Goal: Task Accomplishment & Management: Manage account settings

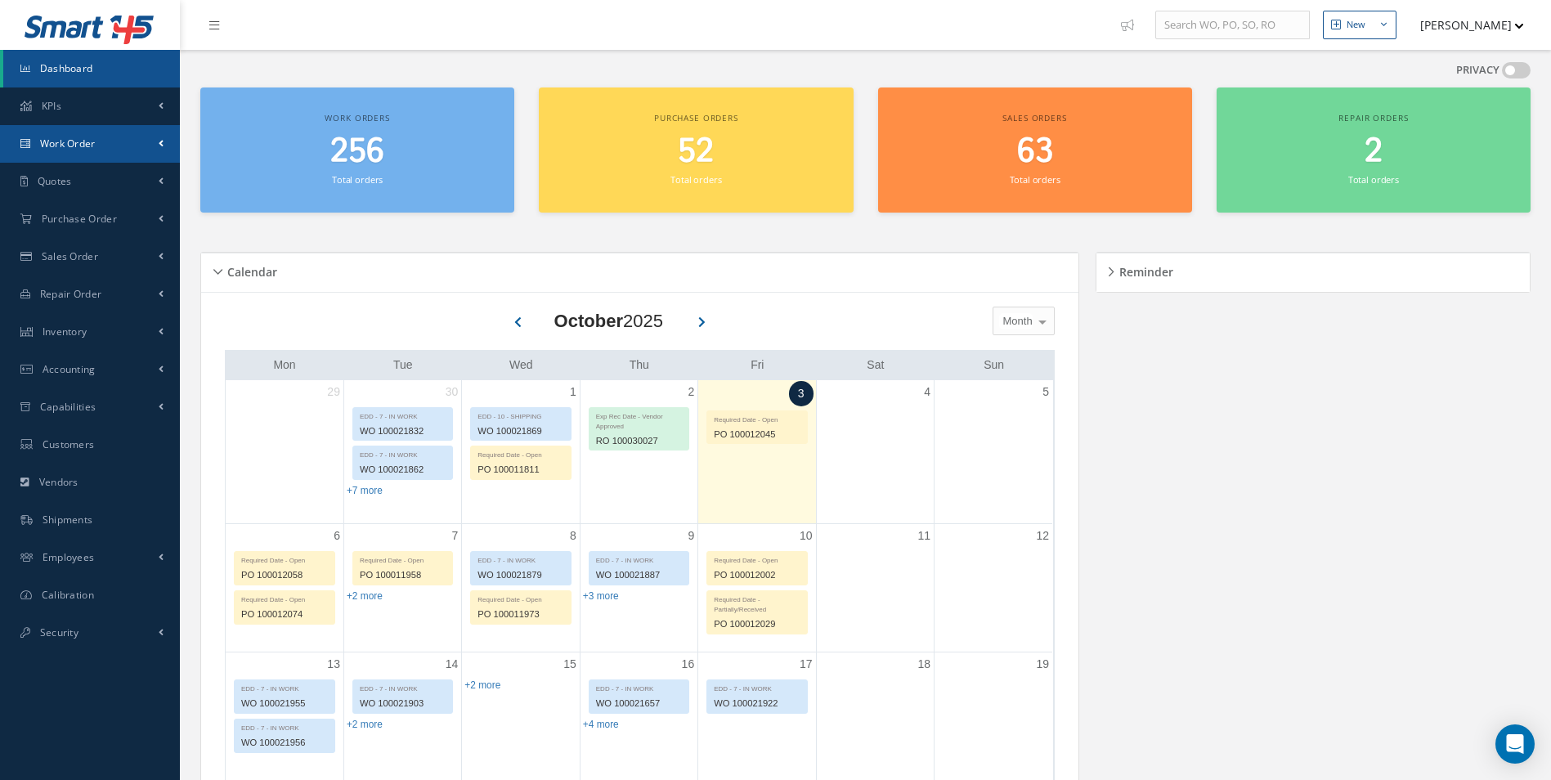
click at [116, 146] on link "Work Order" at bounding box center [90, 144] width 180 height 38
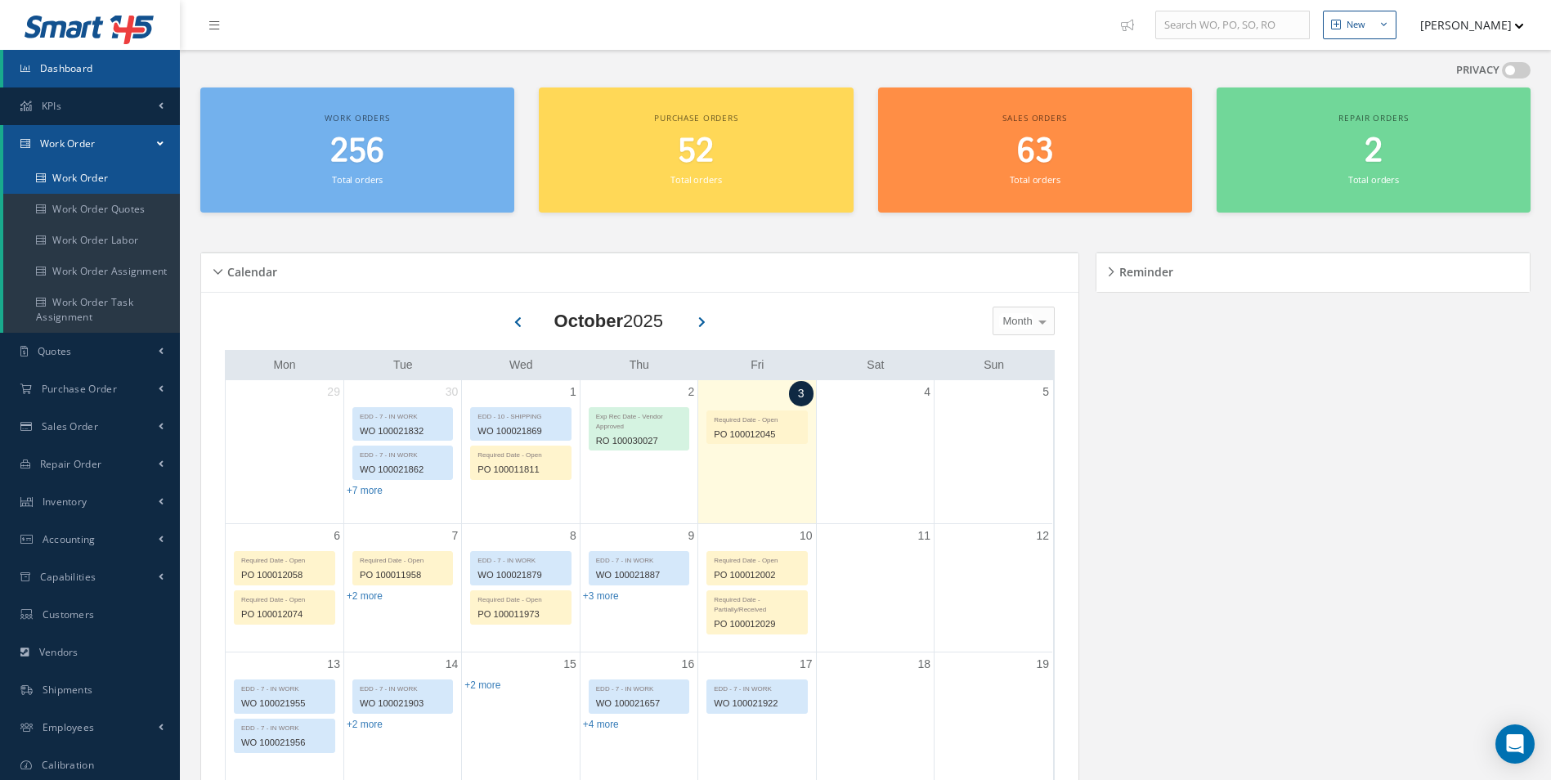
click at [89, 182] on link "Work Order" at bounding box center [91, 178] width 177 height 31
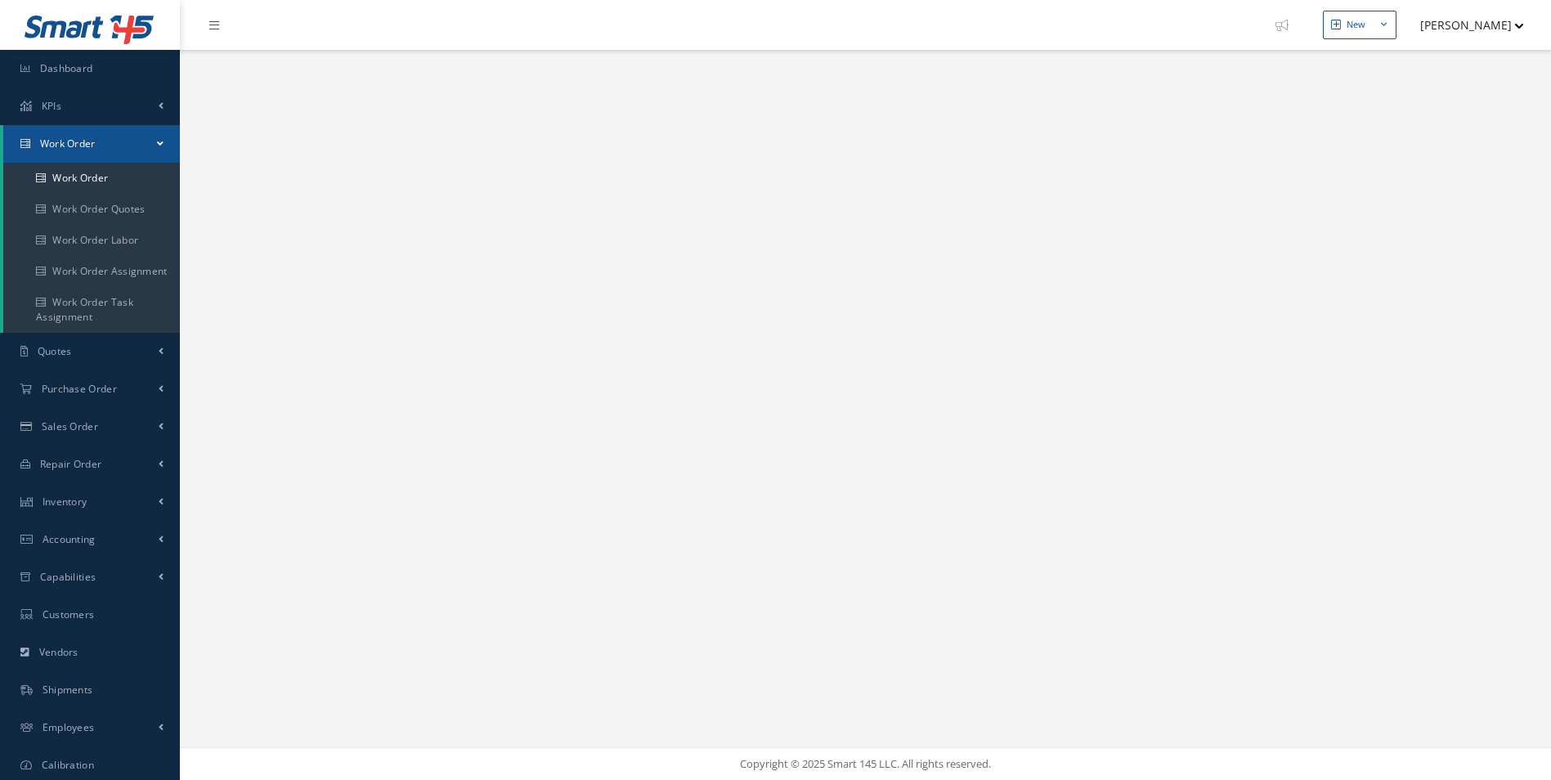
select select "25"
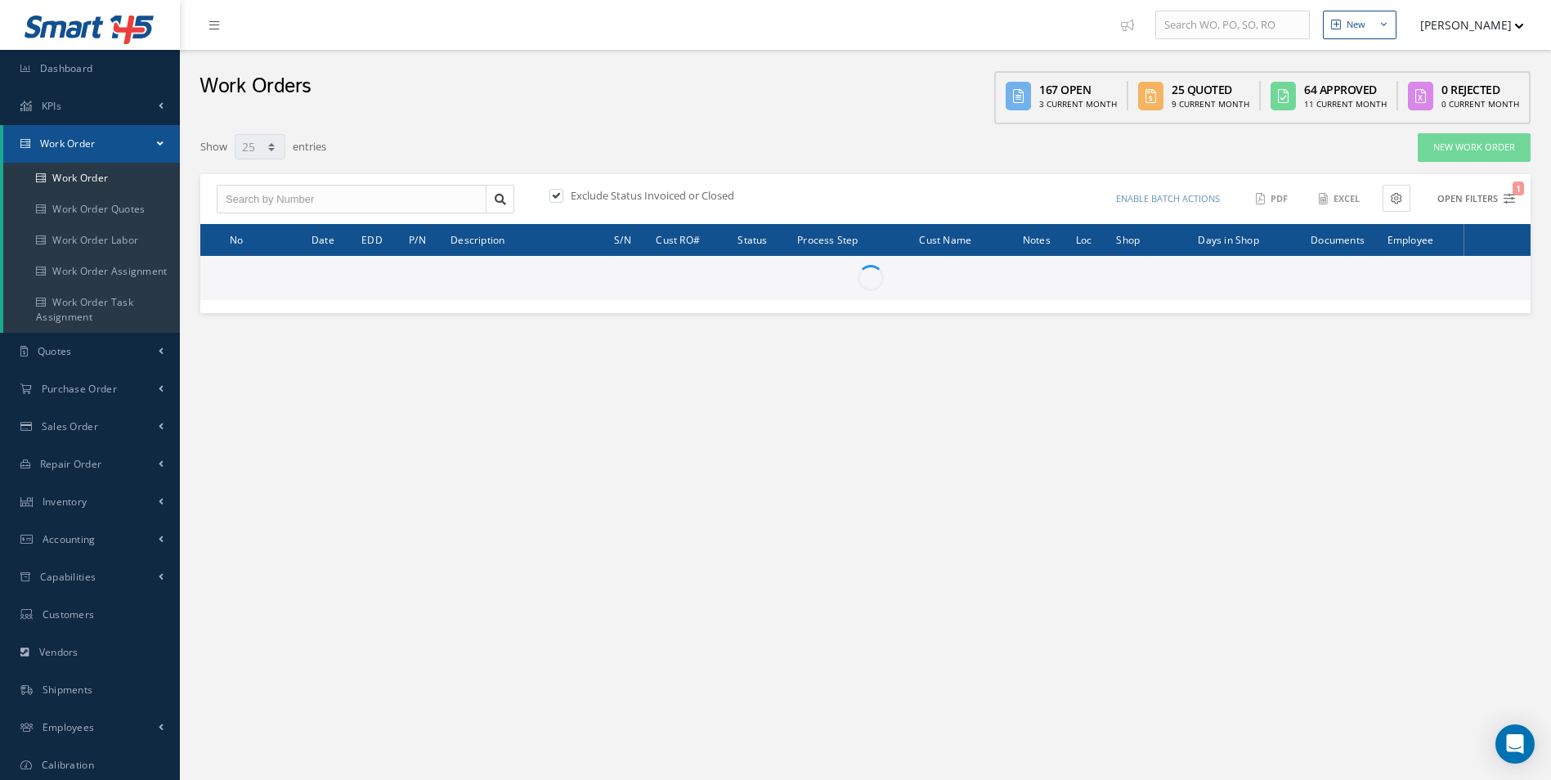
type input "All Work Request"
type input "All Work Performed"
type input "All Status"
type input "WO Part Status"
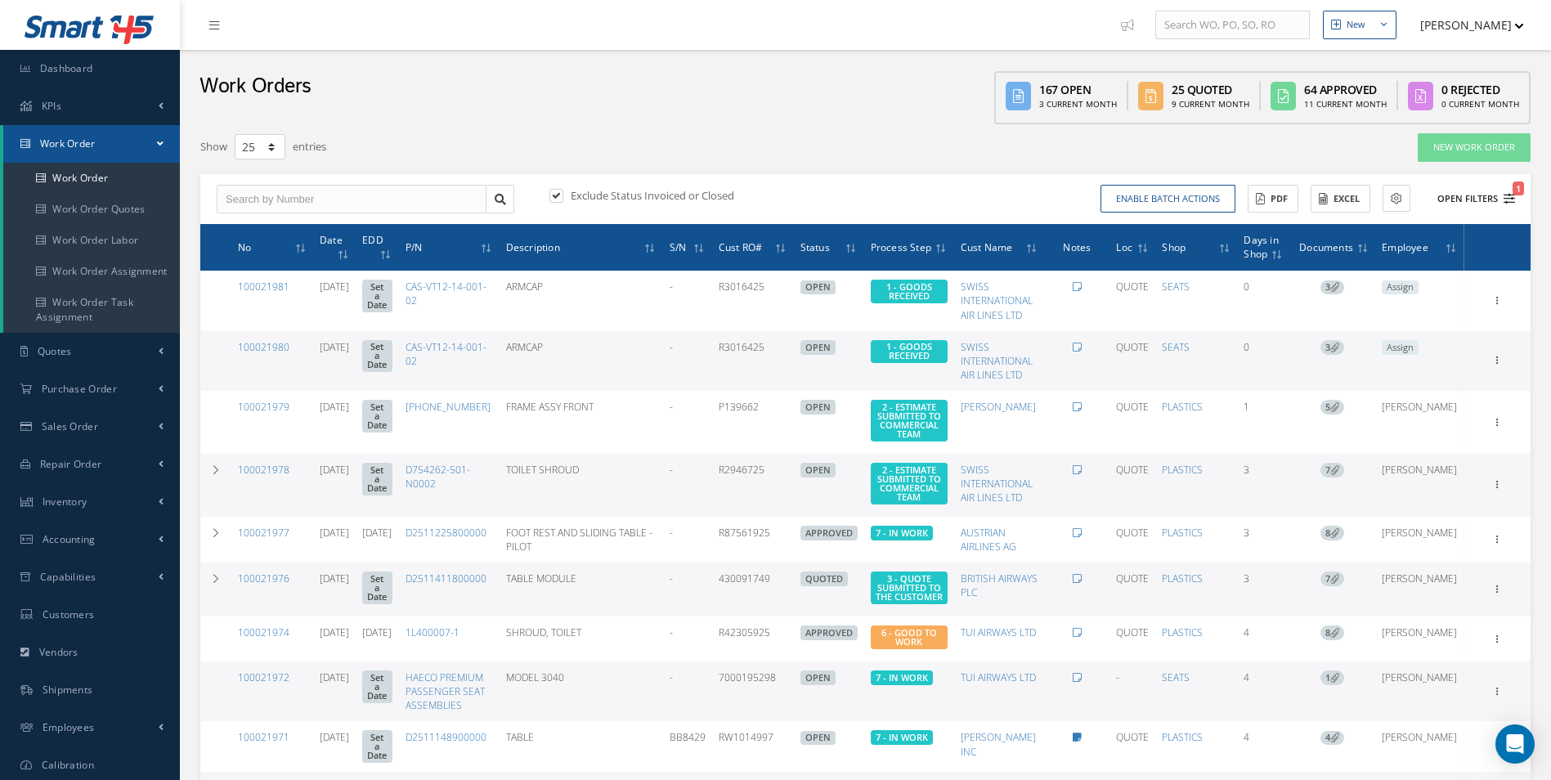
click at [1514, 199] on icon "1" at bounding box center [1508, 198] width 11 height 11
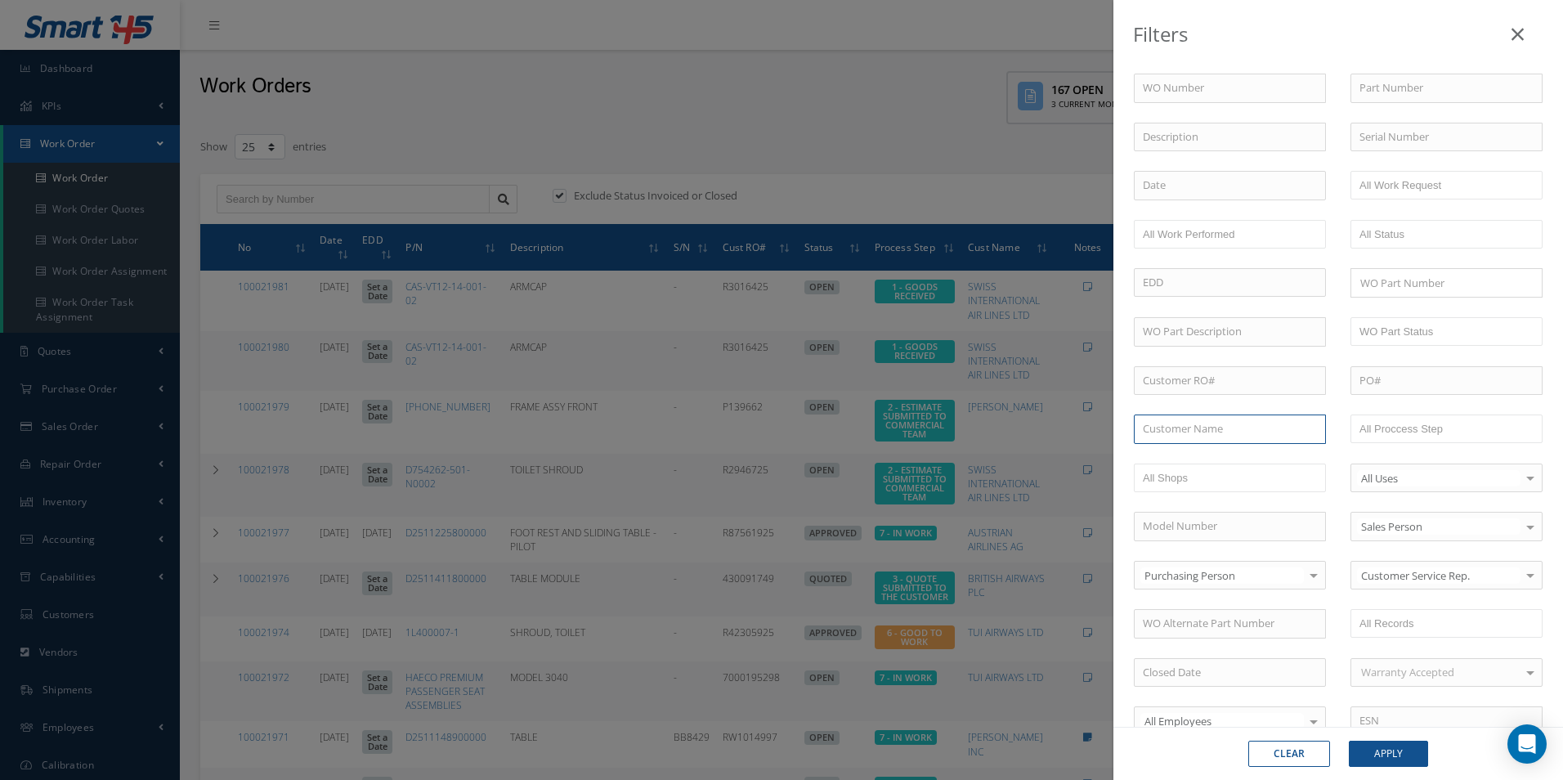
click at [1176, 425] on input "text" at bounding box center [1230, 428] width 192 height 29
click at [1176, 462] on span "AVTRADE LTD" at bounding box center [1176, 457] width 66 height 15
type input "AVTRADE LTD"
click at [1375, 766] on button "Apply" at bounding box center [1388, 754] width 79 height 26
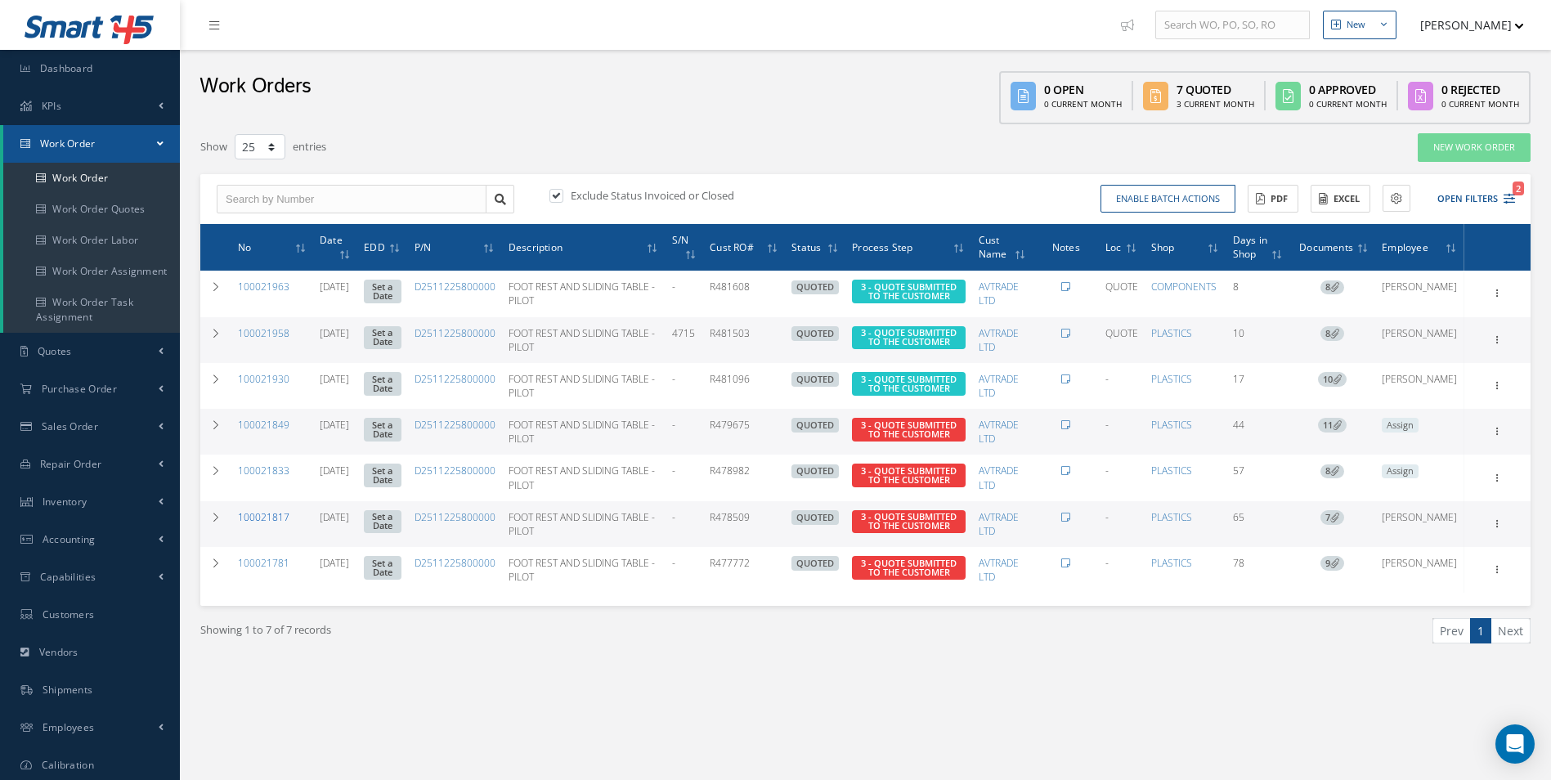
click at [273, 512] on link "100021817" at bounding box center [263, 517] width 51 height 14
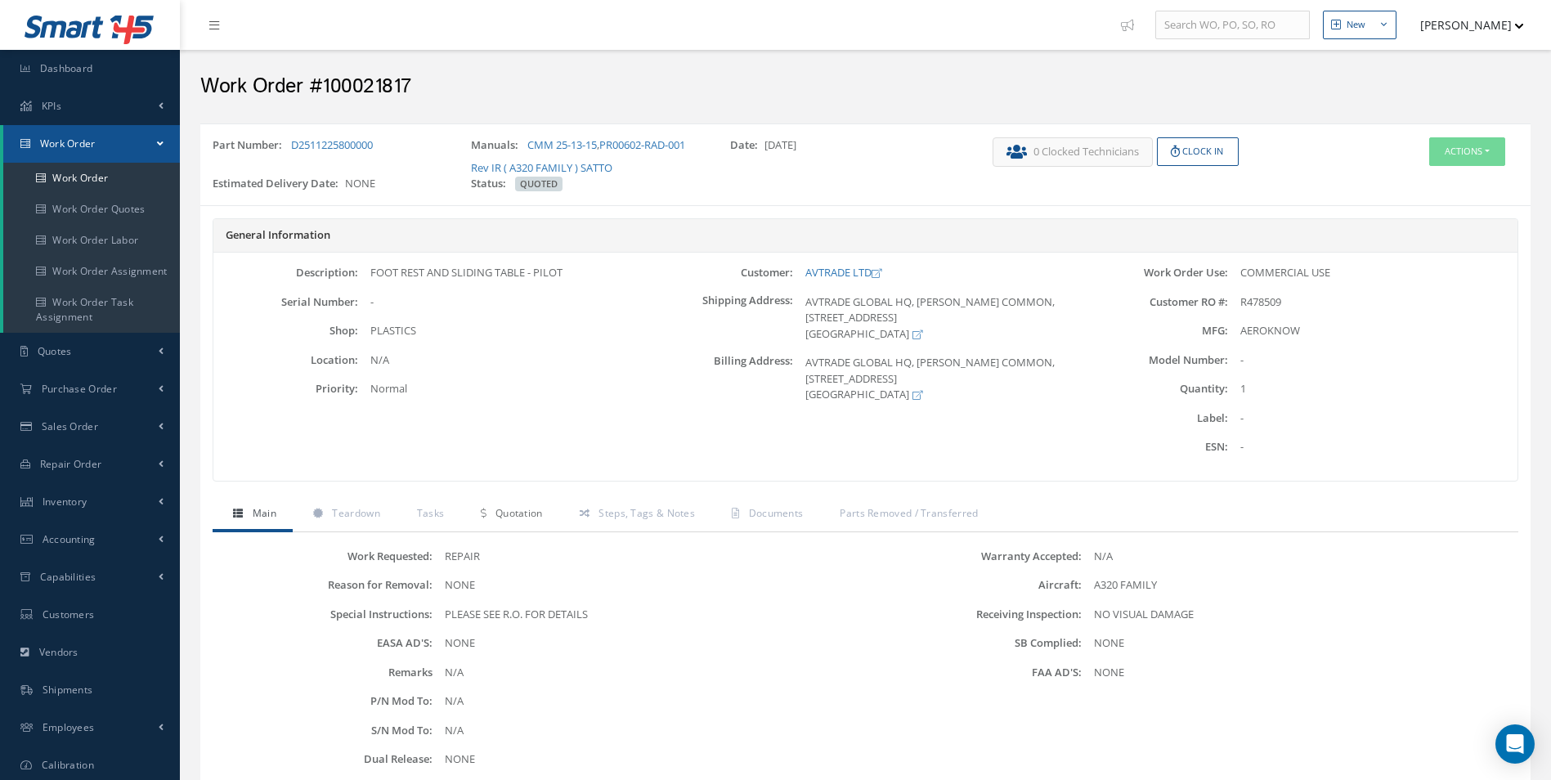
click at [517, 517] on span "Quotation" at bounding box center [518, 513] width 47 height 14
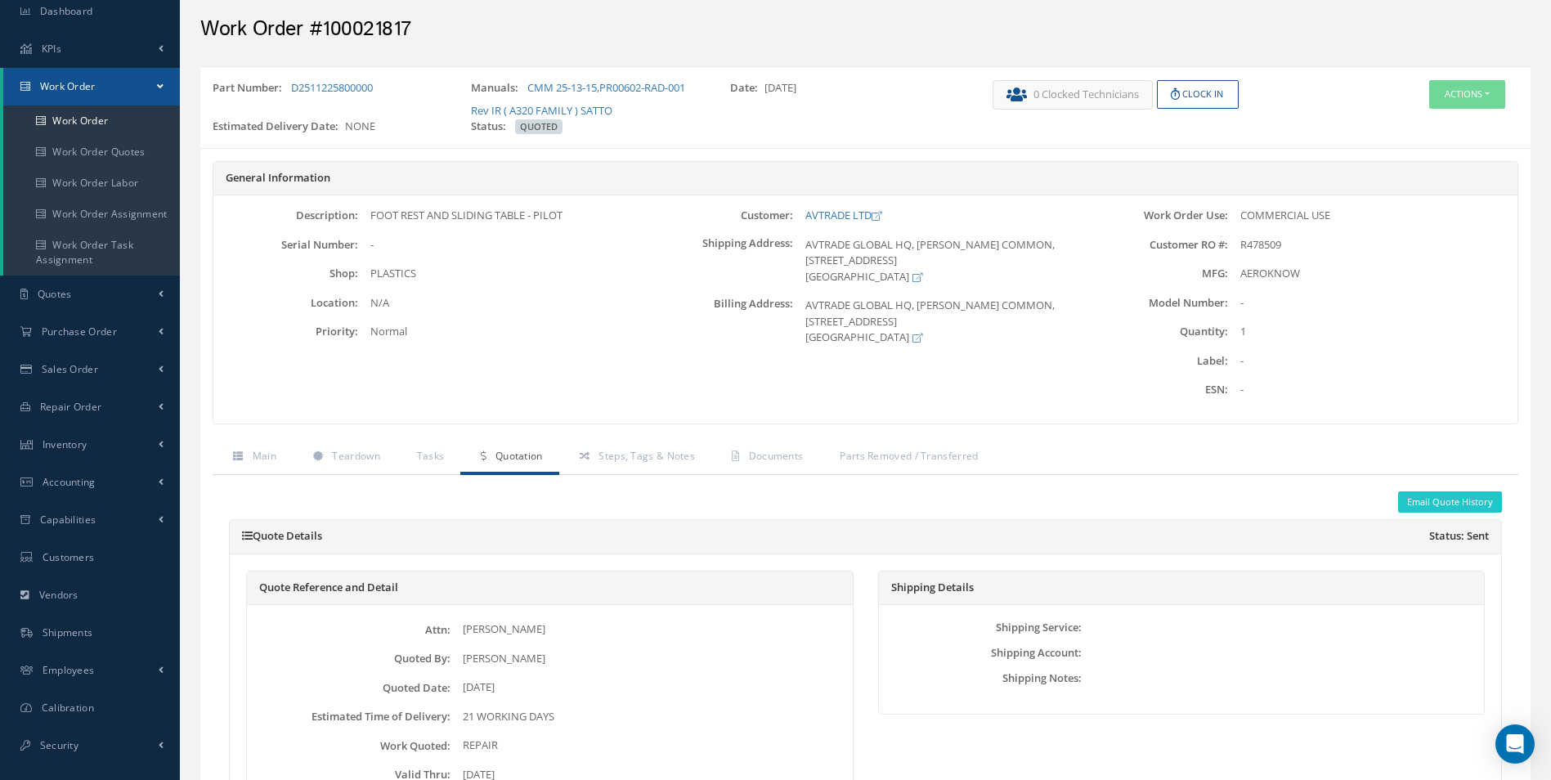
scroll to position [82, 0]
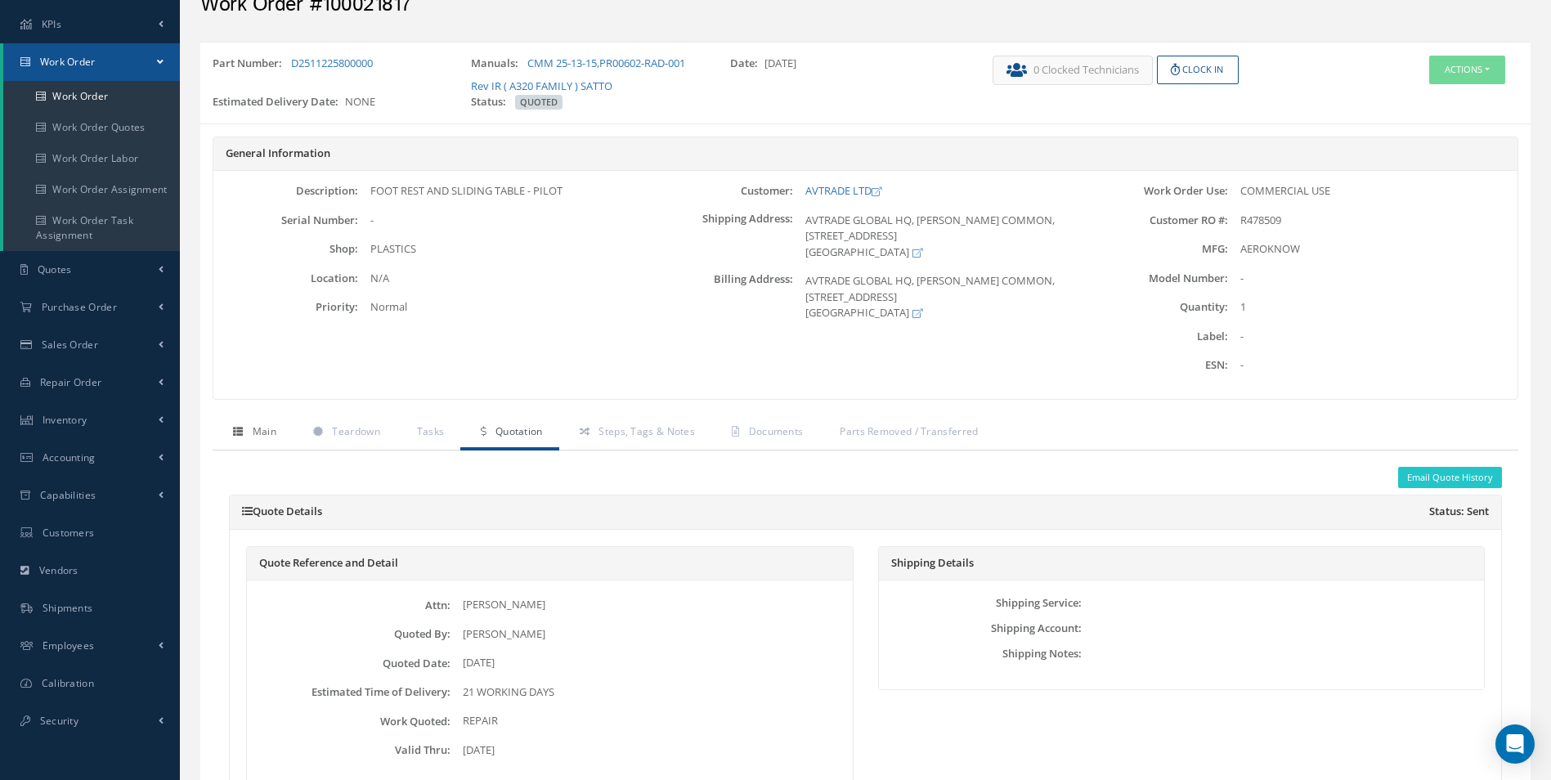
click at [250, 431] on link "Main" at bounding box center [253, 433] width 80 height 34
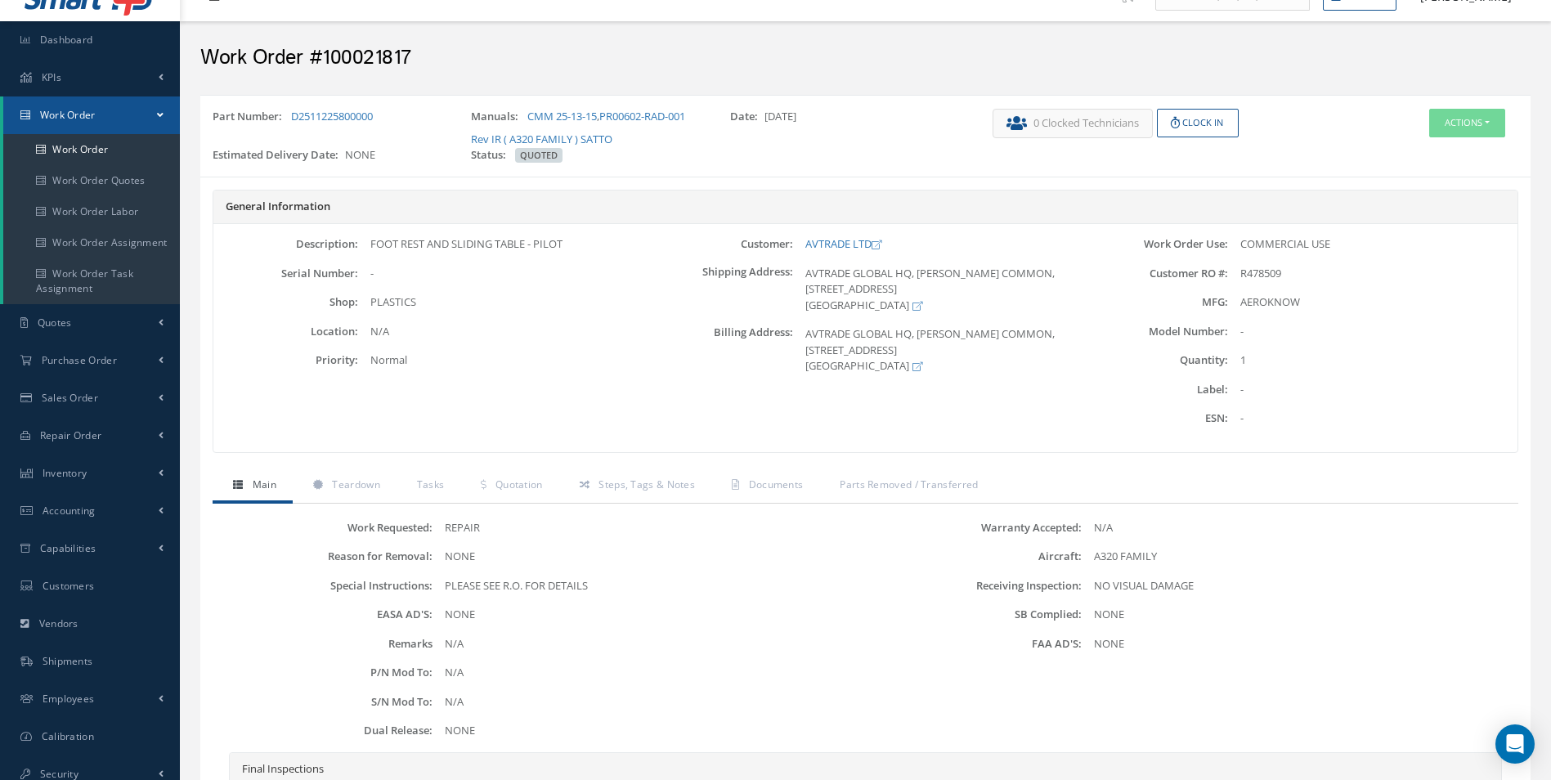
scroll to position [0, 0]
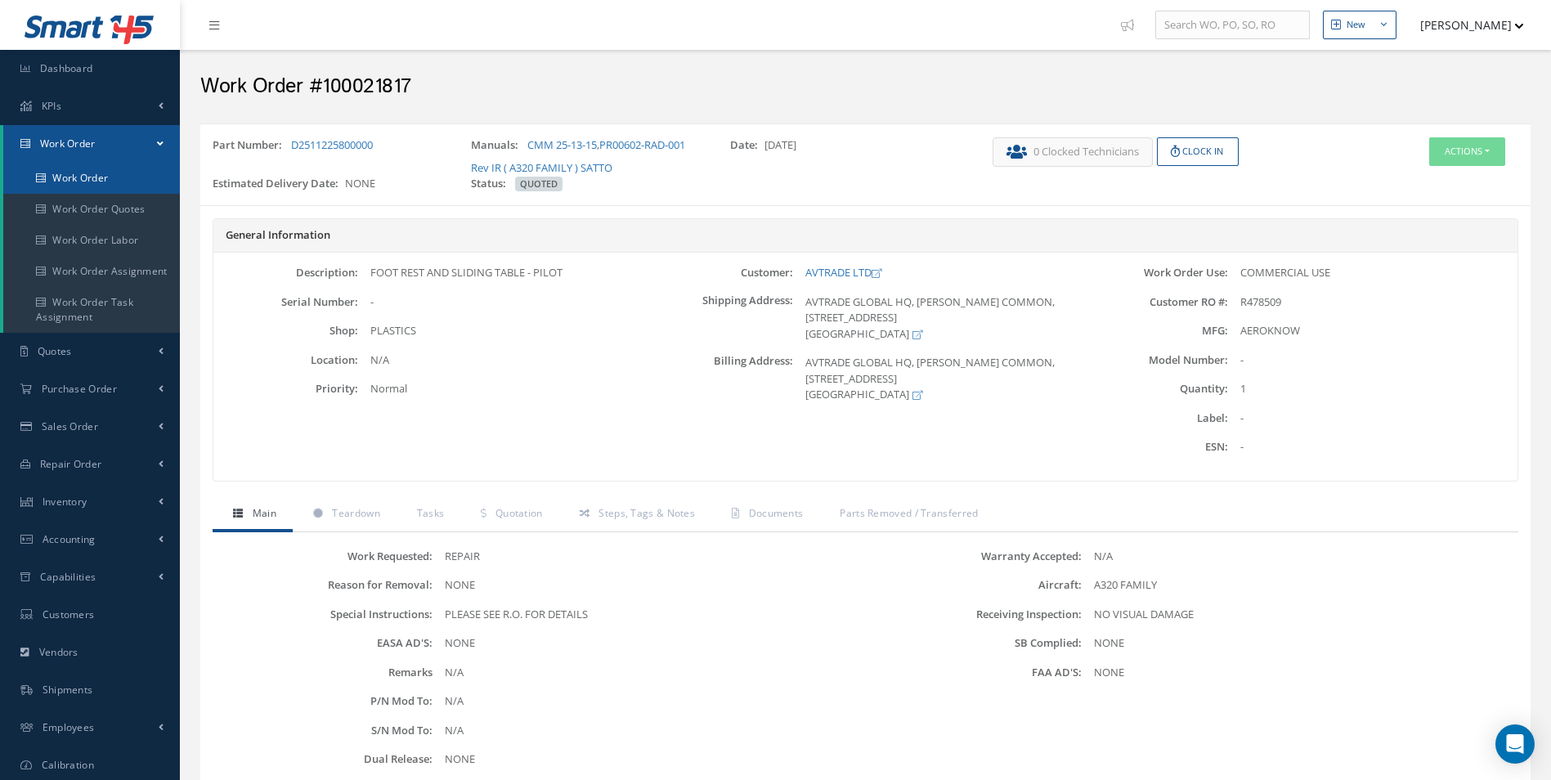
click at [103, 180] on link "Work Order" at bounding box center [91, 178] width 177 height 31
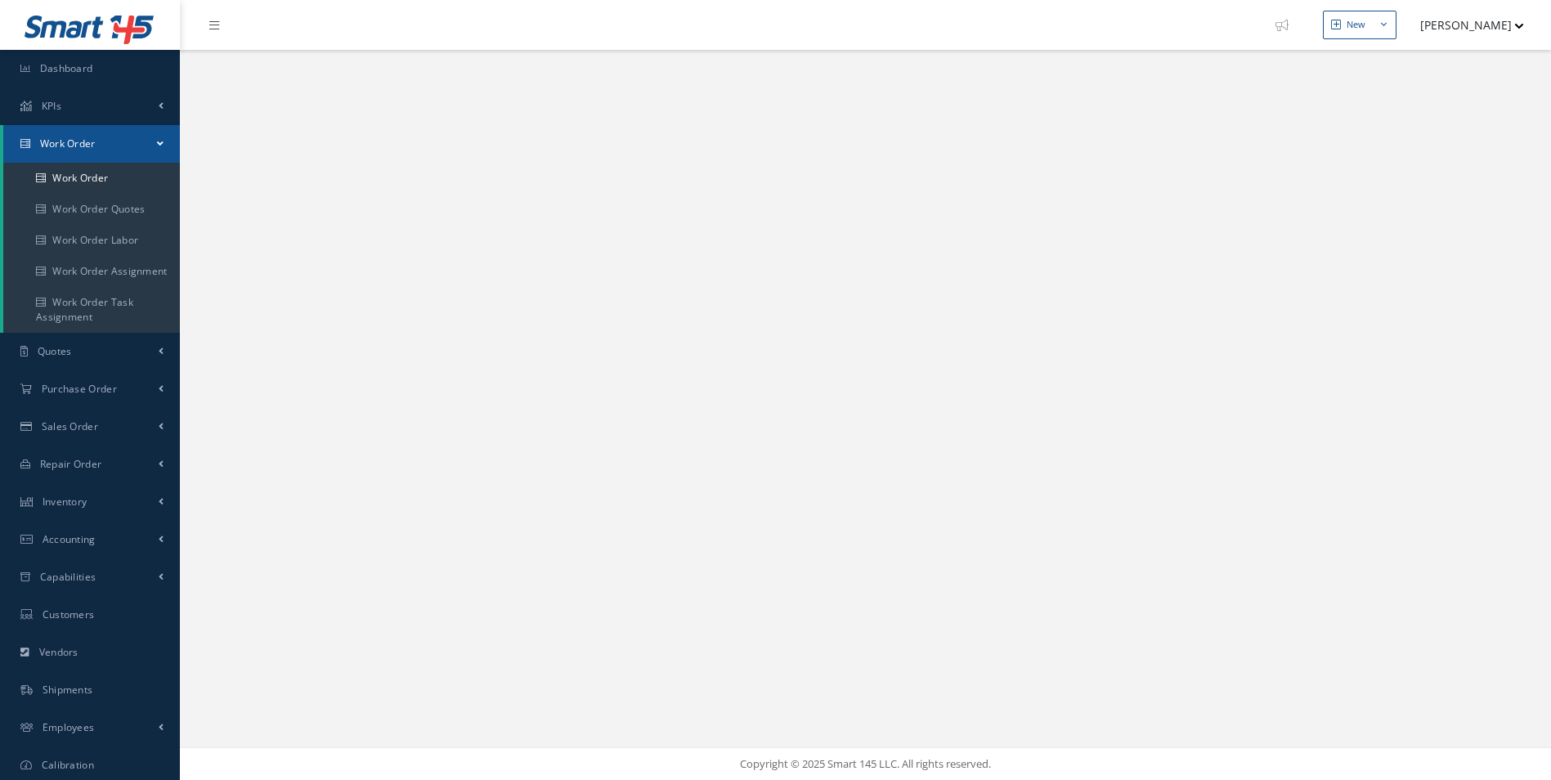
select select "25"
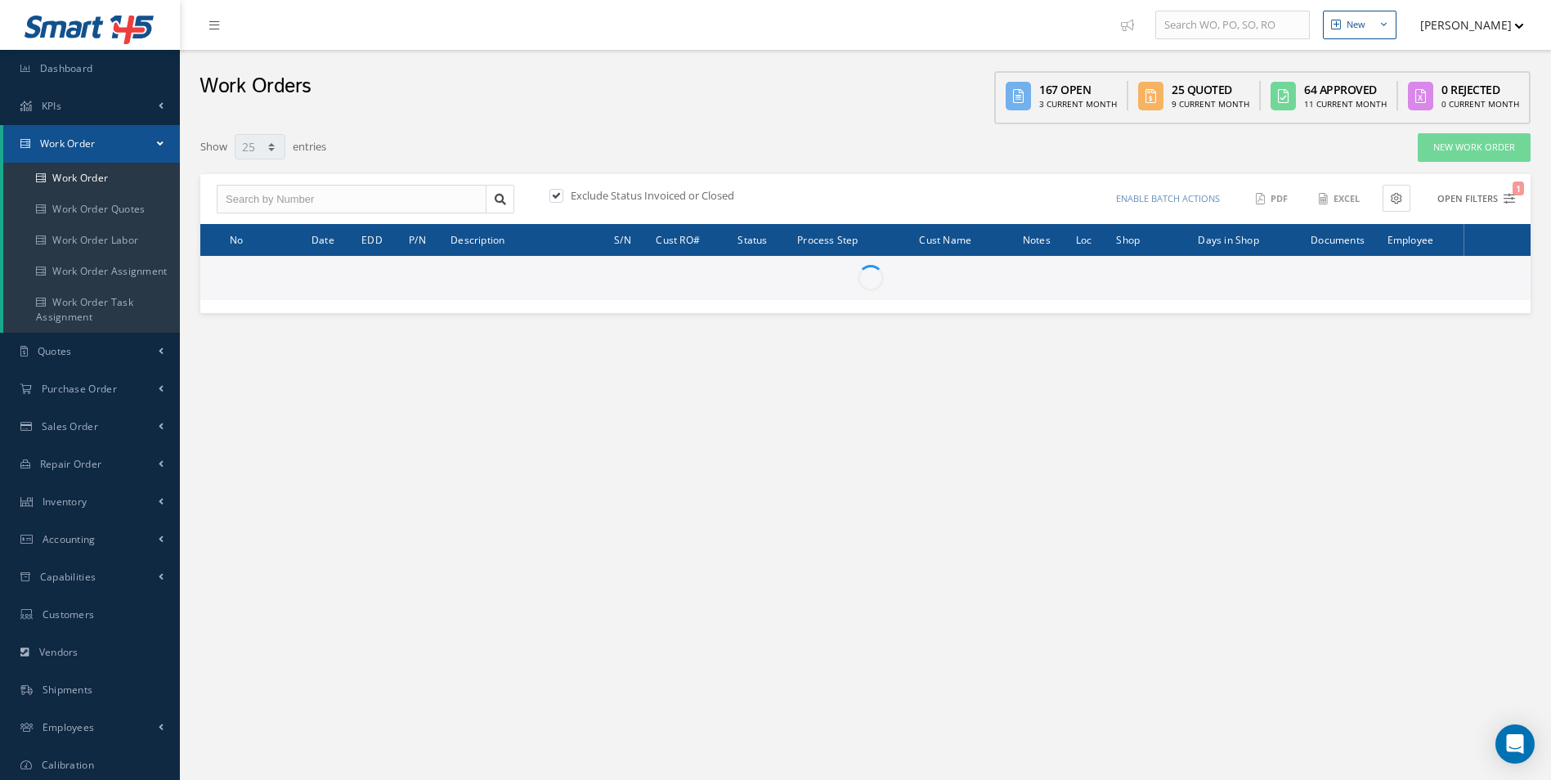
type input "All Work Request"
type input "All Work Performed"
type input "All Status"
type input "WO Part Status"
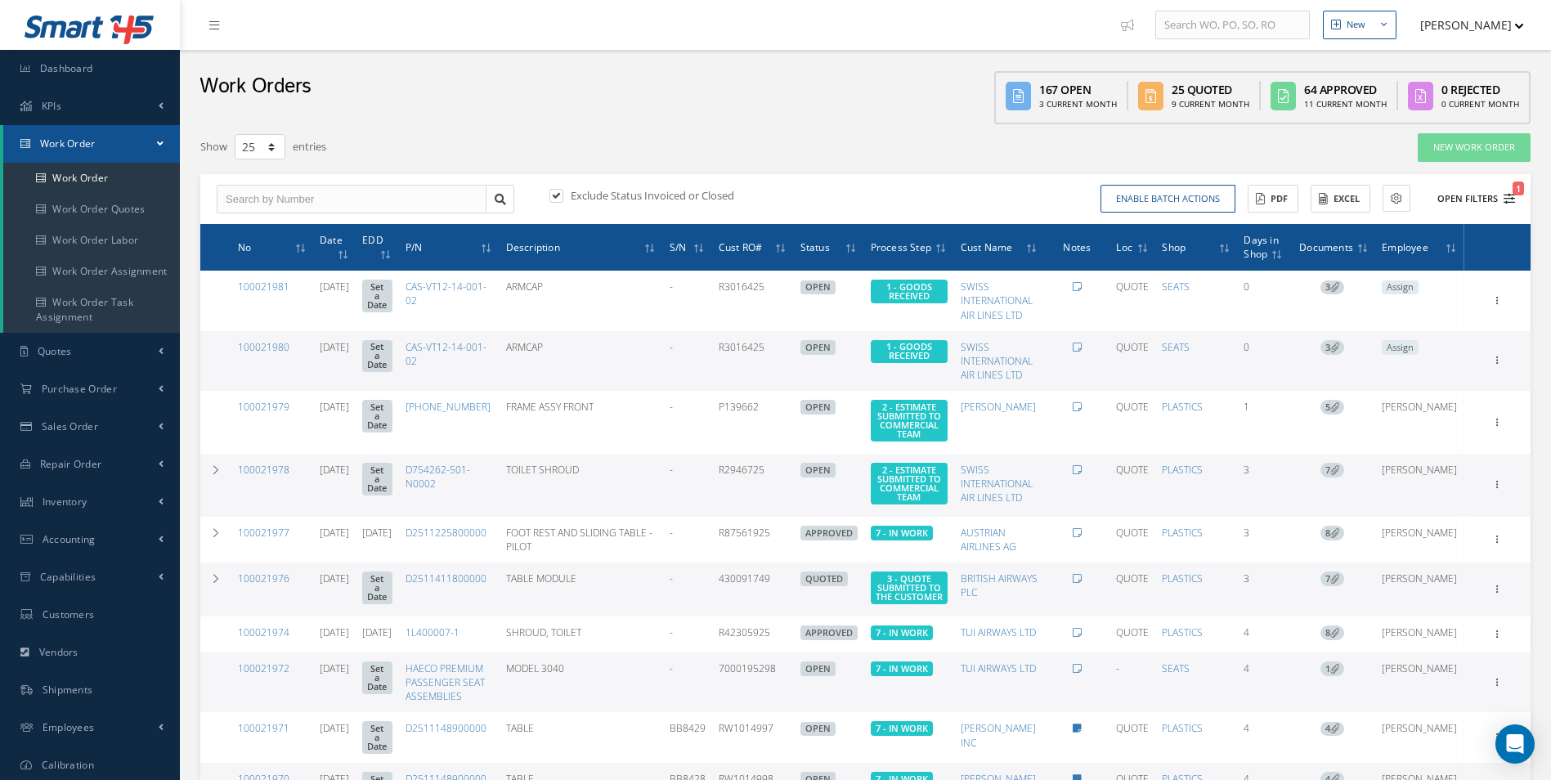
click at [1513, 199] on icon "1" at bounding box center [1508, 198] width 11 height 11
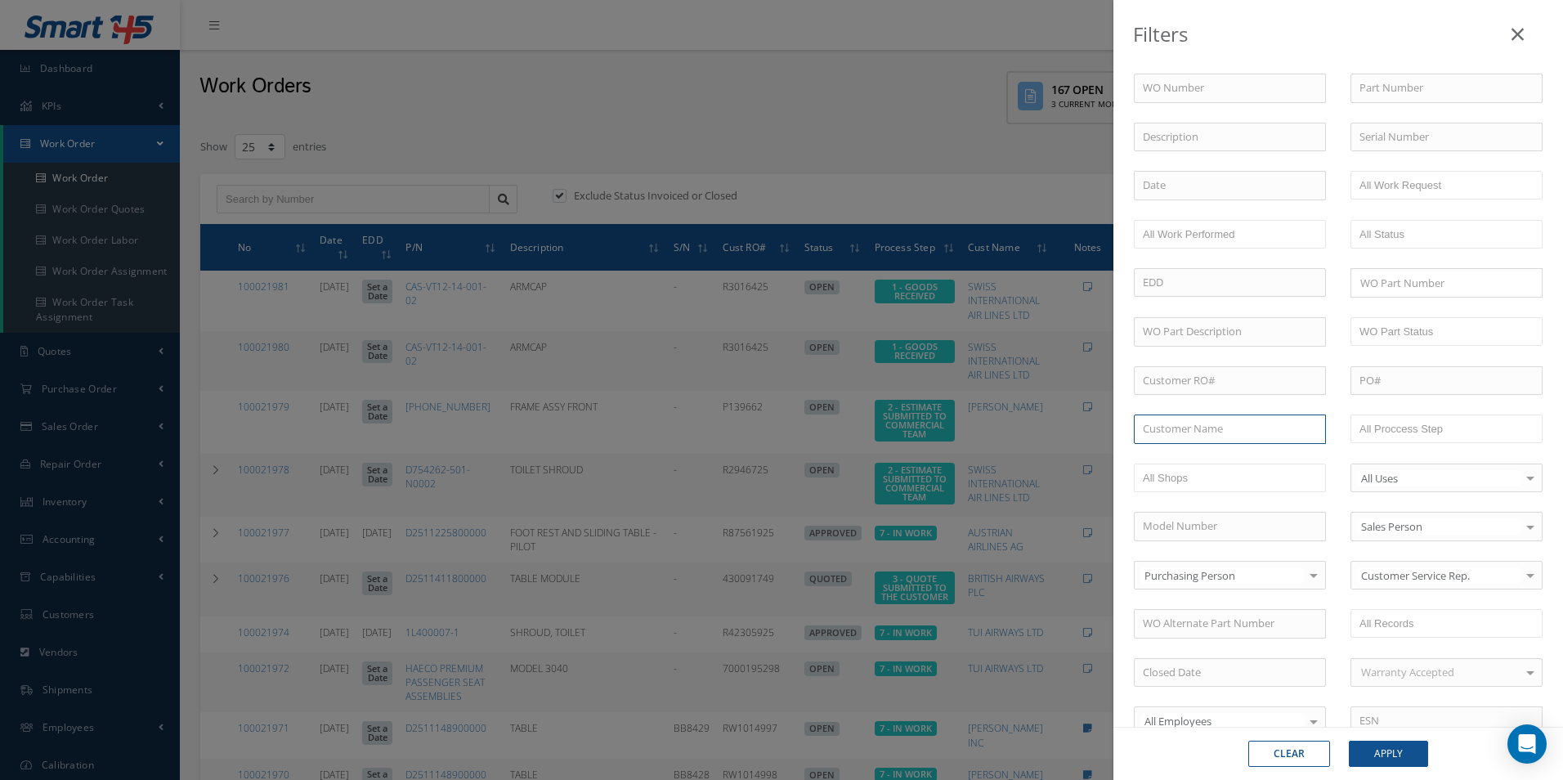
click at [1160, 422] on input "text" at bounding box center [1230, 428] width 192 height 29
click at [1187, 463] on span "AVTRADE LTD" at bounding box center [1176, 457] width 66 height 15
type input "AVTRADE LTD"
click at [1387, 740] on div "Clear Apply" at bounding box center [1338, 753] width 450 height 53
click at [1400, 748] on button "Apply" at bounding box center [1388, 754] width 79 height 26
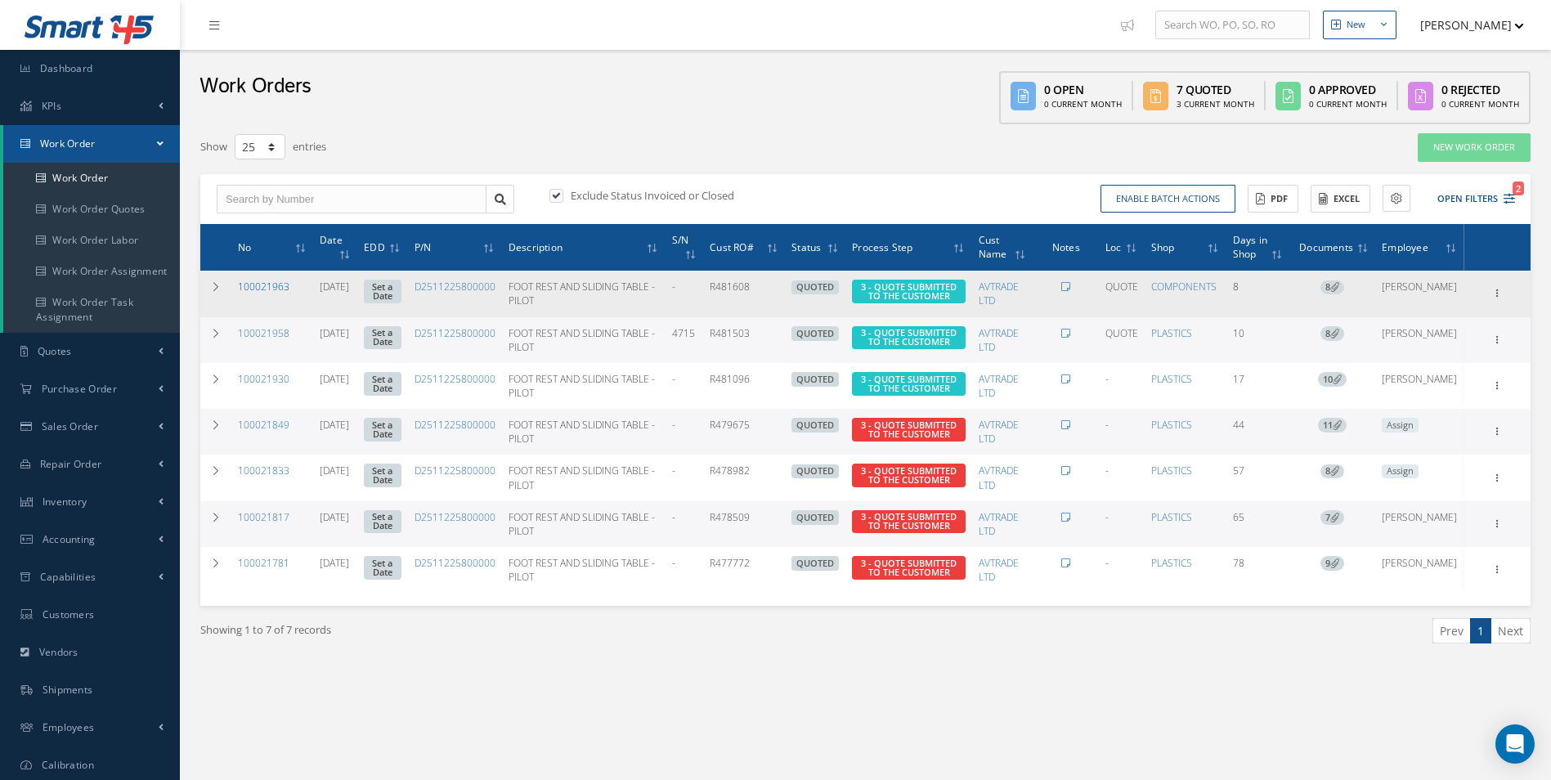
click at [267, 287] on link "100021963" at bounding box center [263, 287] width 51 height 14
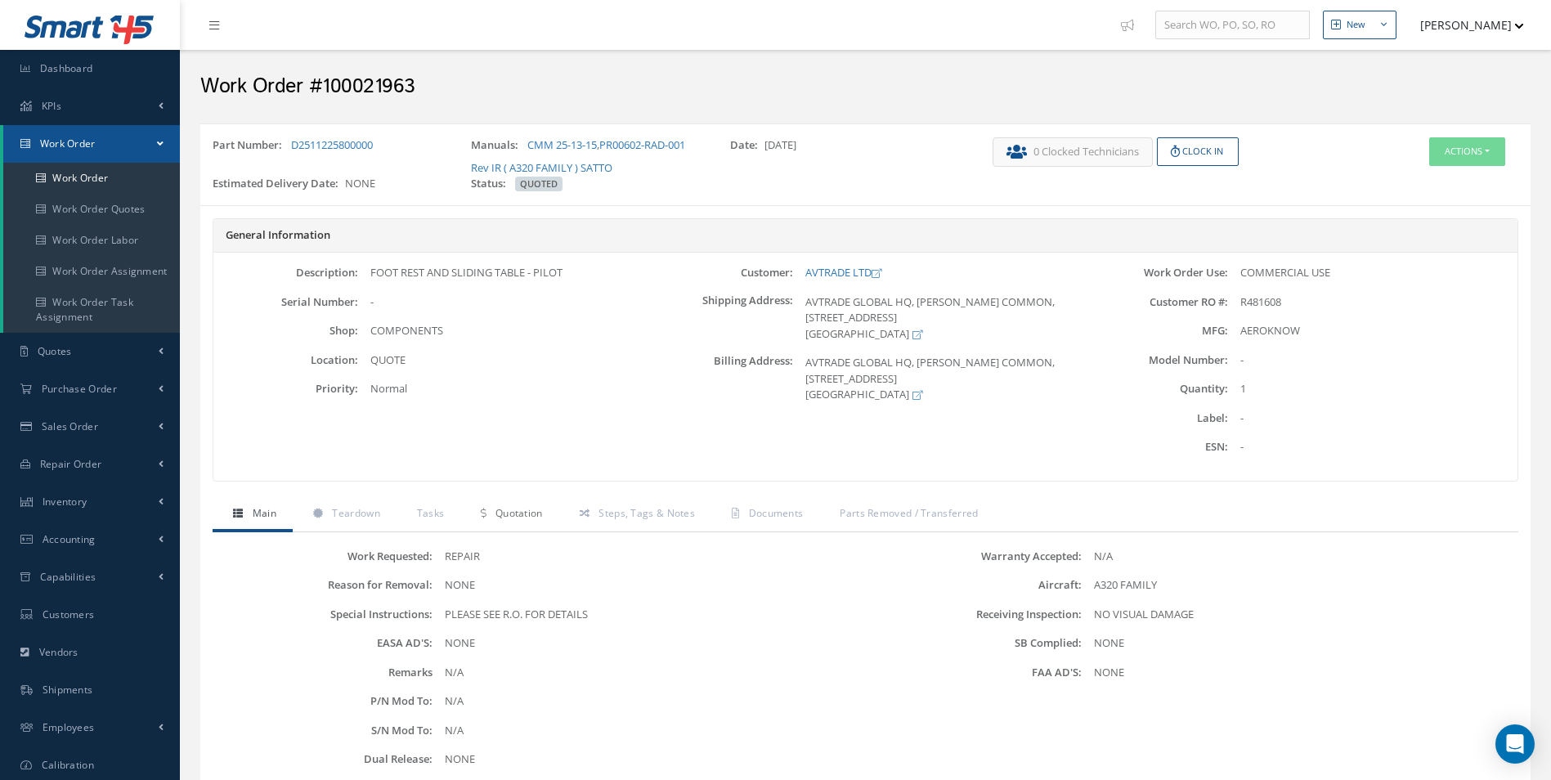
click at [505, 512] on span "Quotation" at bounding box center [518, 513] width 47 height 14
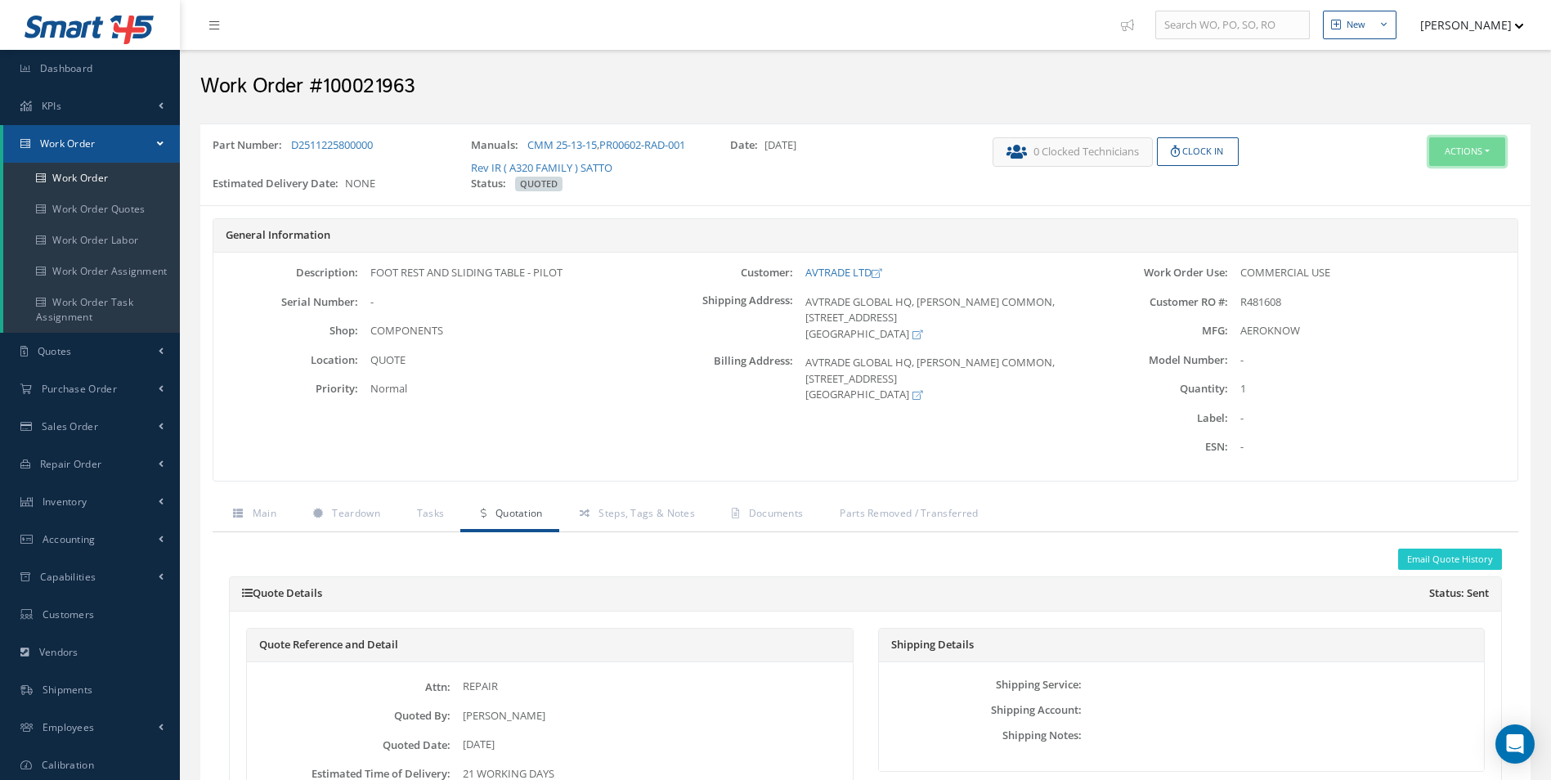
click at [1449, 160] on button "Actions" at bounding box center [1467, 151] width 76 height 29
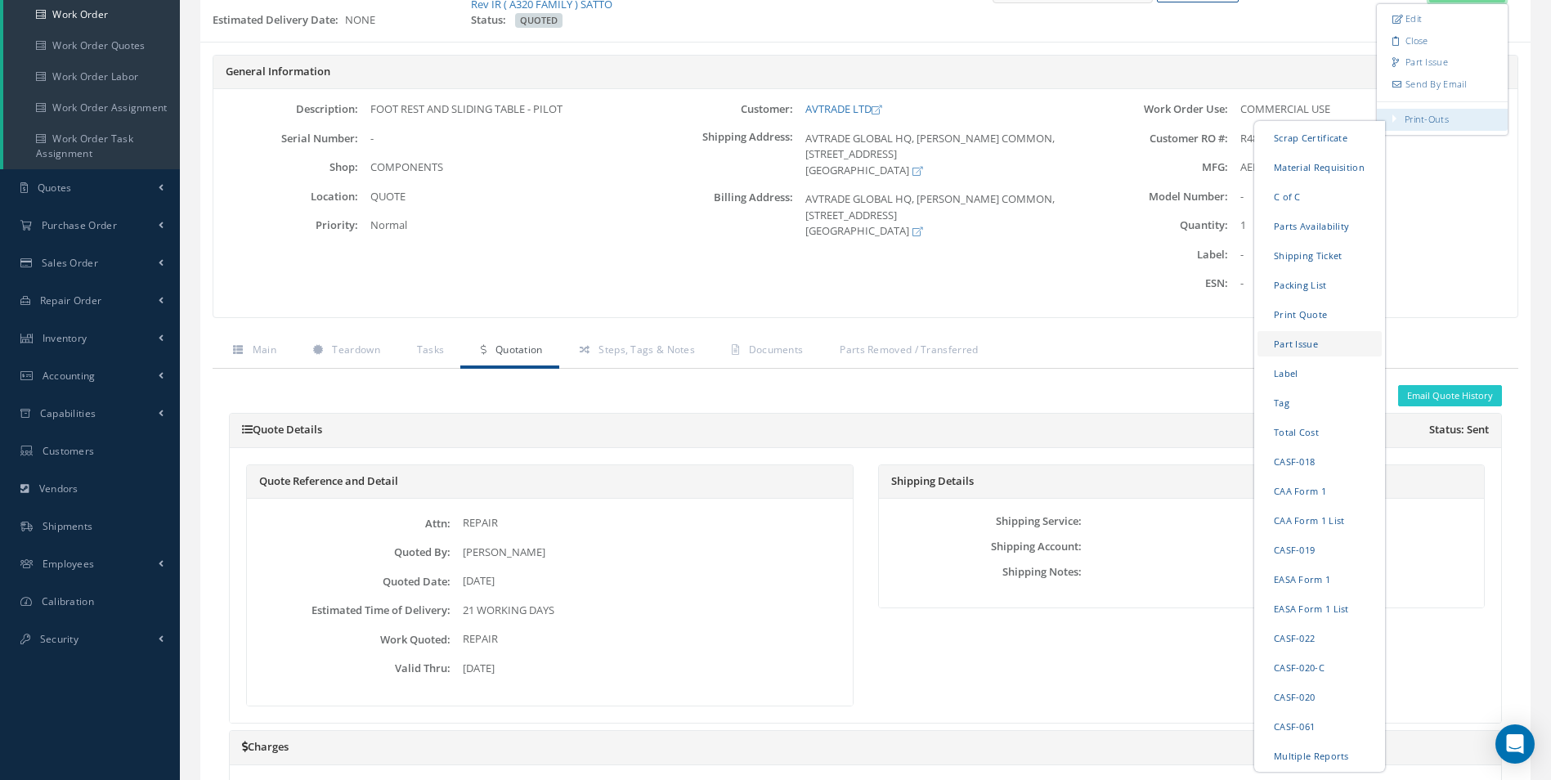
scroll to position [82, 0]
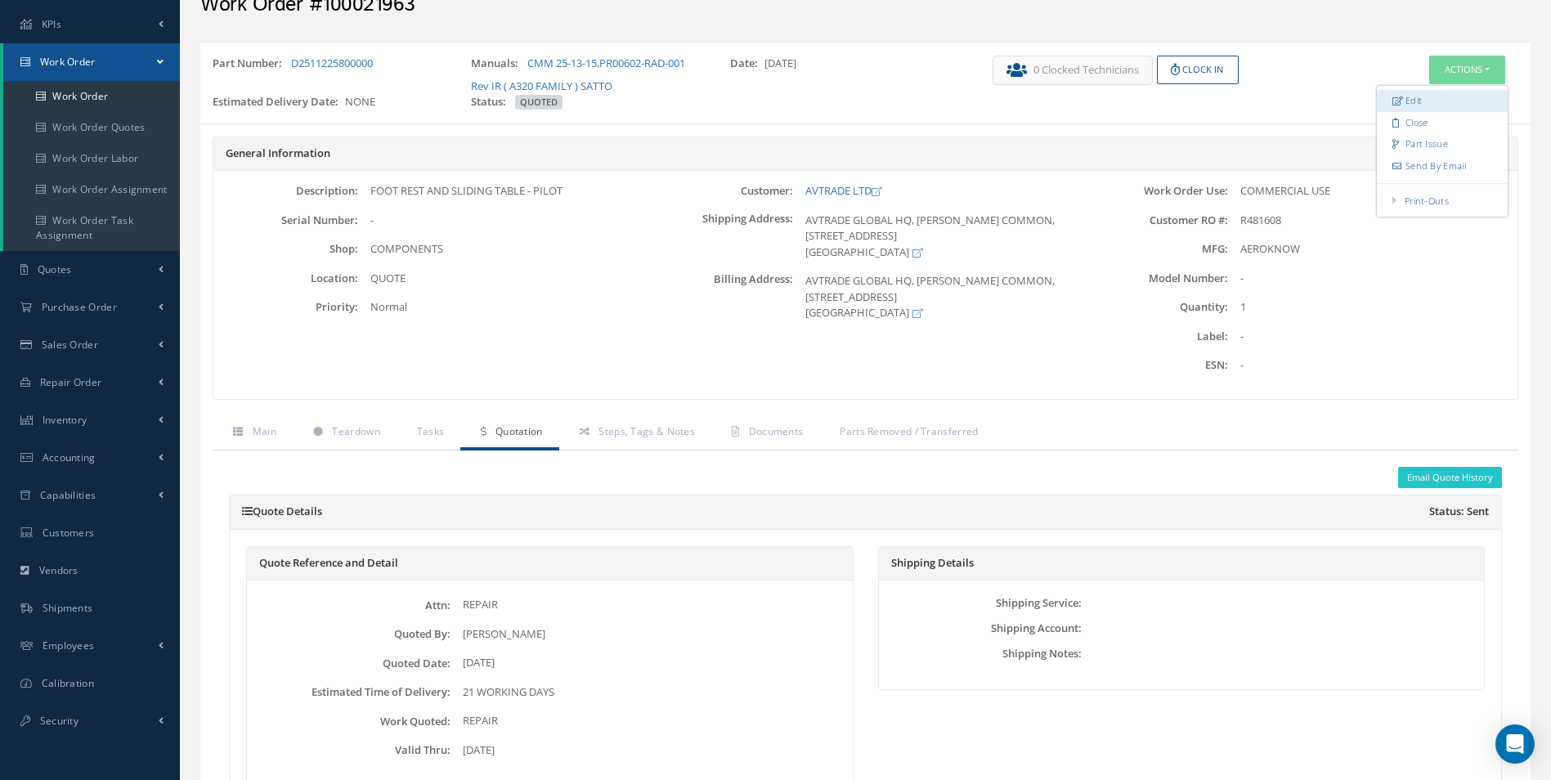
click at [1408, 100] on link "Edit" at bounding box center [1442, 101] width 131 height 22
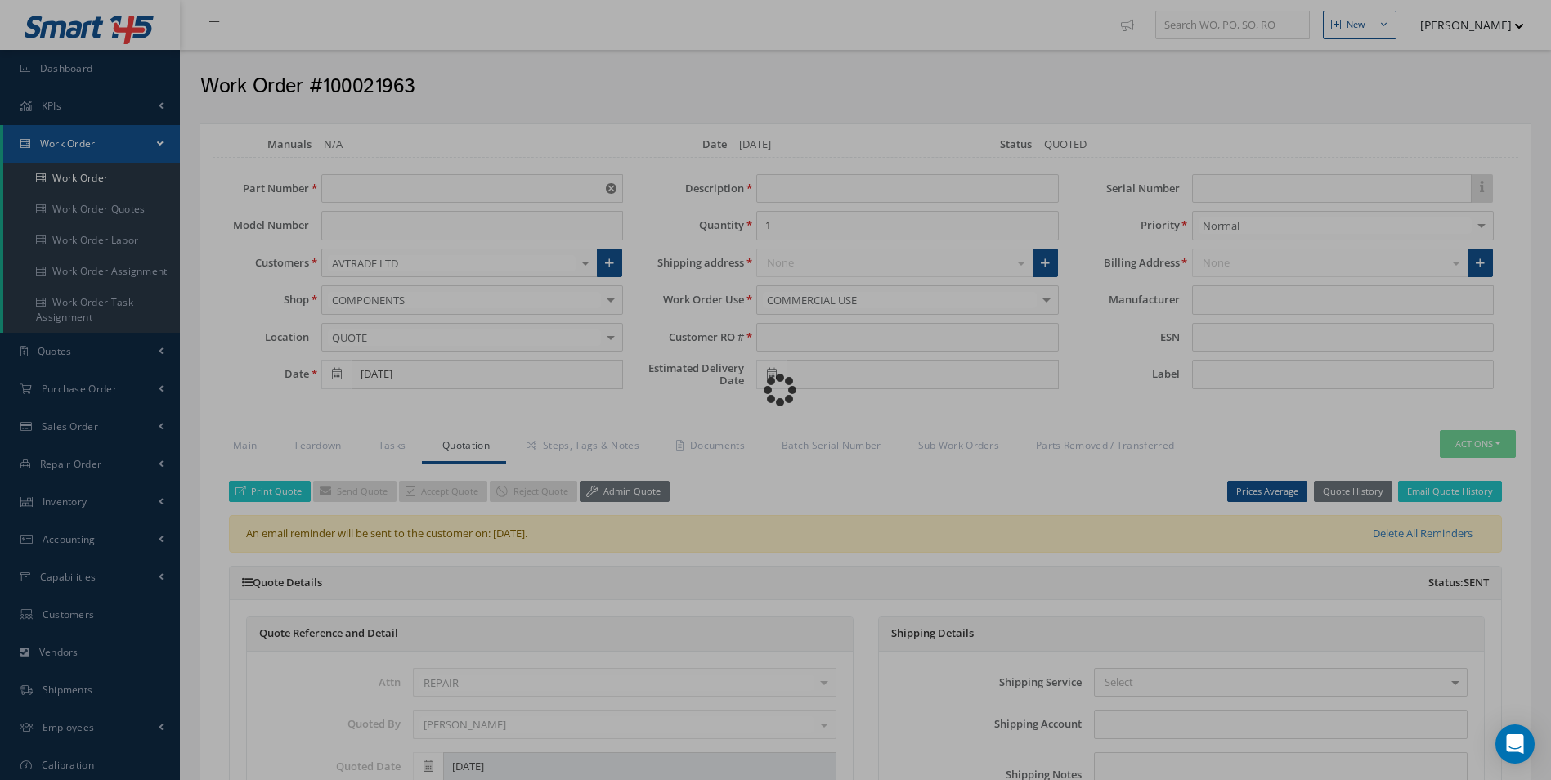
type input "D2511225800000"
type input "[DATE]"
type input "FOOT REST AND SLIDING TABLE - PILOT"
type input "R481608"
type input "AEROKNOW"
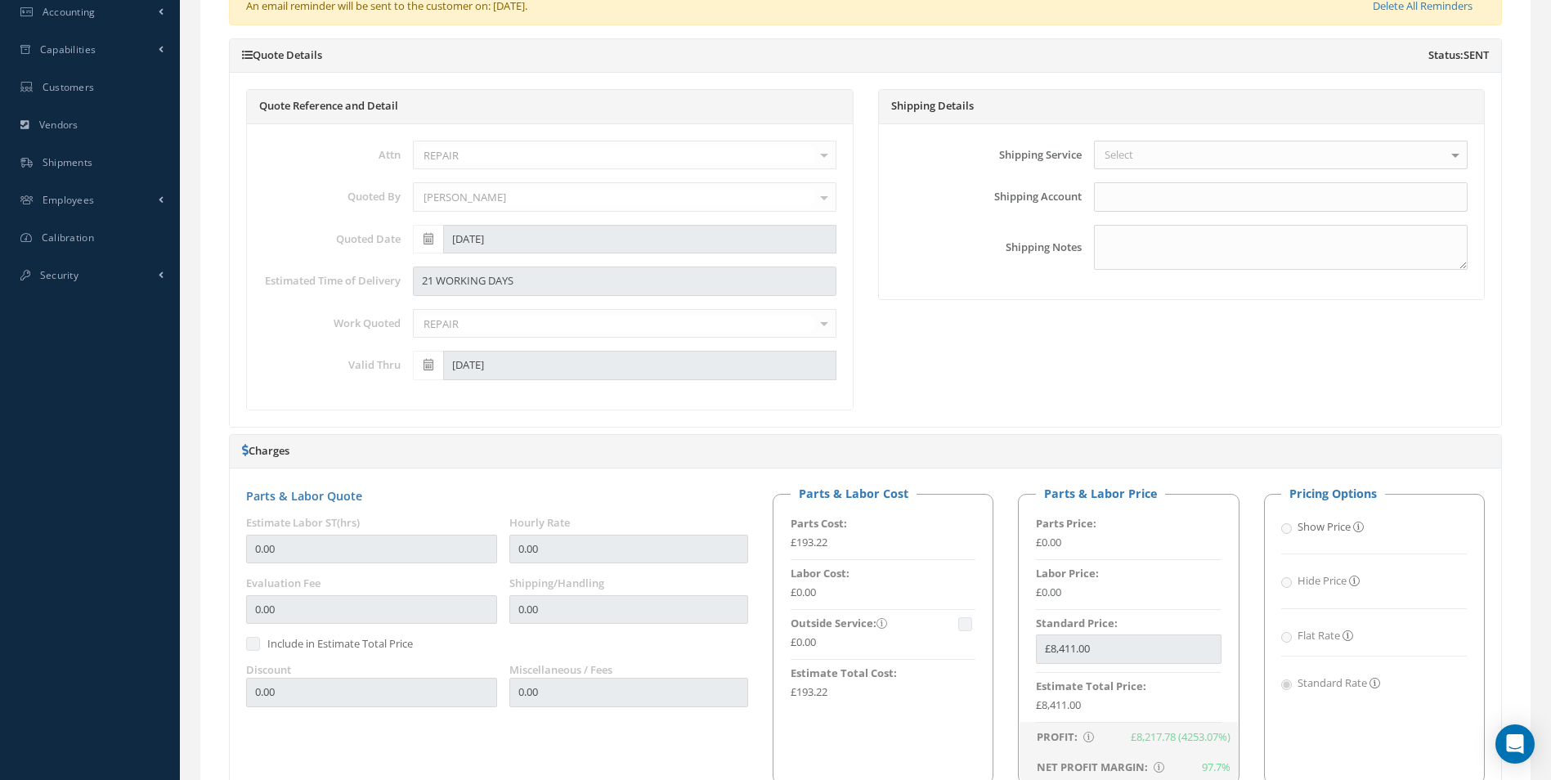
scroll to position [409, 0]
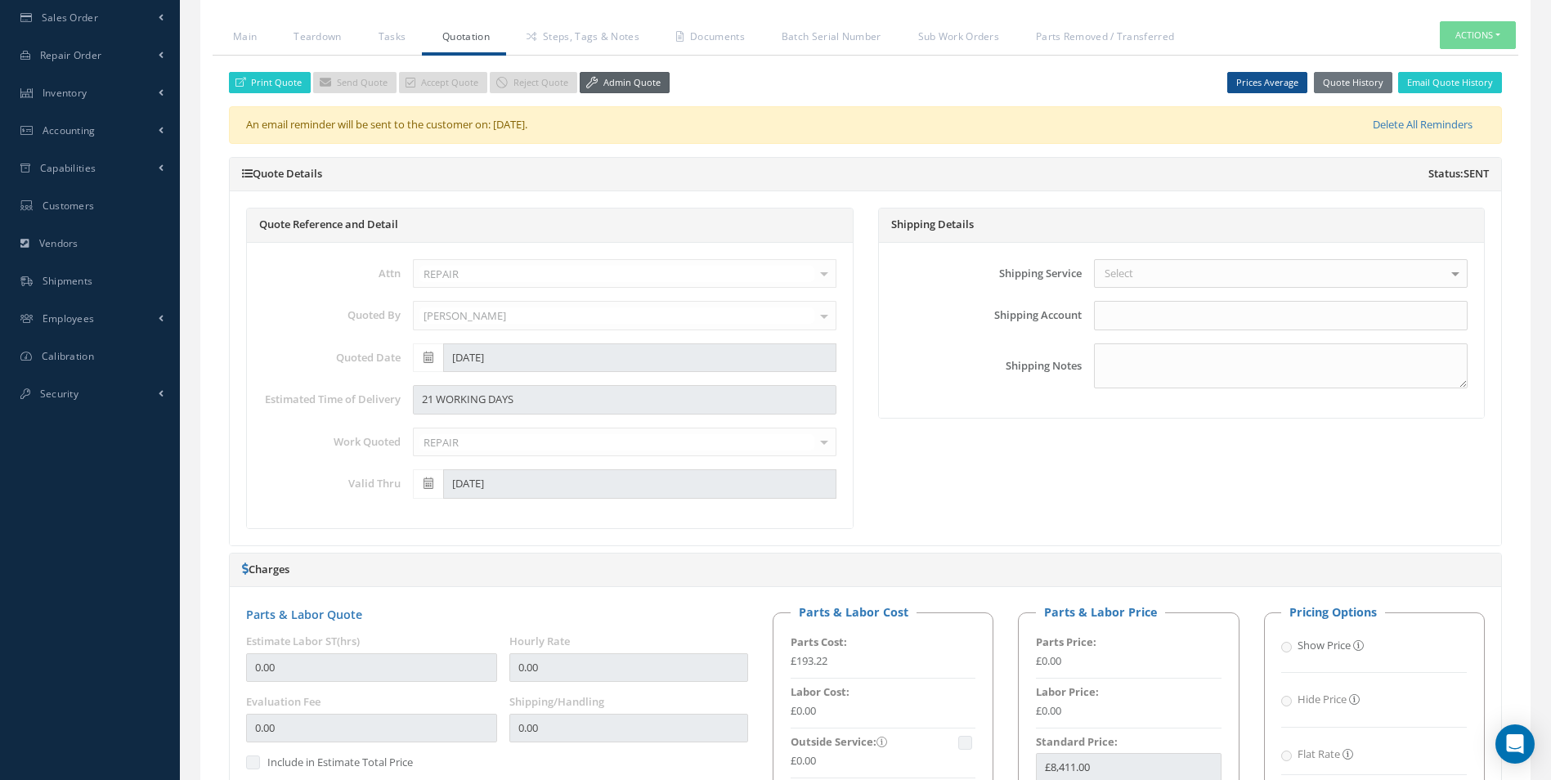
click at [618, 80] on link "Admin Quote" at bounding box center [625, 83] width 90 height 22
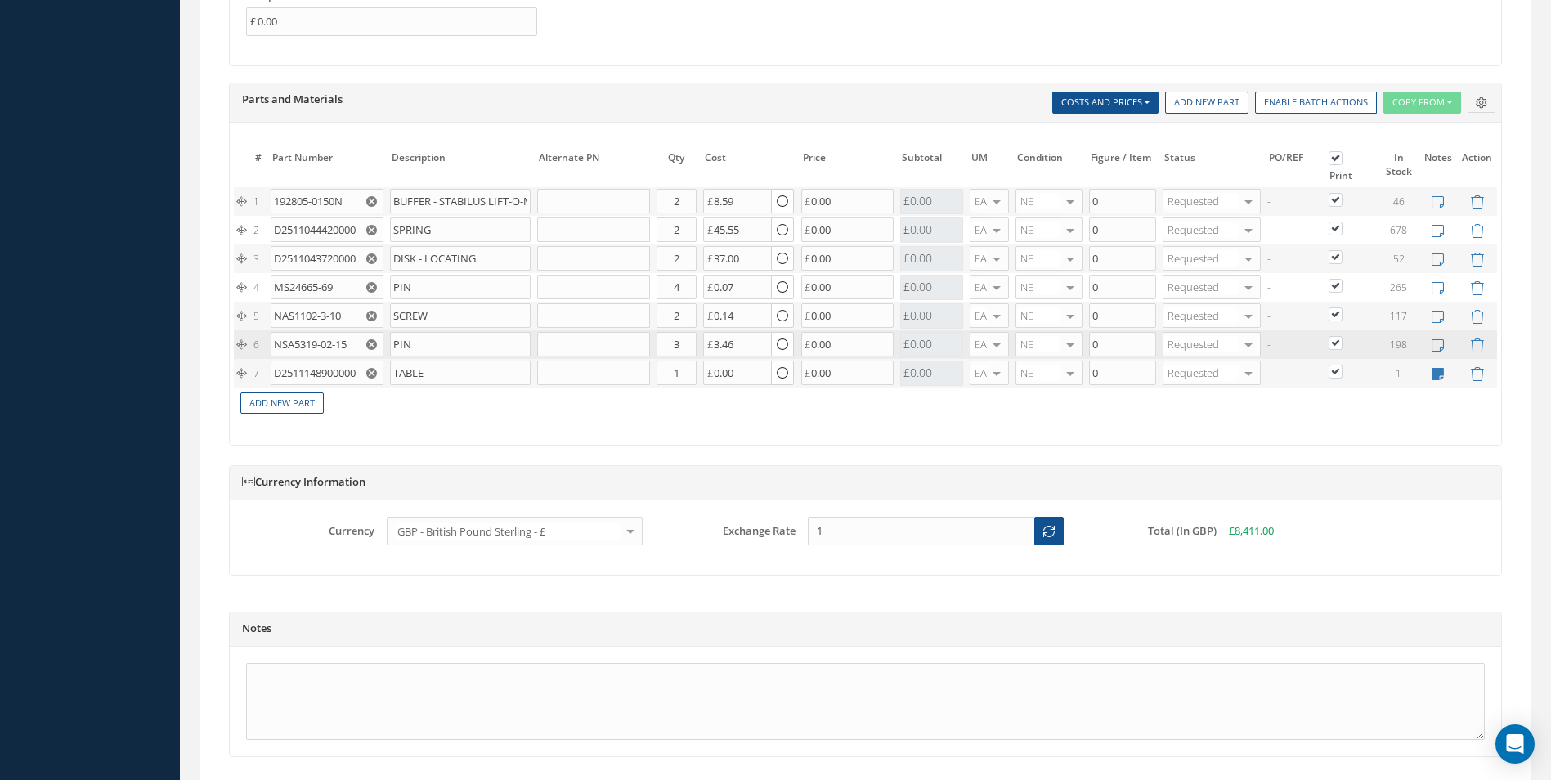
scroll to position [1590, 0]
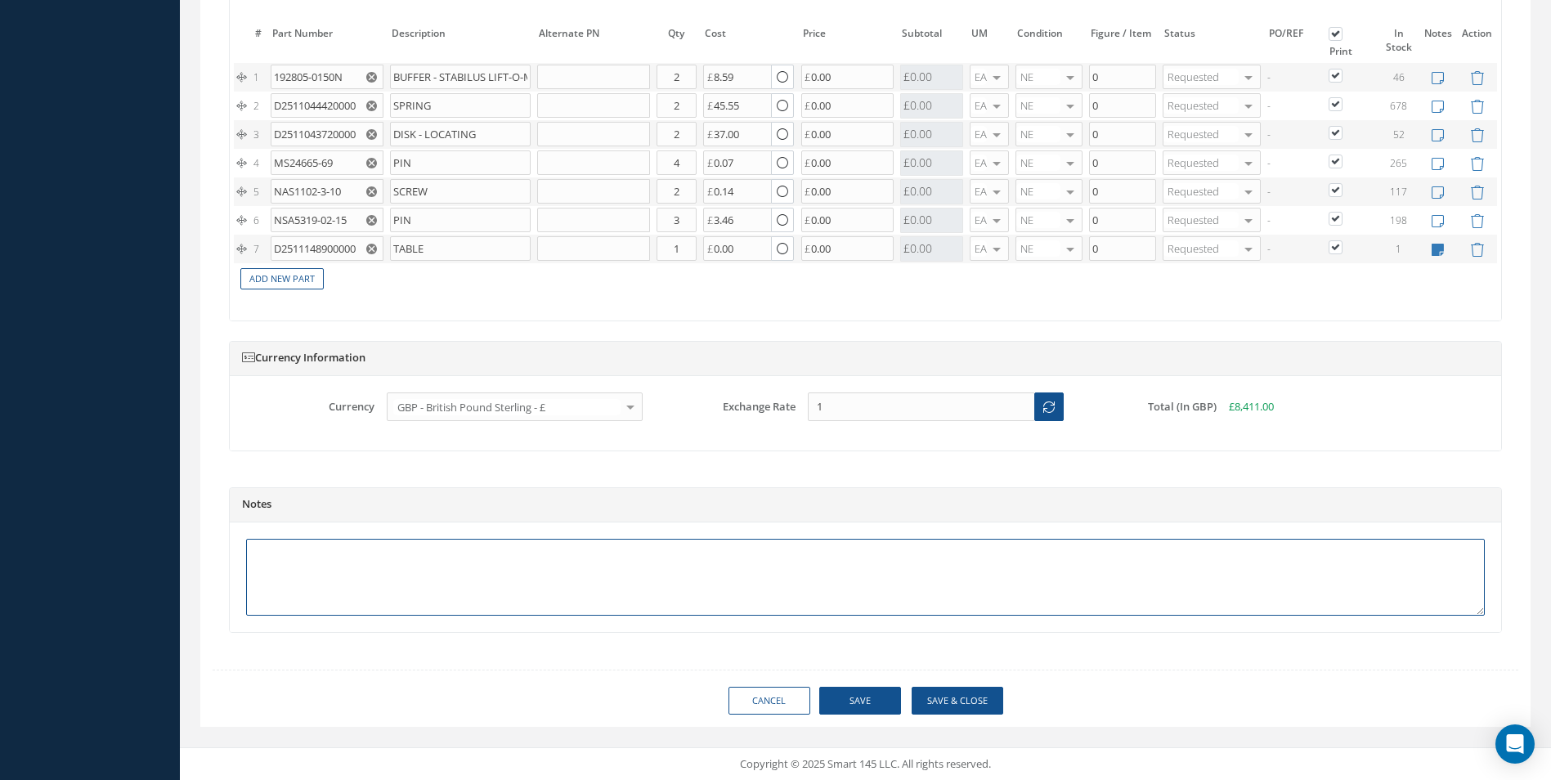
click at [340, 563] on textarea at bounding box center [865, 577] width 1238 height 77
click at [275, 556] on textarea at bounding box center [865, 577] width 1238 height 77
type textarea "d"
click at [253, 555] on textarea "D2511148900000" at bounding box center [865, 577] width 1238 height 77
click at [431, 553] on textarea "£6203.00 Qty 1 D2511148900000" at bounding box center [865, 577] width 1238 height 77
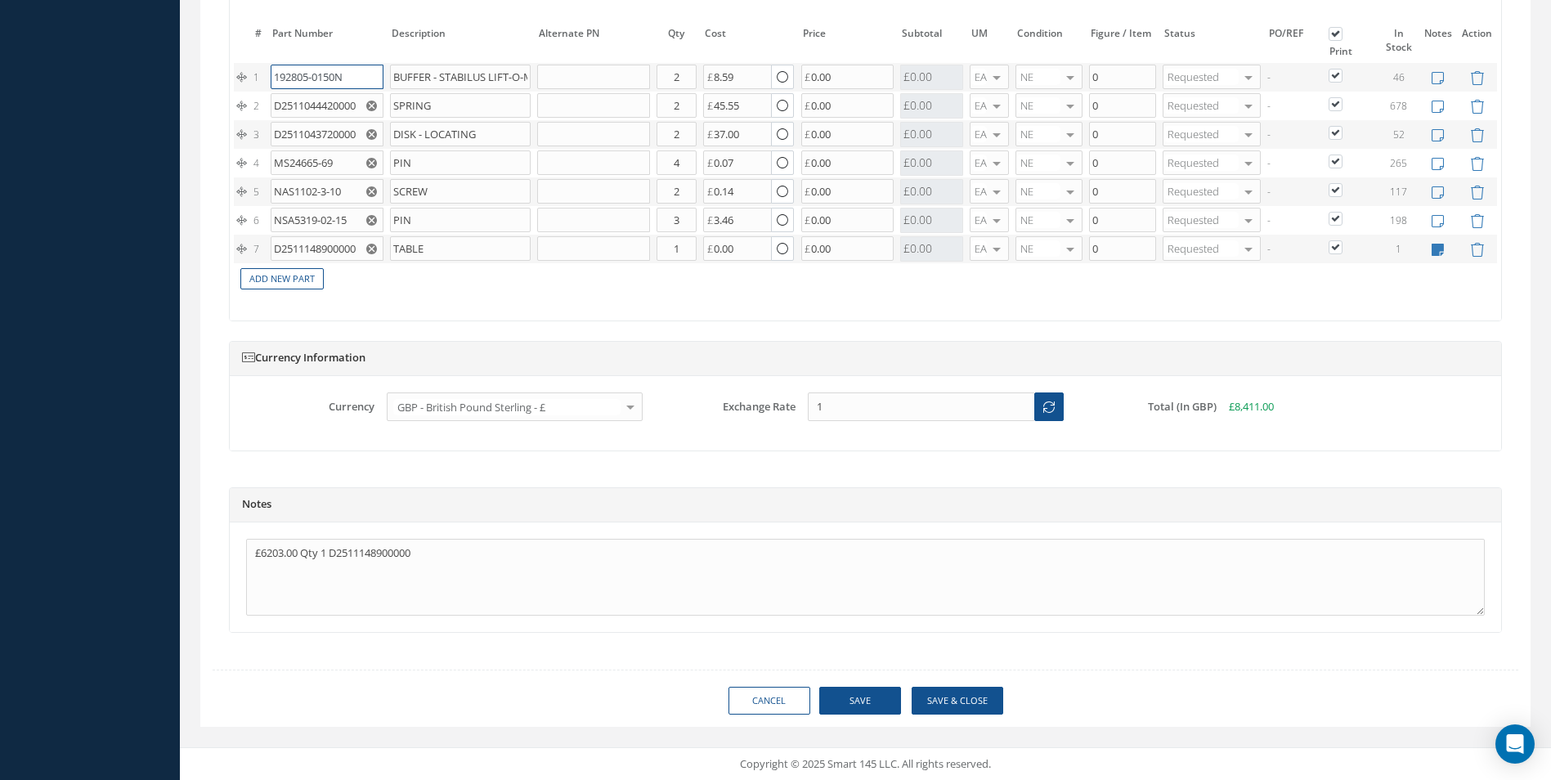
drag, startPoint x: 275, startPoint y: 74, endPoint x: 354, endPoint y: 74, distance: 79.3
click at [354, 74] on input "192805-0150N" at bounding box center [327, 77] width 112 height 25
click at [261, 575] on textarea "£6203.00 Qty 1 D2511148900000" at bounding box center [865, 577] width 1238 height 77
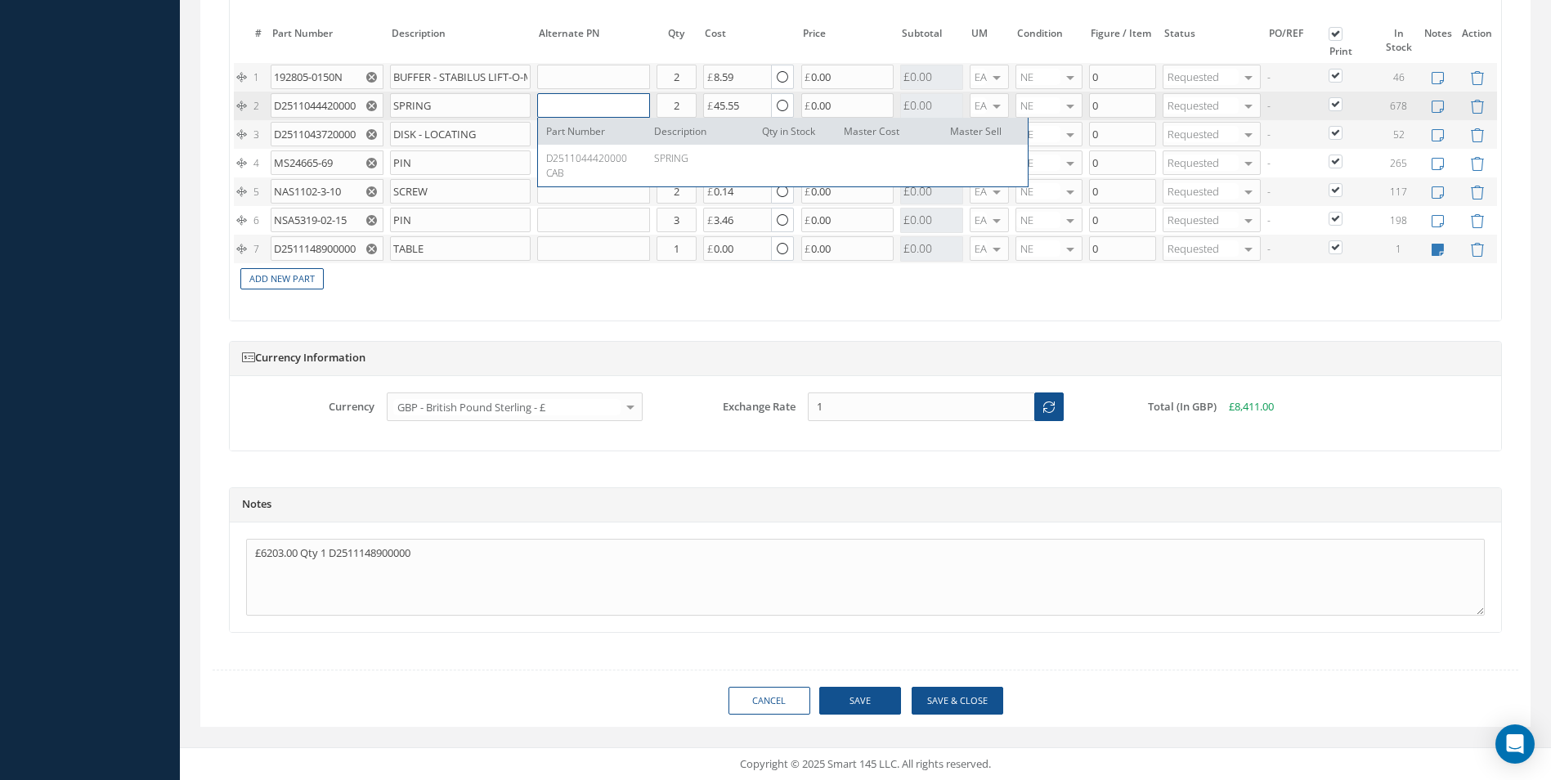
click at [608, 105] on input "text" at bounding box center [593, 105] width 112 height 25
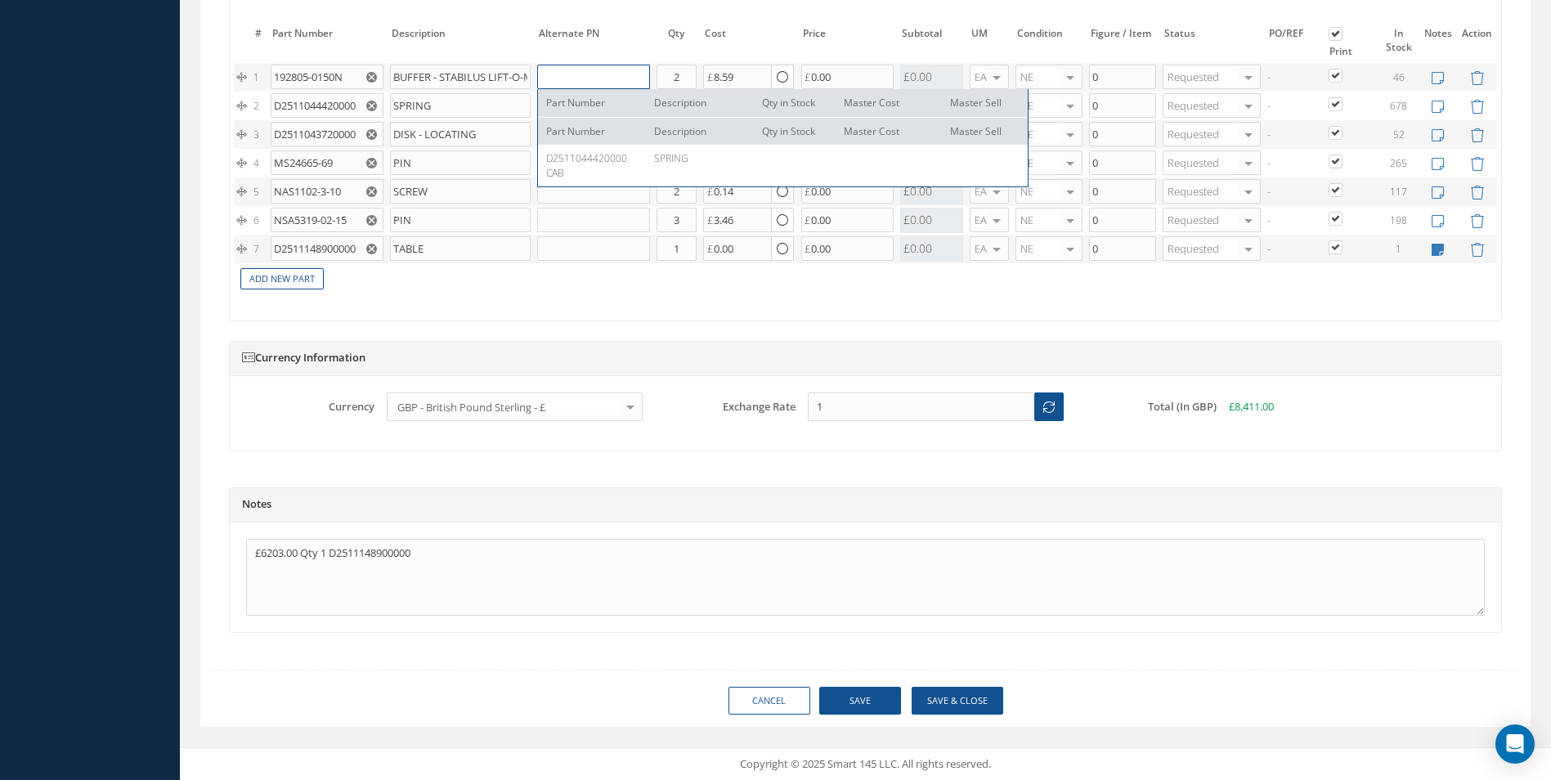
click at [596, 65] on input "text" at bounding box center [593, 77] width 112 height 25
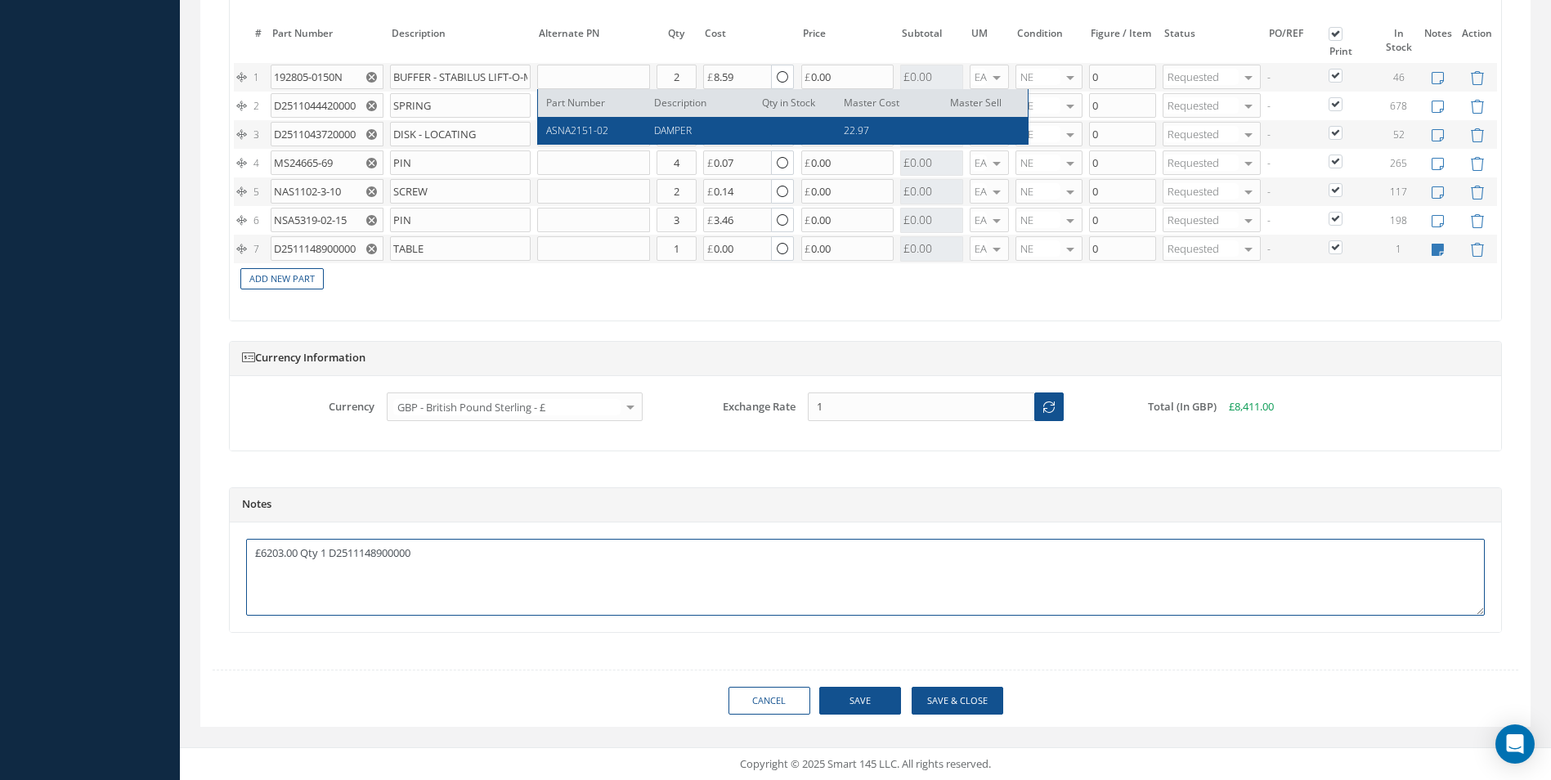
click at [428, 558] on textarea "£6203.00 Qty 1 D2511148900000" at bounding box center [865, 577] width 1238 height 77
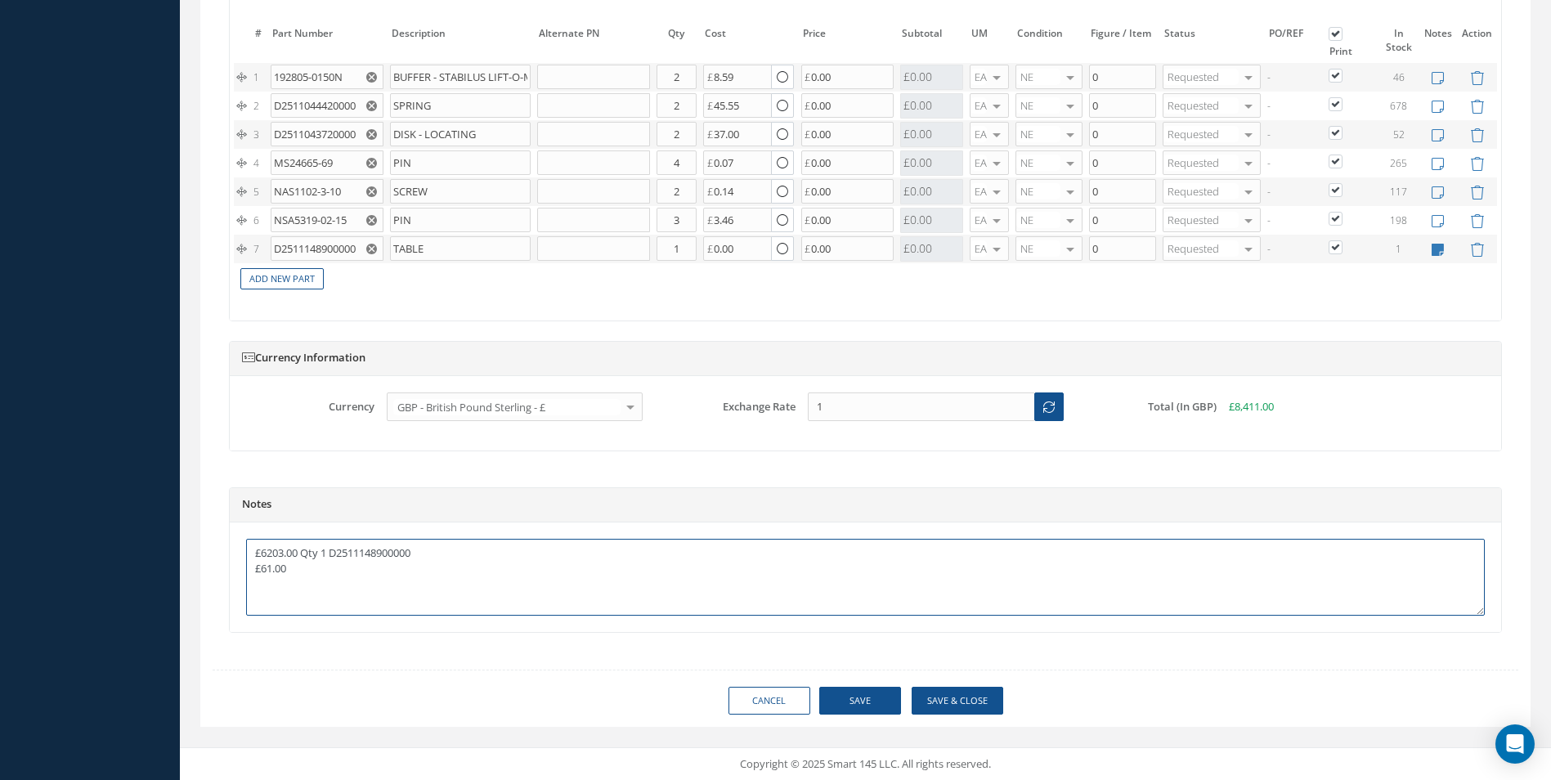
drag, startPoint x: 253, startPoint y: 551, endPoint x: 332, endPoint y: 555, distance: 78.6
click at [332, 555] on textarea "£6203.00 Qty 1 D2511148900000 £61.00" at bounding box center [865, 577] width 1238 height 77
click at [347, 549] on textarea "D2511148900000 £61.00" at bounding box center [865, 577] width 1238 height 77
drag, startPoint x: 351, startPoint y: 554, endPoint x: 369, endPoint y: 553, distance: 18.0
click at [369, 553] on textarea "D2511148900000 Table £61.00" at bounding box center [865, 577] width 1238 height 77
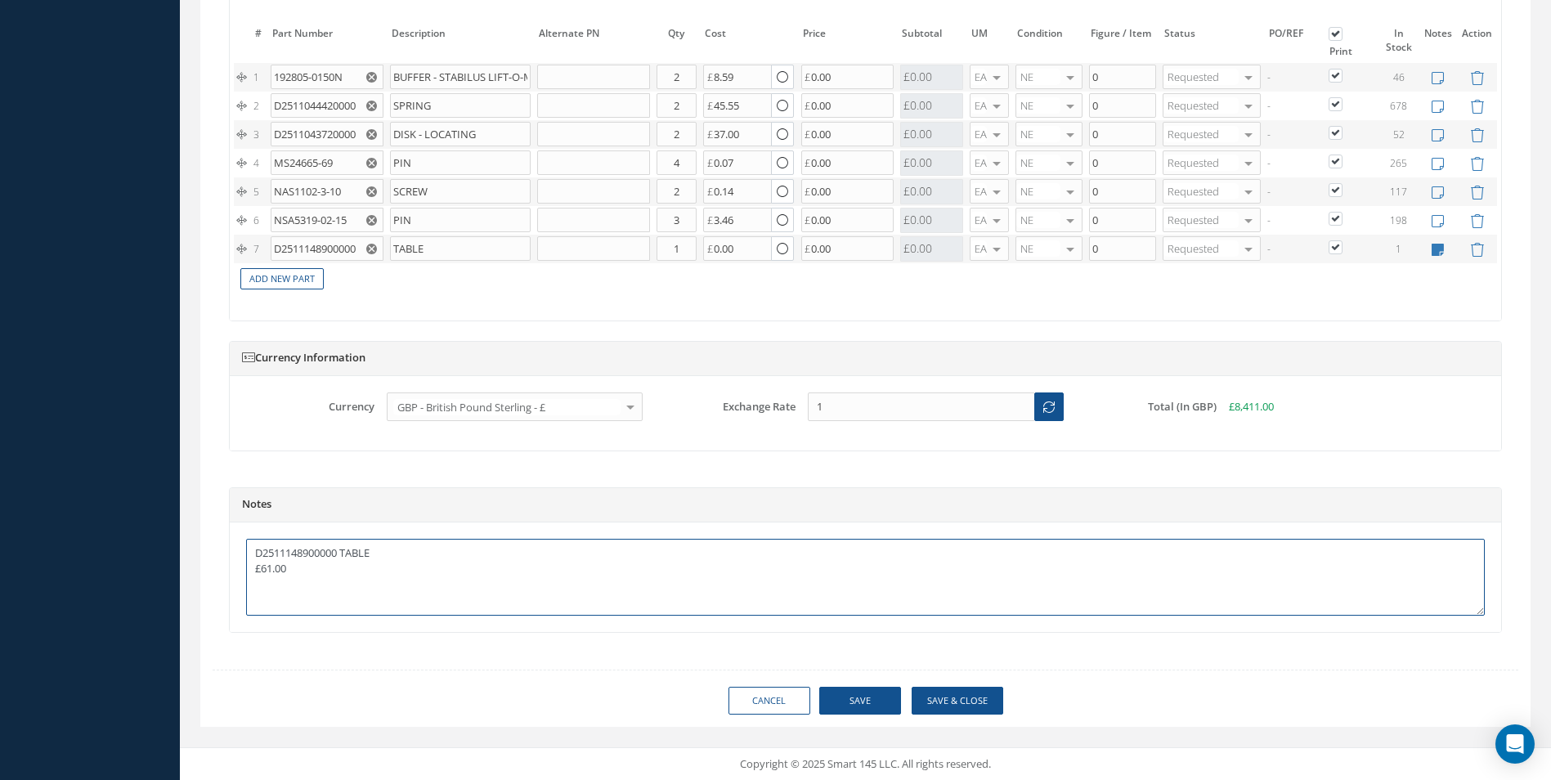
paste textarea "£6203.00 Qty 1"
drag, startPoint x: 391, startPoint y: 76, endPoint x: 465, endPoint y: 74, distance: 74.4
click at [465, 74] on input "BUFFER - STABILUS LIFT-O-MAT" at bounding box center [460, 77] width 141 height 25
drag, startPoint x: 274, startPoint y: 76, endPoint x: 348, endPoint y: 80, distance: 74.5
click at [348, 80] on input "192805-0150N" at bounding box center [327, 77] width 112 height 25
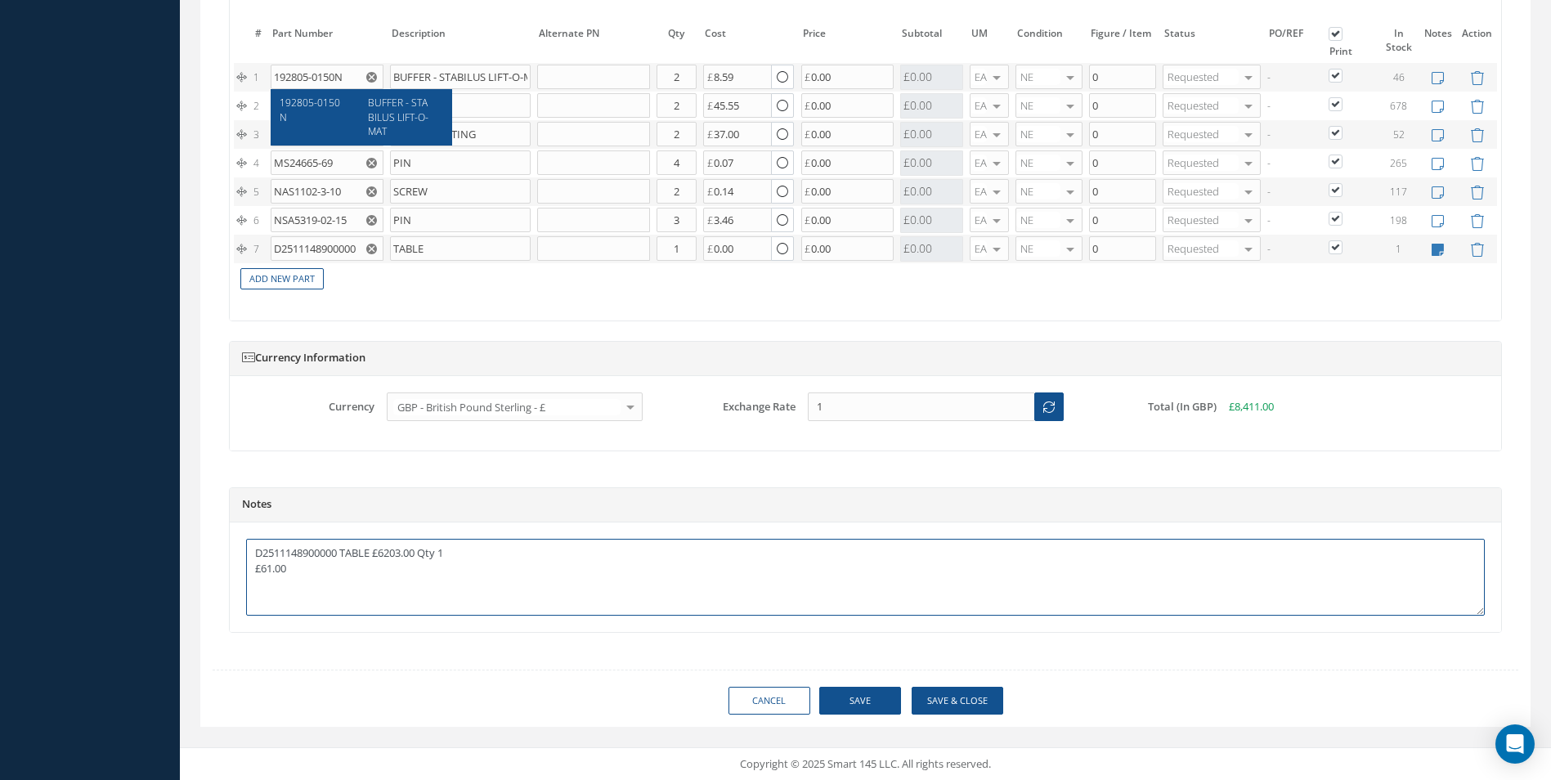
click at [253, 571] on textarea "D2511148900000 TABLE £6203.00 Qty 1 £61.00" at bounding box center [865, 577] width 1238 height 77
paste textarea "192805-0150N"
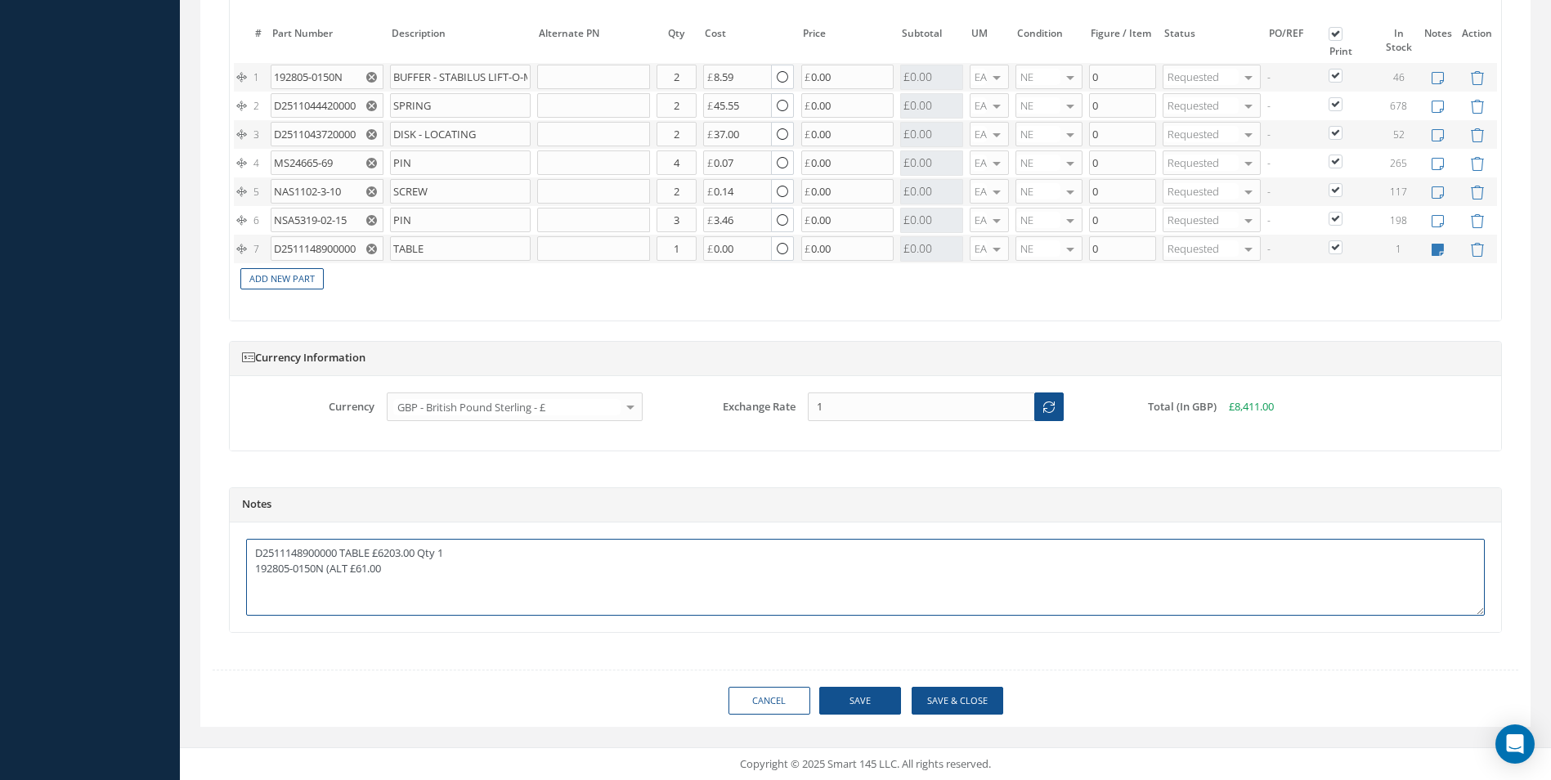
type textarea "D2511148900000 TABLE £6203.00 Qty 1 192805-0150N (ALT £61.00"
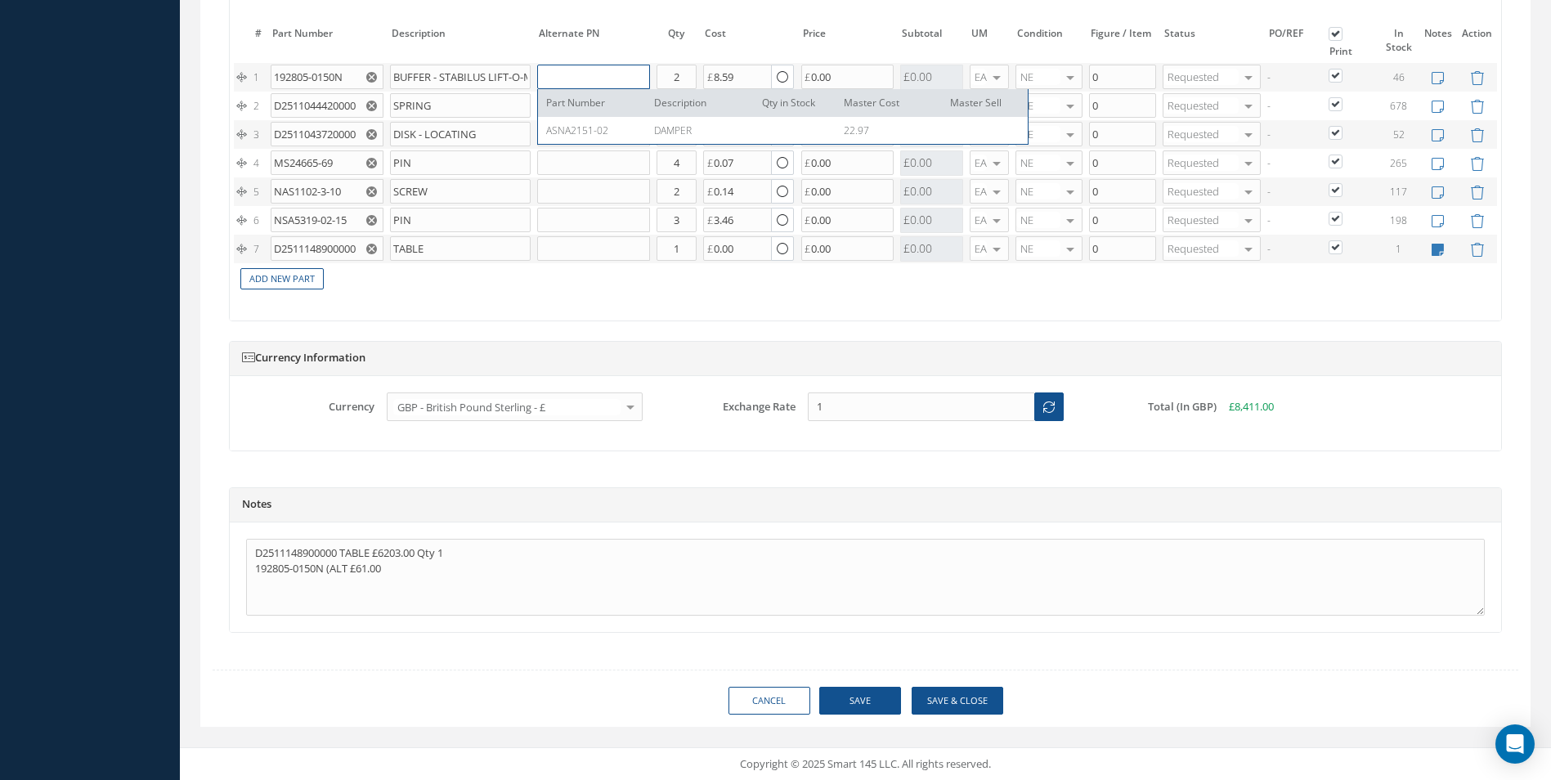
click at [611, 70] on input "text" at bounding box center [593, 77] width 112 height 25
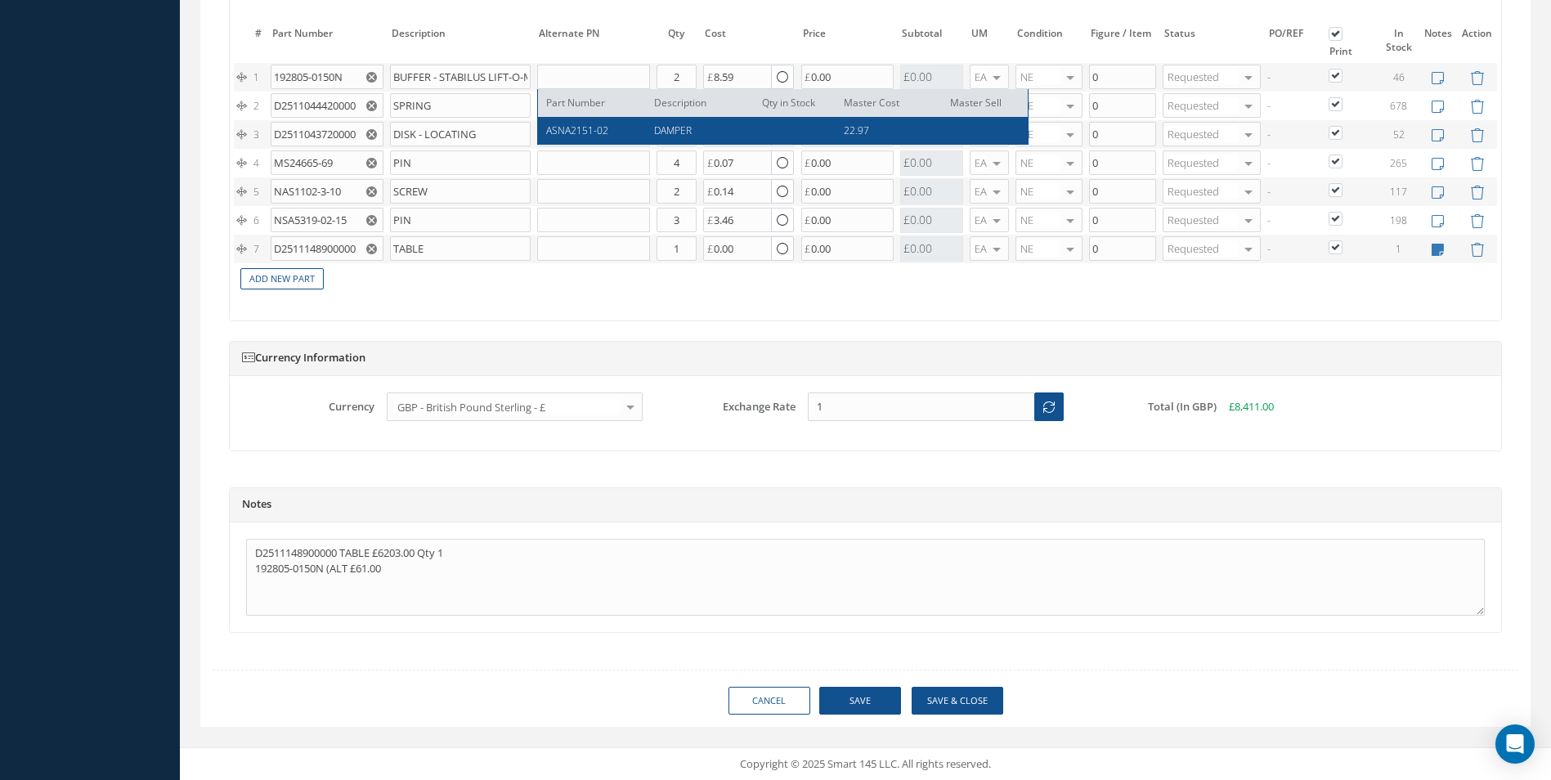
click at [553, 128] on span "ASNA2151-02" at bounding box center [577, 130] width 62 height 14
type input "ASNA2151-02"
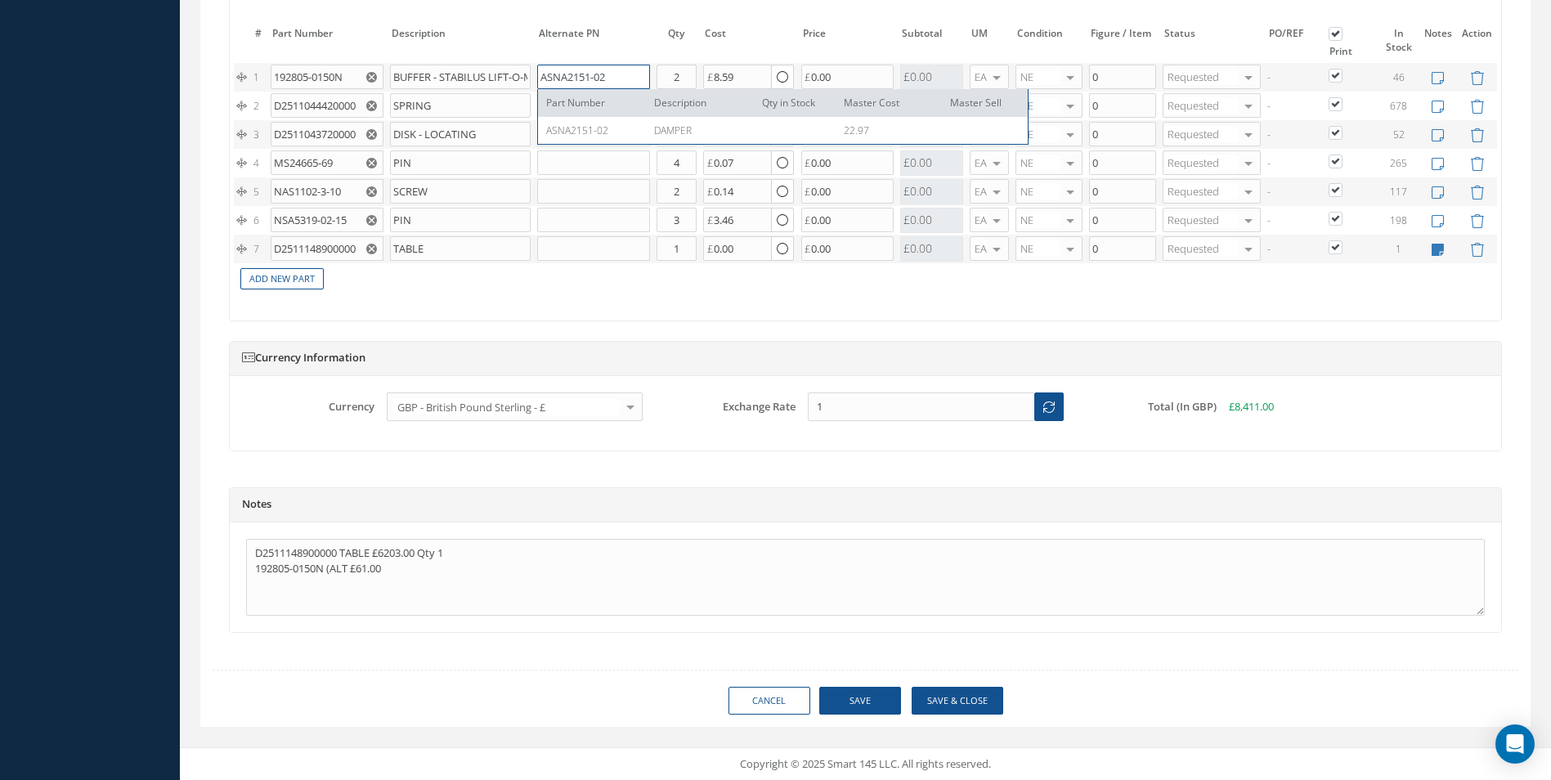
drag, startPoint x: 538, startPoint y: 77, endPoint x: 609, endPoint y: 83, distance: 71.4
click at [609, 83] on input "ASNA2151-02" at bounding box center [593, 77] width 112 height 25
click at [353, 571] on textarea "D2511148900000 TABLE £6203.00 Qty 1 192805-0150N (ALT £61.00" at bounding box center [865, 577] width 1238 height 77
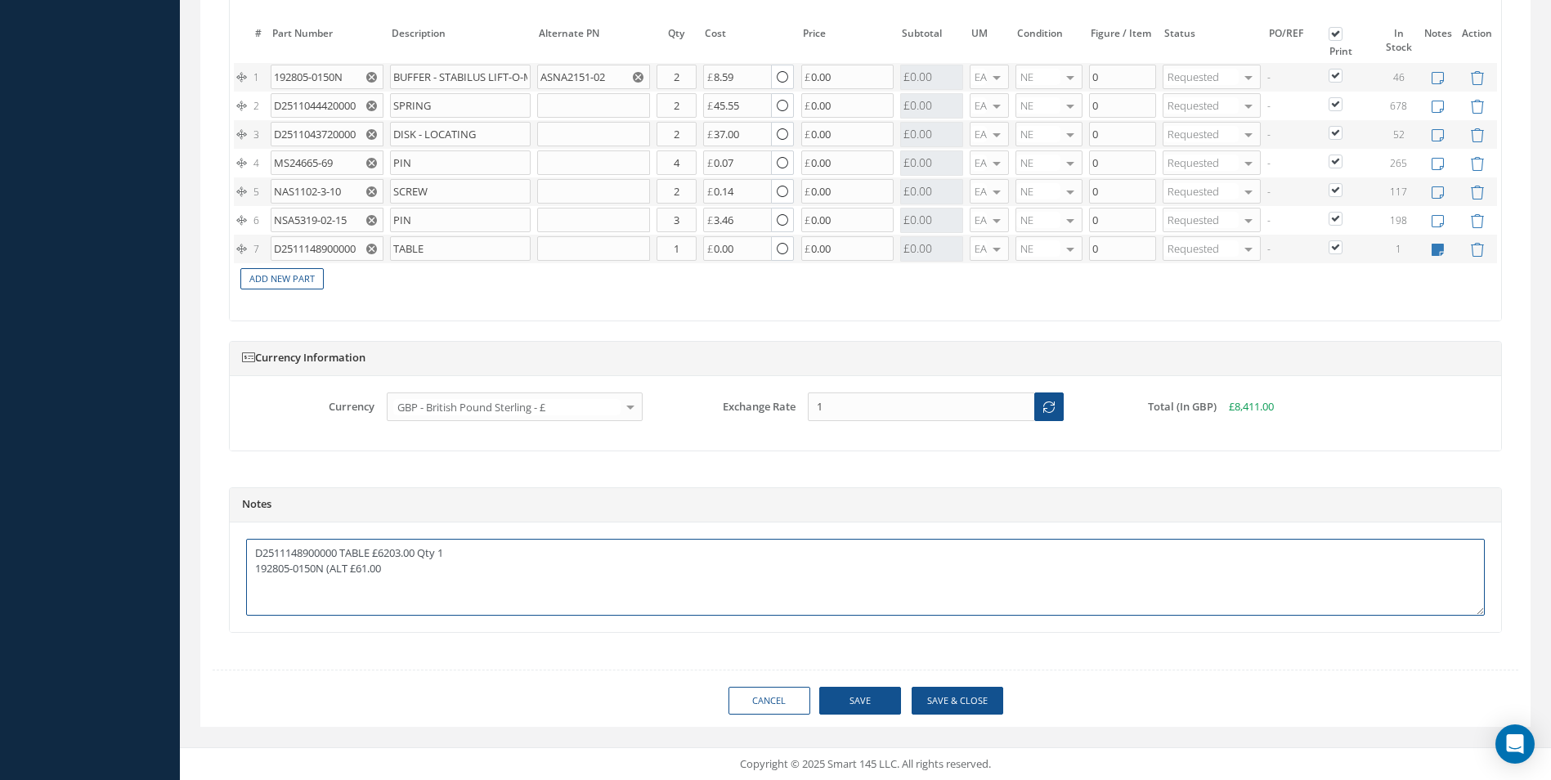
paste textarea "ASNA2151-02"
drag, startPoint x: 464, startPoint y: 567, endPoint x: 475, endPoint y: 569, distance: 10.8
click at [475, 569] on textarea "D2511148900000 TABLE £6203.00 Qty 1 192805-0150N (ALT ASNA2151-02) QTY 2 £61.00" at bounding box center [865, 577] width 1238 height 77
click at [507, 566] on textarea "D2511148900000 TABLE £6203.00 Qty 1 192805-0150N (ALT ASNA2151-02) QTY 2 £122.00" at bounding box center [865, 577] width 1238 height 77
drag, startPoint x: 277, startPoint y: 105, endPoint x: 362, endPoint y: 108, distance: 85.1
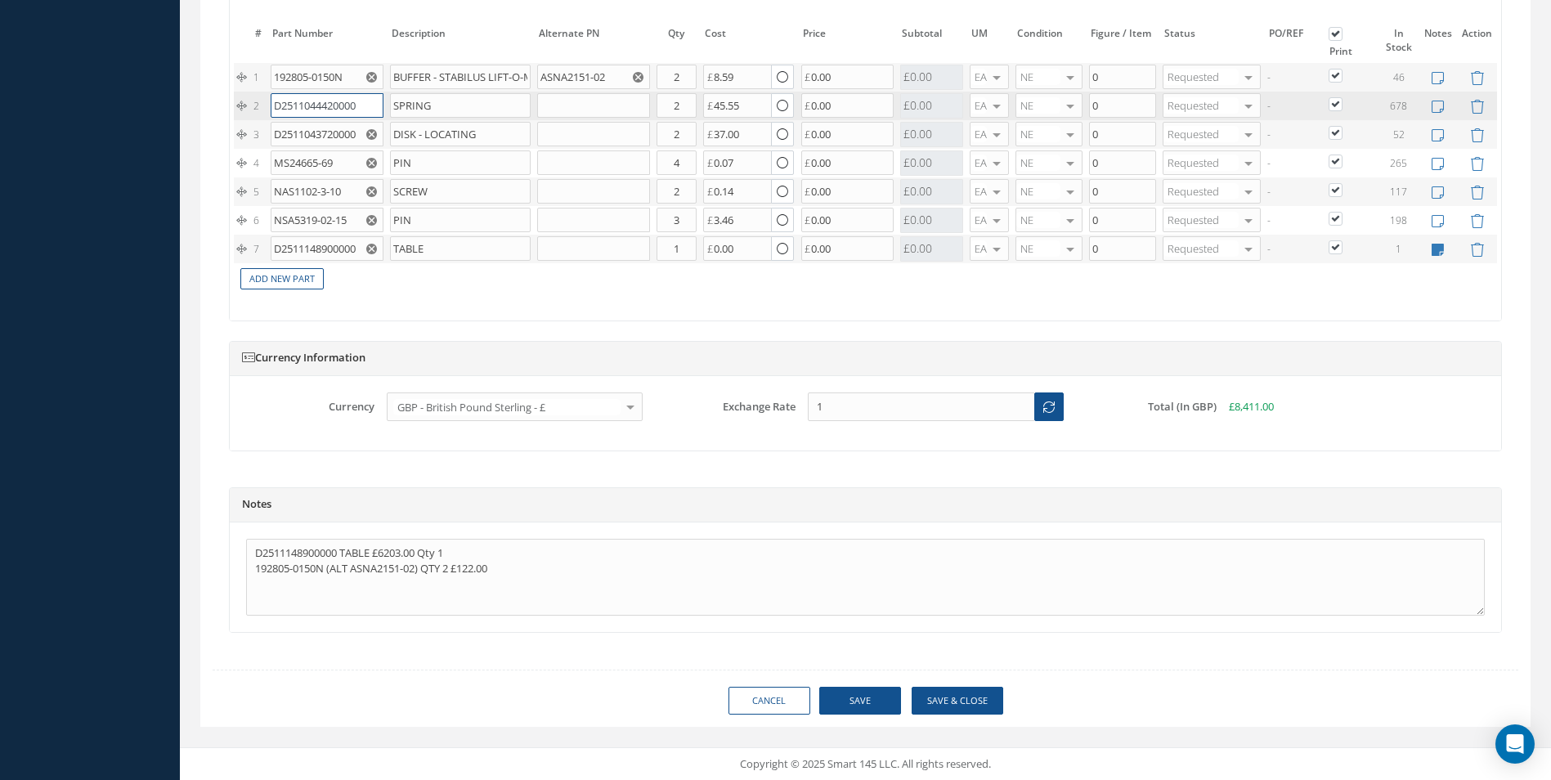
click at [362, 108] on input "D2511044420000" at bounding box center [327, 105] width 112 height 25
click at [258, 584] on textarea "D2511148900000 TABLE £6203.00 Qty 1 192805-0150N (ALT ASNA2151-02) QTY 2 £122.00" at bounding box center [865, 577] width 1238 height 77
paste textarea "D2511044420000"
drag, startPoint x: 392, startPoint y: 105, endPoint x: 441, endPoint y: 103, distance: 49.1
click at [441, 103] on input "SPRING" at bounding box center [460, 105] width 141 height 25
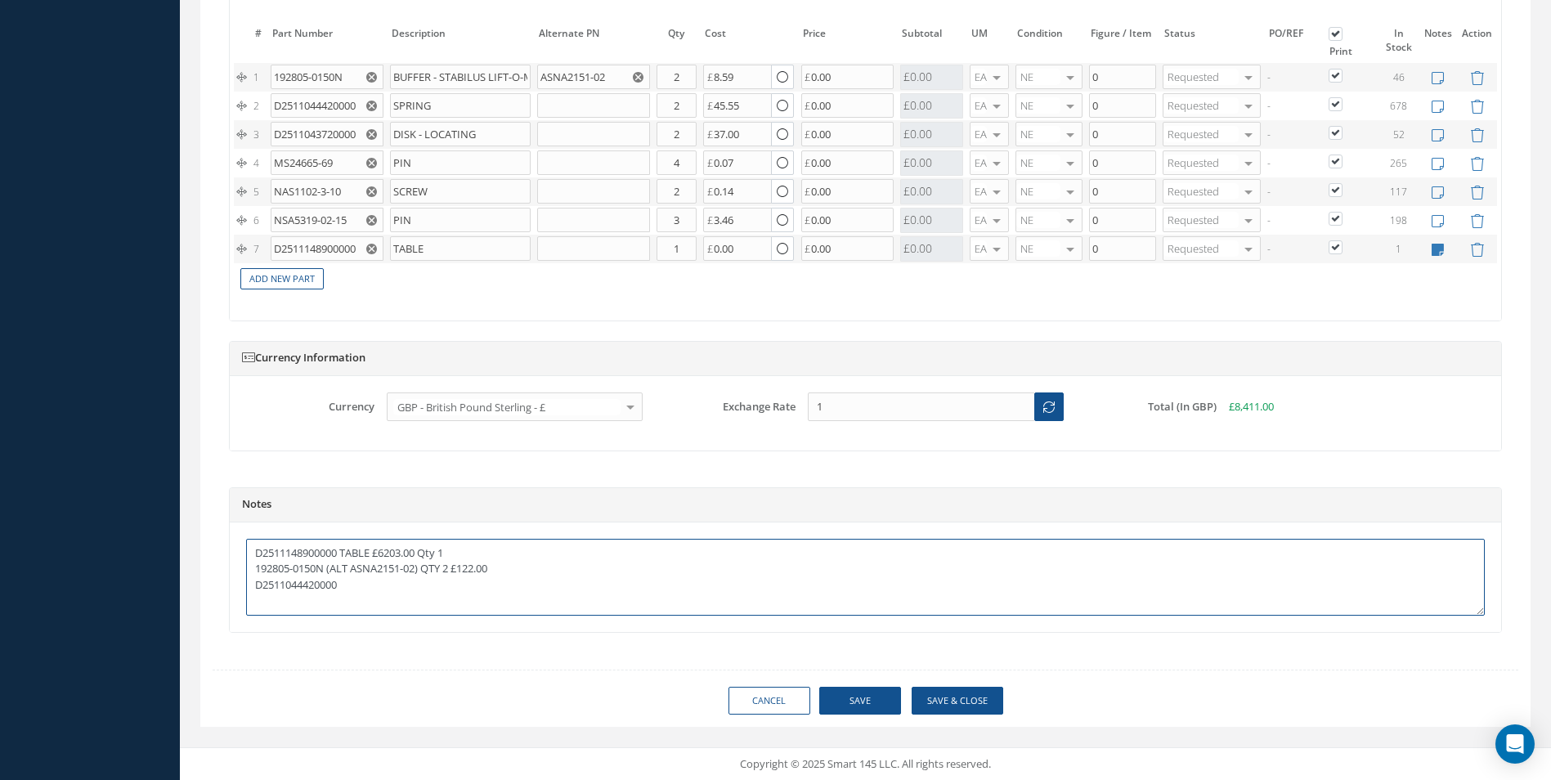
click at [350, 588] on textarea "D2511148900000 TABLE £6203.00 Qty 1 192805-0150N (ALT ASNA2151-02) QTY 2 £122.0…" at bounding box center [865, 577] width 1238 height 77
paste textarea "SPRING"
drag, startPoint x: 274, startPoint y: 135, endPoint x: 361, endPoint y: 136, distance: 87.5
click at [361, 136] on input "D2511043720000" at bounding box center [327, 134] width 112 height 25
click at [257, 599] on textarea "D2511148900000 TABLE £6203.00 Qty 1 192805-0150N (ALT ASNA2151-02) QTY 2 £122.0…" at bounding box center [865, 577] width 1238 height 77
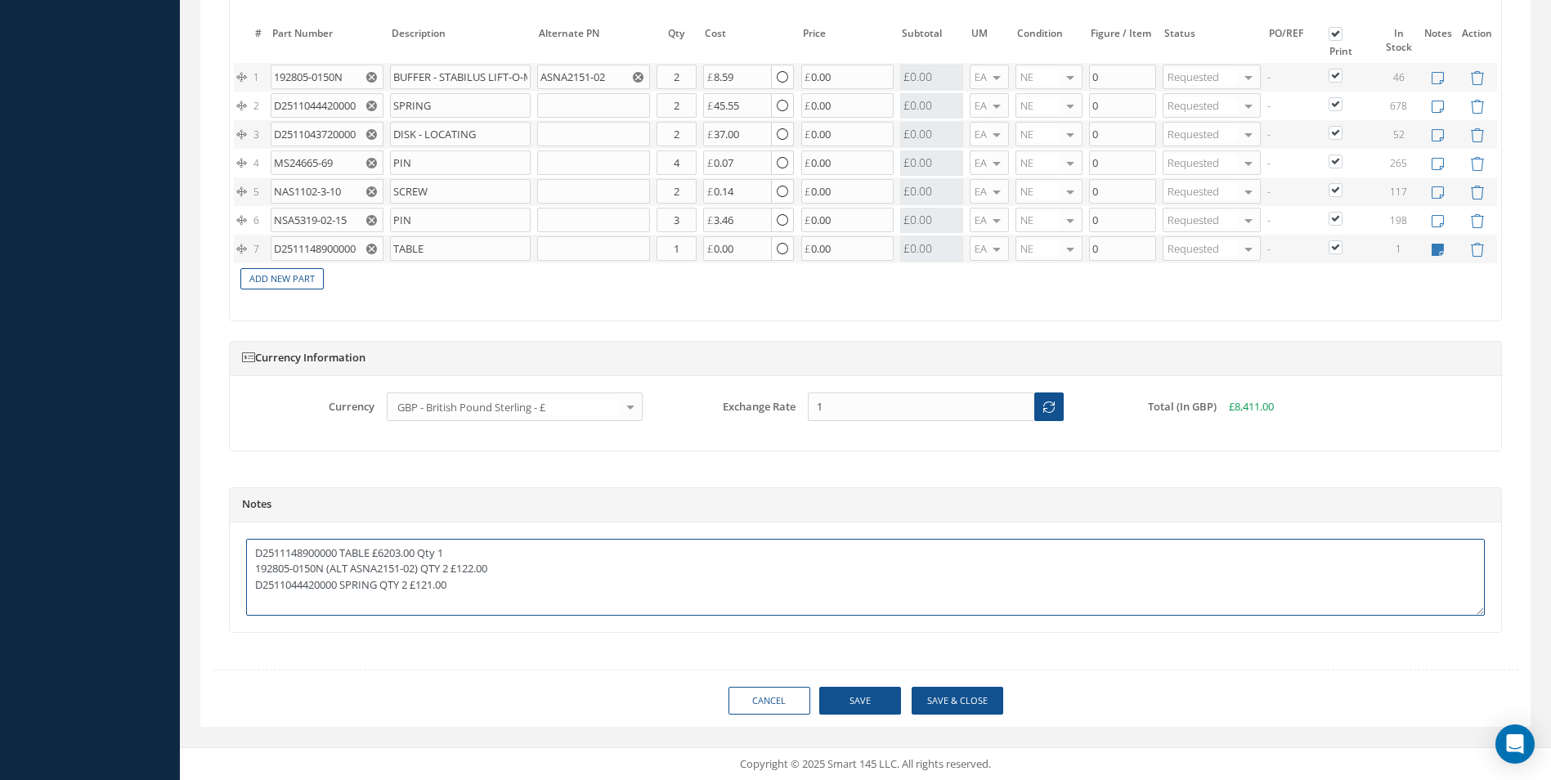
paste textarea "D2511043720000"
drag, startPoint x: 395, startPoint y: 133, endPoint x: 484, endPoint y: 136, distance: 89.1
click at [484, 136] on input "DISK - LOCATING" at bounding box center [460, 134] width 141 height 25
click at [347, 594] on textarea "D2511148900000 TABLE £6203.00 Qty 1 192805-0150N (ALT ASNA2151-02) QTY 2 £122.0…" at bounding box center [865, 577] width 1238 height 77
paste textarea "DISK - LOCATING"
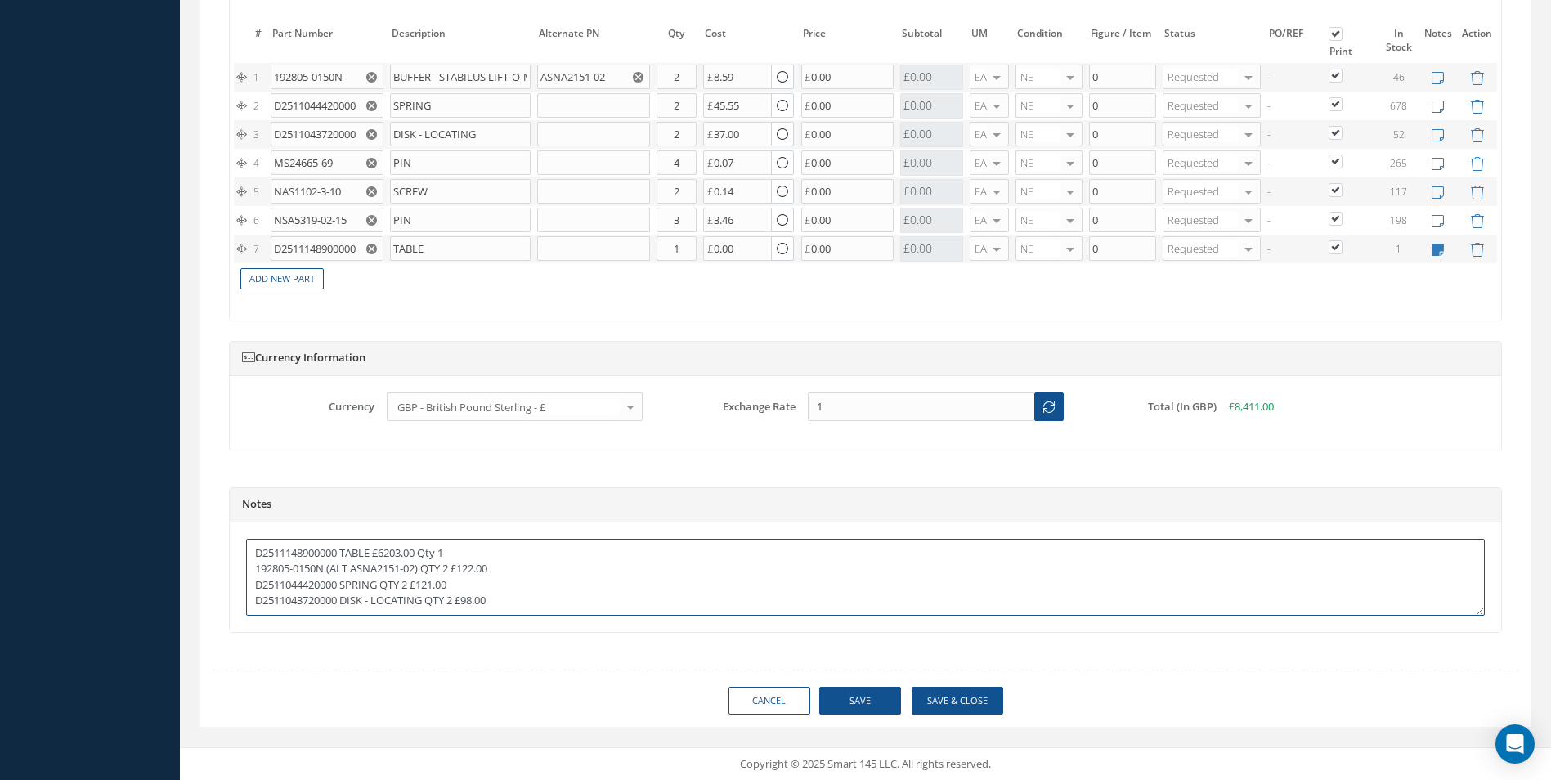
scroll to position [9, 0]
drag, startPoint x: 274, startPoint y: 163, endPoint x: 342, endPoint y: 168, distance: 68.1
click at [342, 168] on input "MS24665-69" at bounding box center [327, 162] width 112 height 25
click at [259, 605] on textarea "D2511148900000 TABLE £6203.00 Qty 1 192805-0150N (ALT ASNA2151-02) QTY 2 £122.0…" at bounding box center [865, 577] width 1238 height 77
paste textarea "DISK - LOCATING"
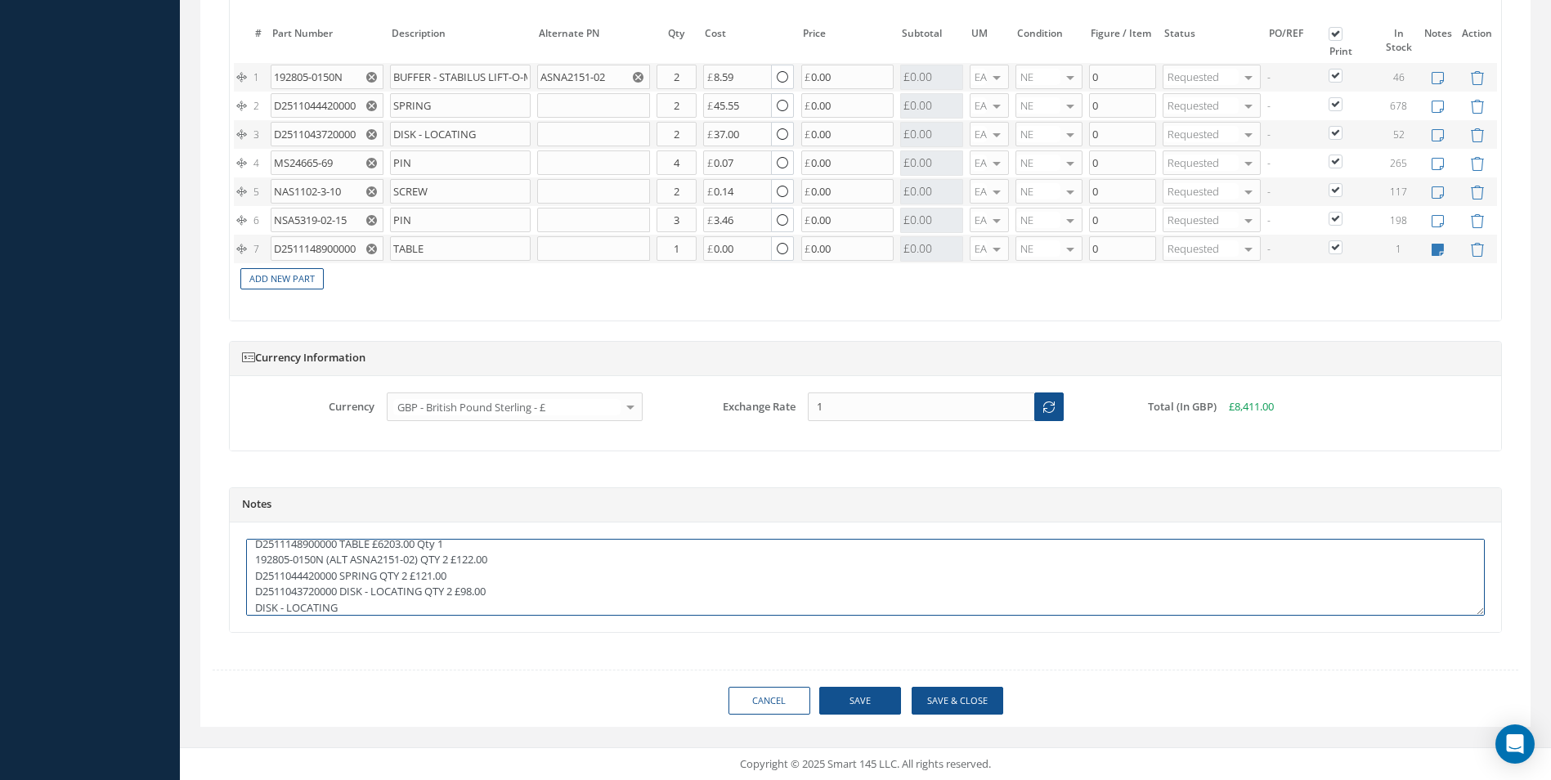
scroll to position [32, 0]
drag, startPoint x: 253, startPoint y: 613, endPoint x: 327, endPoint y: 616, distance: 73.6
click at [327, 616] on div "D2511148900000 TABLE £6203.00 Qty 1 192805-0150N (ALT ASNA2151-02) QTY 2 £122.0…" at bounding box center [865, 577] width 1271 height 110
drag, startPoint x: 275, startPoint y: 159, endPoint x: 335, endPoint y: 162, distance: 60.6
click at [335, 162] on input "MS24665-69" at bounding box center [327, 162] width 112 height 25
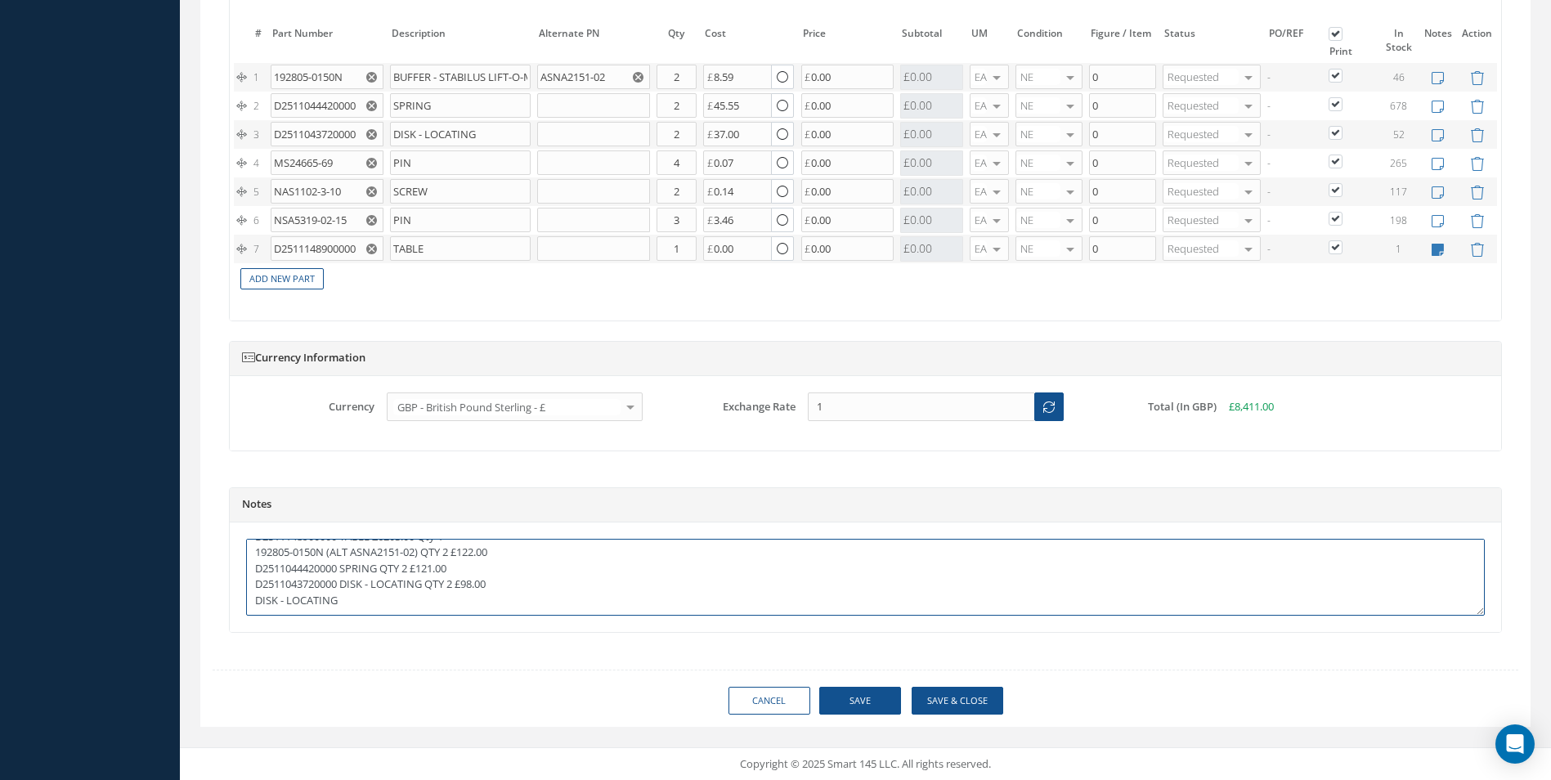
drag, startPoint x: 255, startPoint y: 584, endPoint x: 334, endPoint y: 586, distance: 79.3
click at [334, 586] on textarea "D2511148900000 TABLE £6203.00 Qty 1 192805-0150N (ALT ASNA2151-02) QTY 2 £122.0…" at bounding box center [865, 577] width 1238 height 77
drag, startPoint x: 348, startPoint y: 584, endPoint x: 257, endPoint y: 586, distance: 90.8
click at [257, 586] on textarea "D2511148900000 TABLE £6203.00 Qty 1 192805-0150N (ALT ASNA2151-02) QTY 2 £122.0…" at bounding box center [865, 577] width 1238 height 77
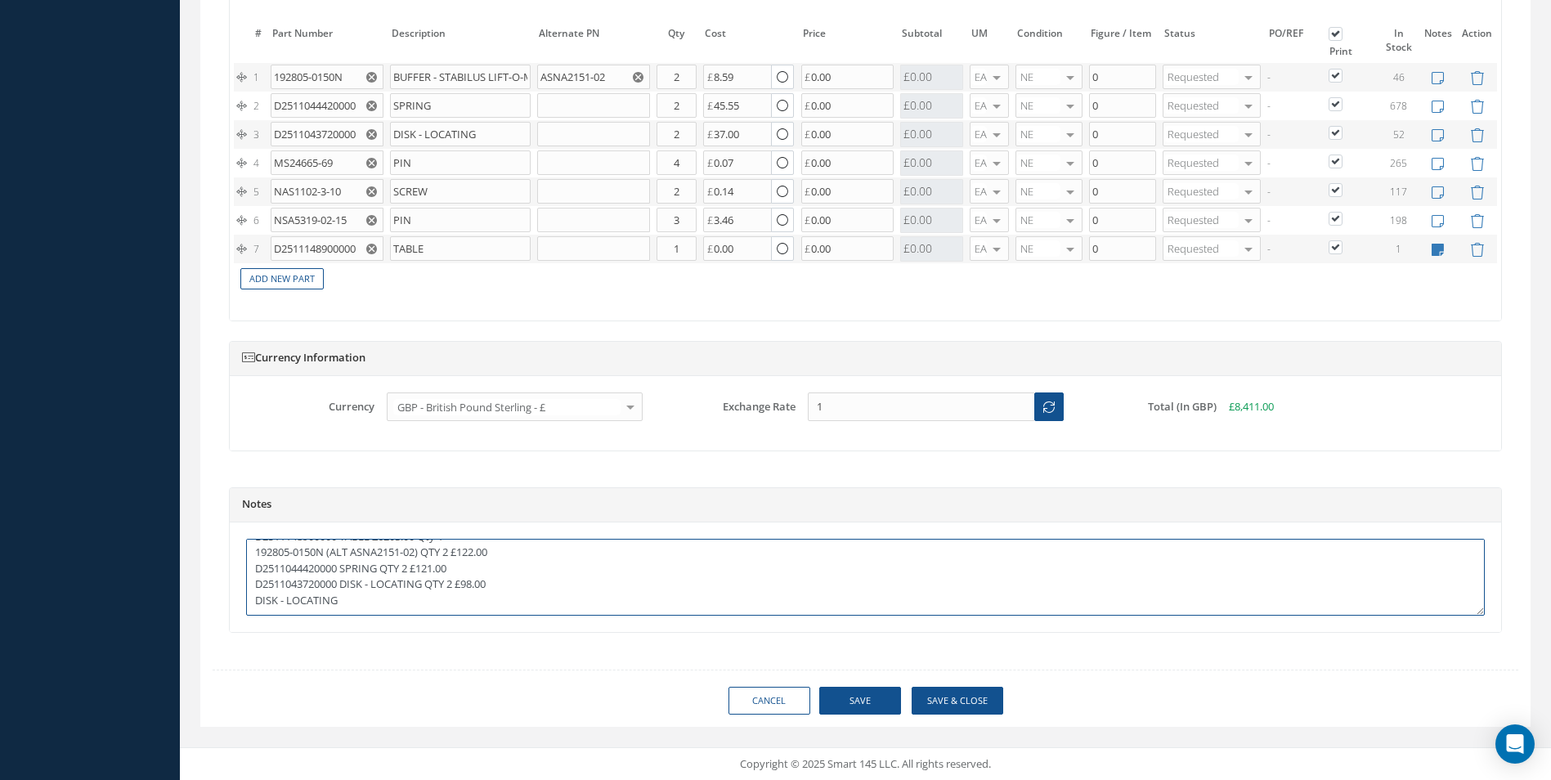
paste textarea "MS24665-69"
drag, startPoint x: 378, startPoint y: 552, endPoint x: 423, endPoint y: 551, distance: 44.2
click at [423, 551] on textarea "D2511148900000 TABLE £6203.00 Qty 1 192805-0150N (ALT ASNA2151-02) QTY 2 £122.0…" at bounding box center [865, 577] width 1238 height 77
click at [253, 553] on textarea "D2511148900000 TABLE Qty 1 192805-0150N (ALT ASNA2151-02) QTY 2 £122.00 D251104…" at bounding box center [865, 577] width 1238 height 77
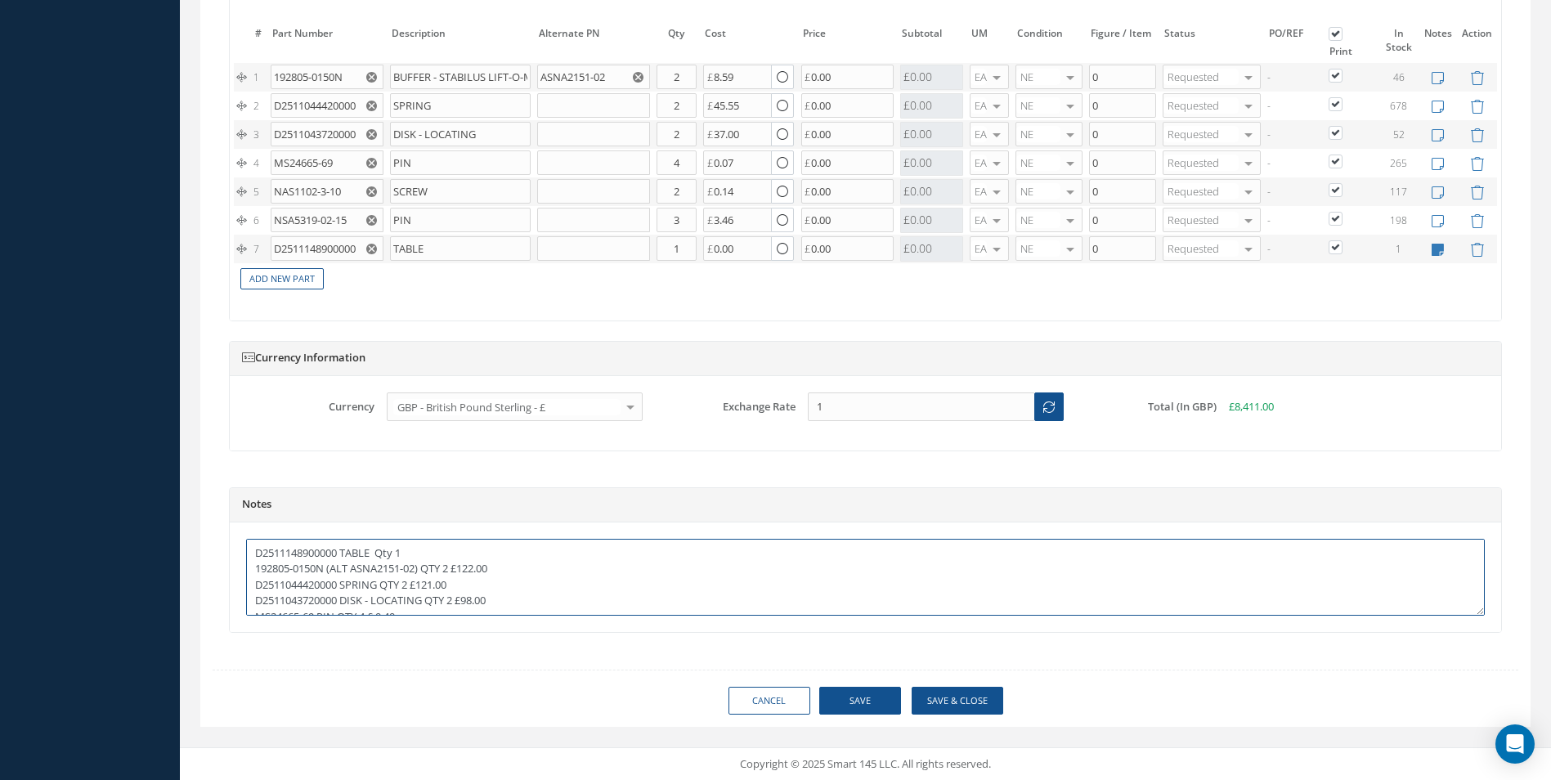
paste textarea "£6203.00"
drag, startPoint x: 459, startPoint y: 568, endPoint x: 495, endPoint y: 568, distance: 36.8
click at [495, 568] on textarea "£6203.00 D2511148900000 TABLE Qty 1 192805-0150N (ALT ASNA2151-02) QTY 2 £122.0…" at bounding box center [865, 577] width 1238 height 77
click at [256, 566] on textarea "£6203.00 D2511148900000 TABLE Qty 1 192805-0150N (ALT ASNA2151-02) QTY 2 D25110…" at bounding box center [865, 577] width 1238 height 77
paste textarea "£122.00"
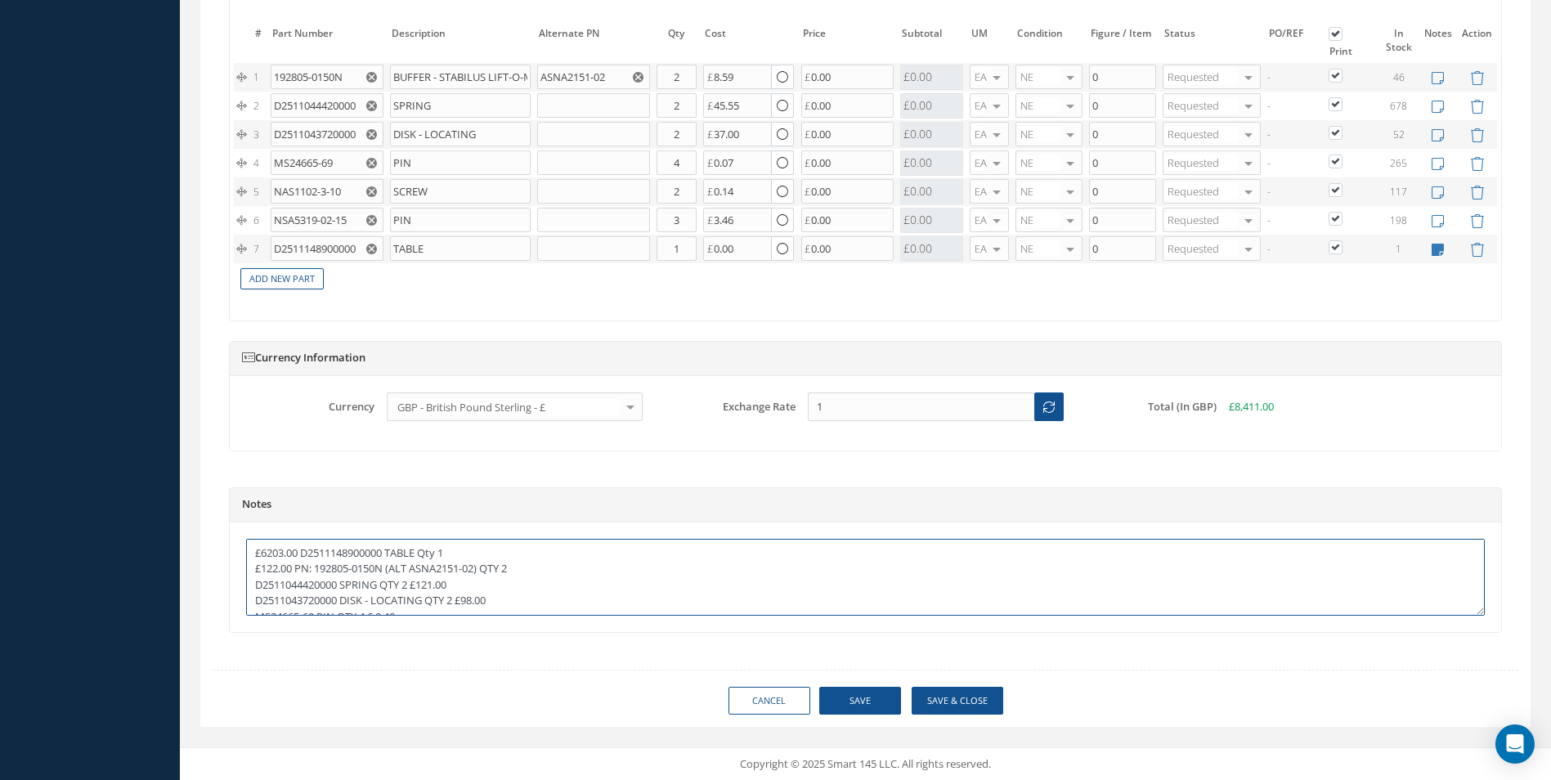
click at [305, 550] on textarea "£6203.00 D2511148900000 TABLE Qty 1 £122.00 PN: 192805-0150N (ALT ASNA2151-02) …" at bounding box center [865, 577] width 1238 height 77
drag, startPoint x: 417, startPoint y: 585, endPoint x: 456, endPoint y: 580, distance: 39.5
click at [456, 580] on textarea "£6203.00 PN: D2511148900000 TABLE Qty 1 £122.00 PN: 192805-0150N (ALT ASNA2151-…" at bounding box center [865, 577] width 1238 height 77
click at [506, 307] on div "The prices highlighted in Red are not current, please update the information on…" at bounding box center [865, 159] width 1271 height 322
click at [256, 581] on textarea "£6203.00 PN: D2511148900000 TABLE Qty 1 £122.00 PN: 192805-0150N (ALT ASNA2151-…" at bounding box center [865, 577] width 1238 height 77
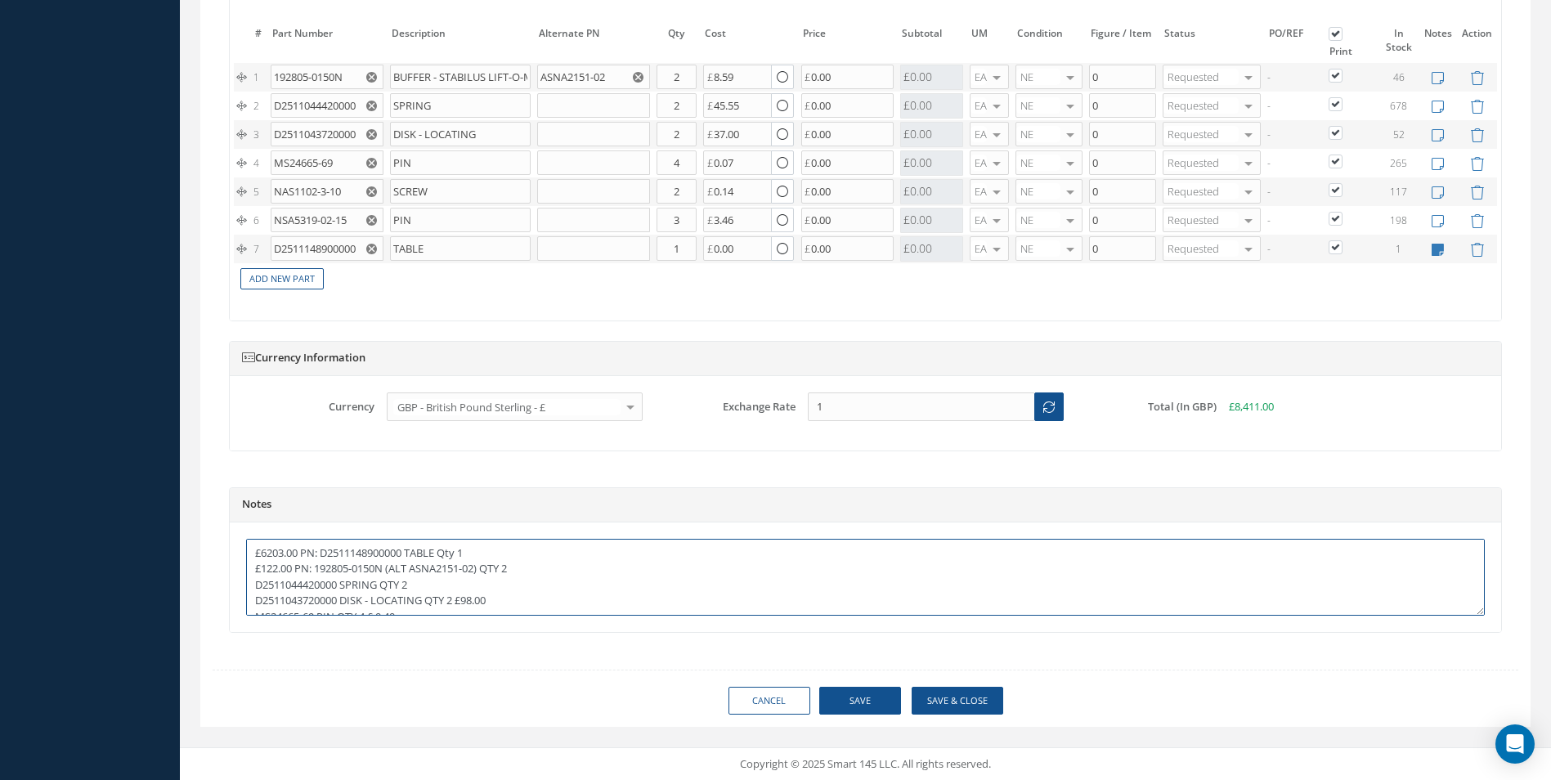
paste textarea "£121.00"
drag, startPoint x: 462, startPoint y: 567, endPoint x: 499, endPoint y: 570, distance: 36.9
click at [499, 570] on textarea "£6203.00 PN: D2511148900000 TABLE Qty 1 £122.00 PN: 192805-0150N (ALT ASNA2151-…" at bounding box center [865, 577] width 1238 height 77
click at [256, 569] on textarea "£6203.00 PN: D2511148900000 TABLE Qty 1 £122.00 PN: 192805-0150N (ALT ASNA2151-…" at bounding box center [865, 577] width 1238 height 77
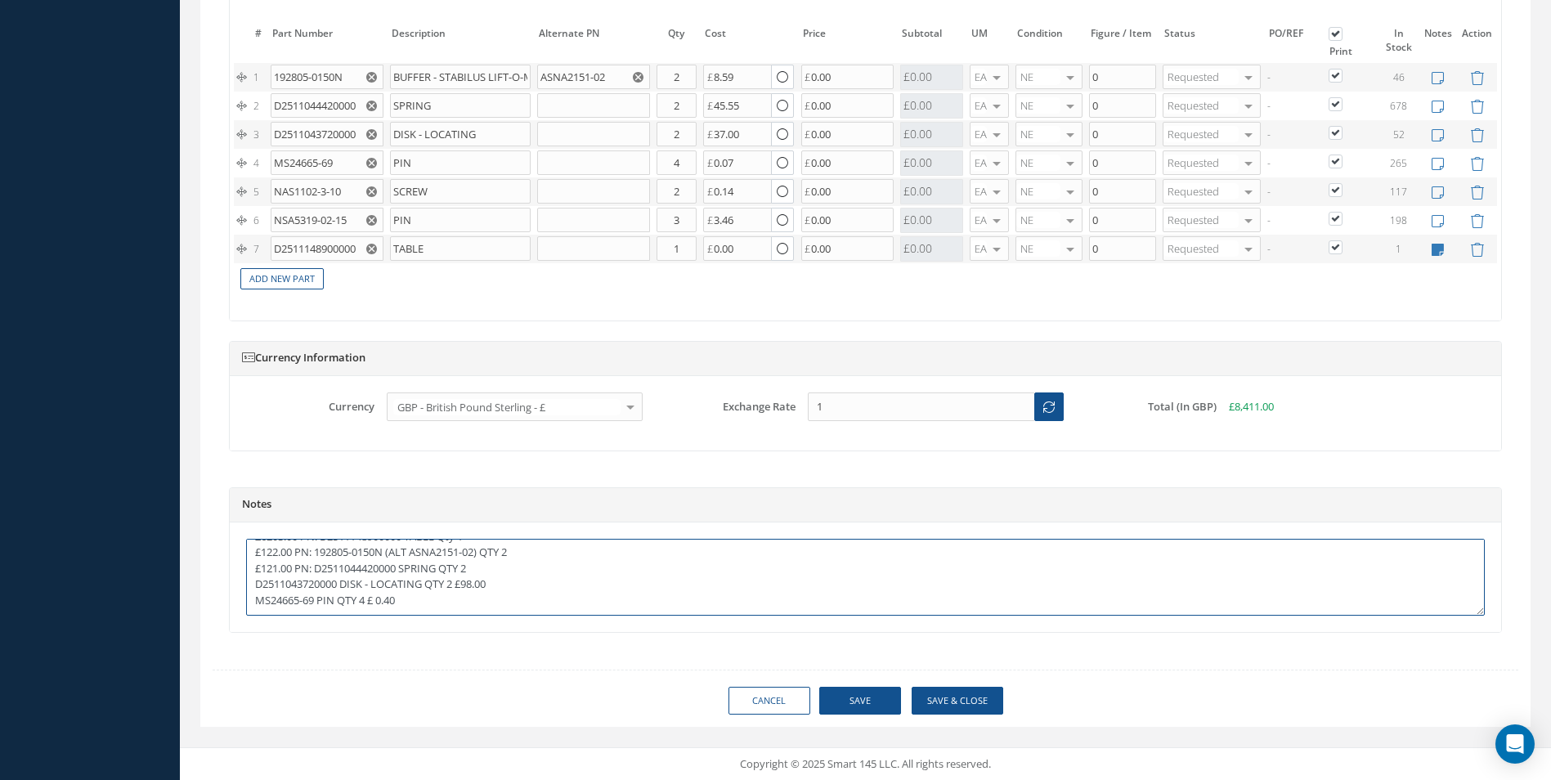
paste textarea "£98.00"
drag, startPoint x: 372, startPoint y: 582, endPoint x: 403, endPoint y: 583, distance: 31.1
click at [403, 583] on textarea "£6203.00 PN: D2511148900000 TABLE Qty 1 £122.00 PN: 192805-0150N (ALT ASNA2151-…" at bounding box center [865, 577] width 1238 height 77
click at [256, 584] on textarea "£6203.00 PN: D2511148900000 TABLE Qty 1 £122.00 PN: 192805-0150N (ALT ASNA2151-…" at bounding box center [865, 577] width 1238 height 77
paste textarea "£ 0.40"
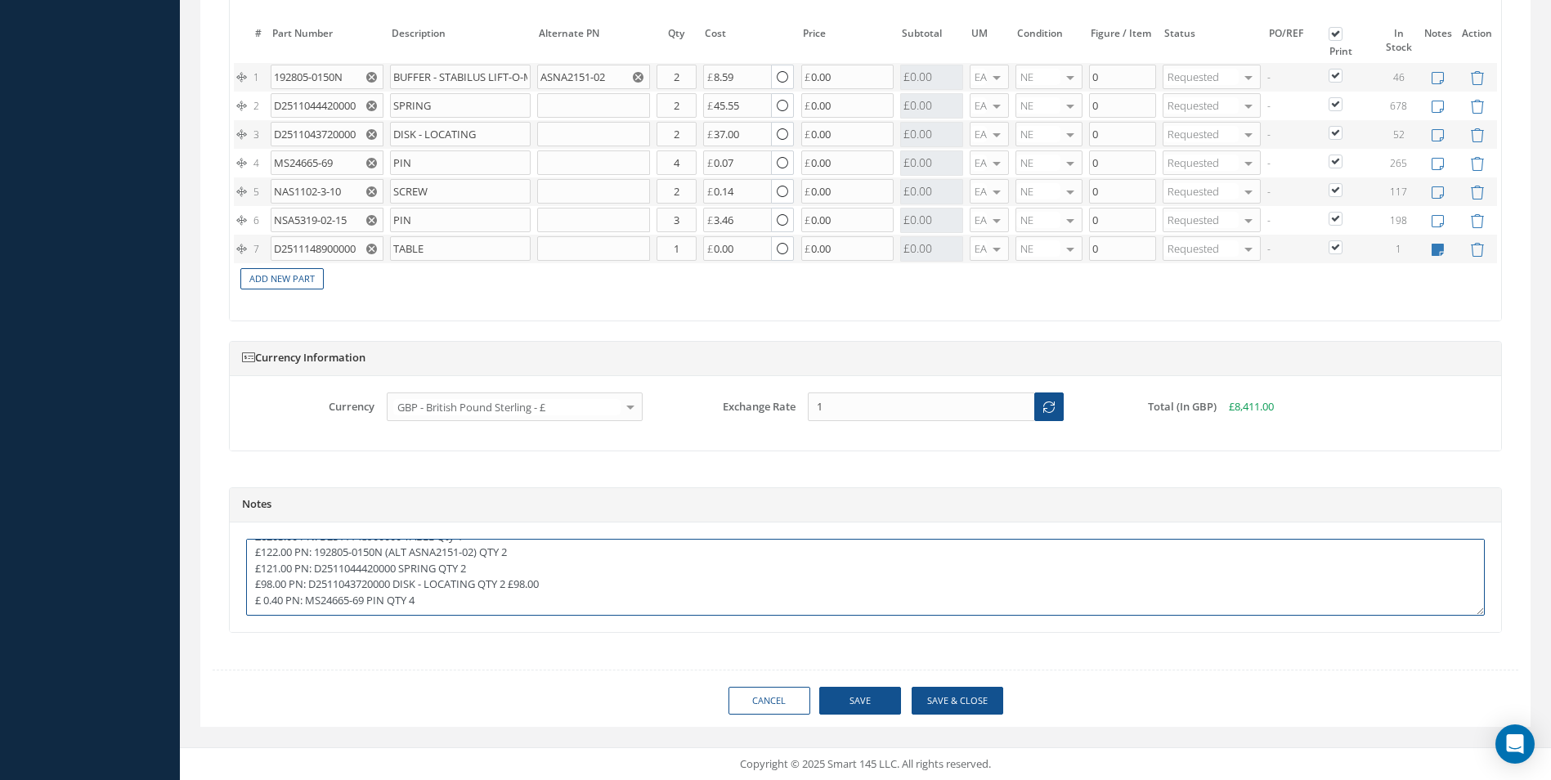
click at [423, 584] on textarea "£6203.00 PN: D2511148900000 TABLE Qty 1 £122.00 PN: 192805-0150N (ALT ASNA2151-…" at bounding box center [865, 577] width 1238 height 77
drag, startPoint x: 274, startPoint y: 191, endPoint x: 325, endPoint y: 191, distance: 51.5
click at [343, 199] on input "NAS1102-3-10" at bounding box center [327, 191] width 112 height 25
click at [305, 598] on textarea "£6203.00 PN: D2511148900000 TABLE Qty 1 £122.00 PN: 192805-0150N (ALT ASNA2151-…" at bounding box center [865, 577] width 1238 height 77
paste textarea "NAS1102-3-10"
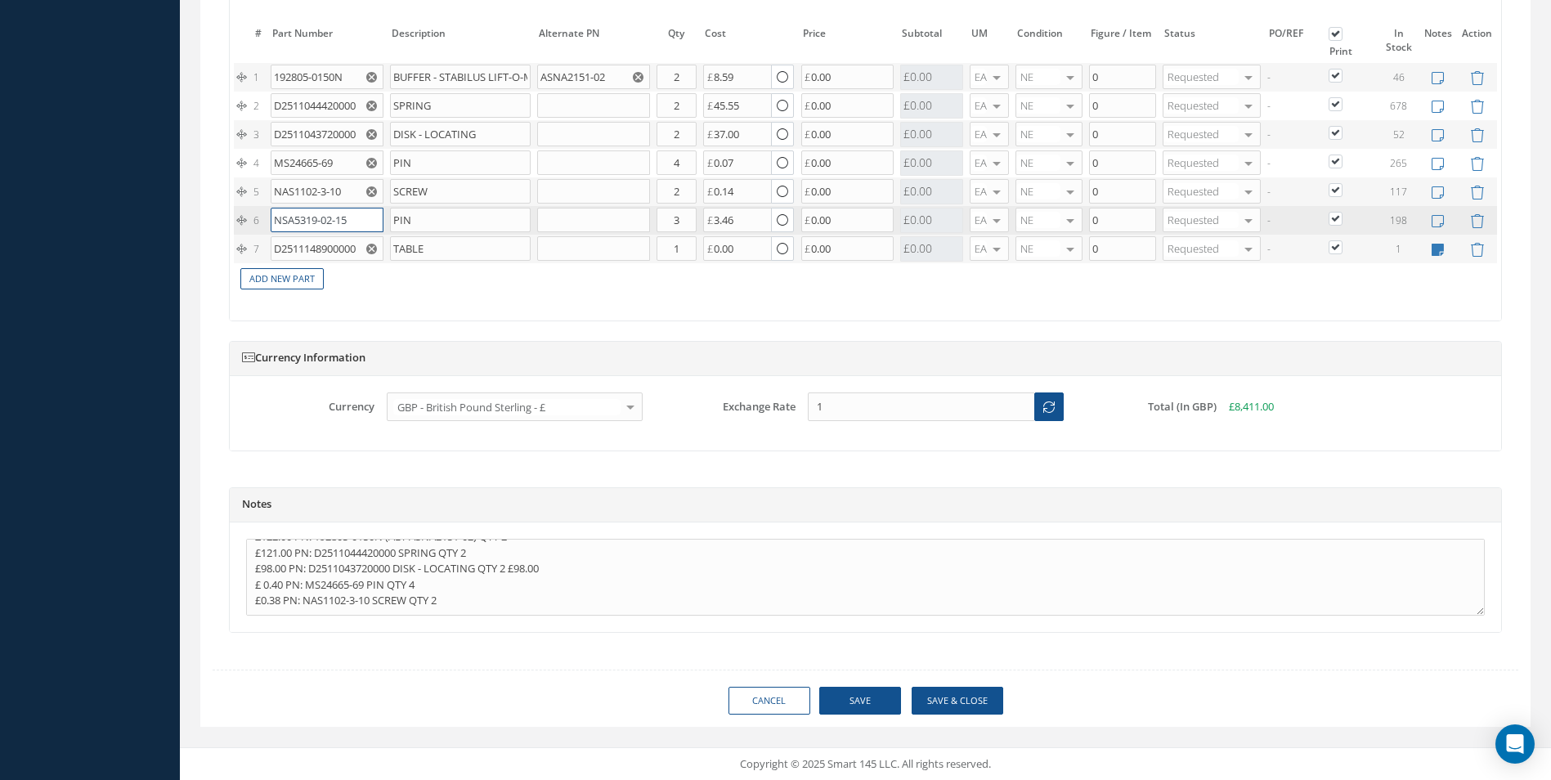
drag, startPoint x: 273, startPoint y: 219, endPoint x: 356, endPoint y: 230, distance: 84.1
click at [356, 230] on input "NSA5319-02-15" at bounding box center [327, 220] width 112 height 25
click at [451, 606] on textarea "£6203.00 PN: D2511148900000 TABLE Qty 1 £122.00 PN: 192805-0150N (ALT ASNA2151-…" at bounding box center [865, 577] width 1238 height 77
drag, startPoint x: 274, startPoint y: 220, endPoint x: 352, endPoint y: 220, distance: 78.5
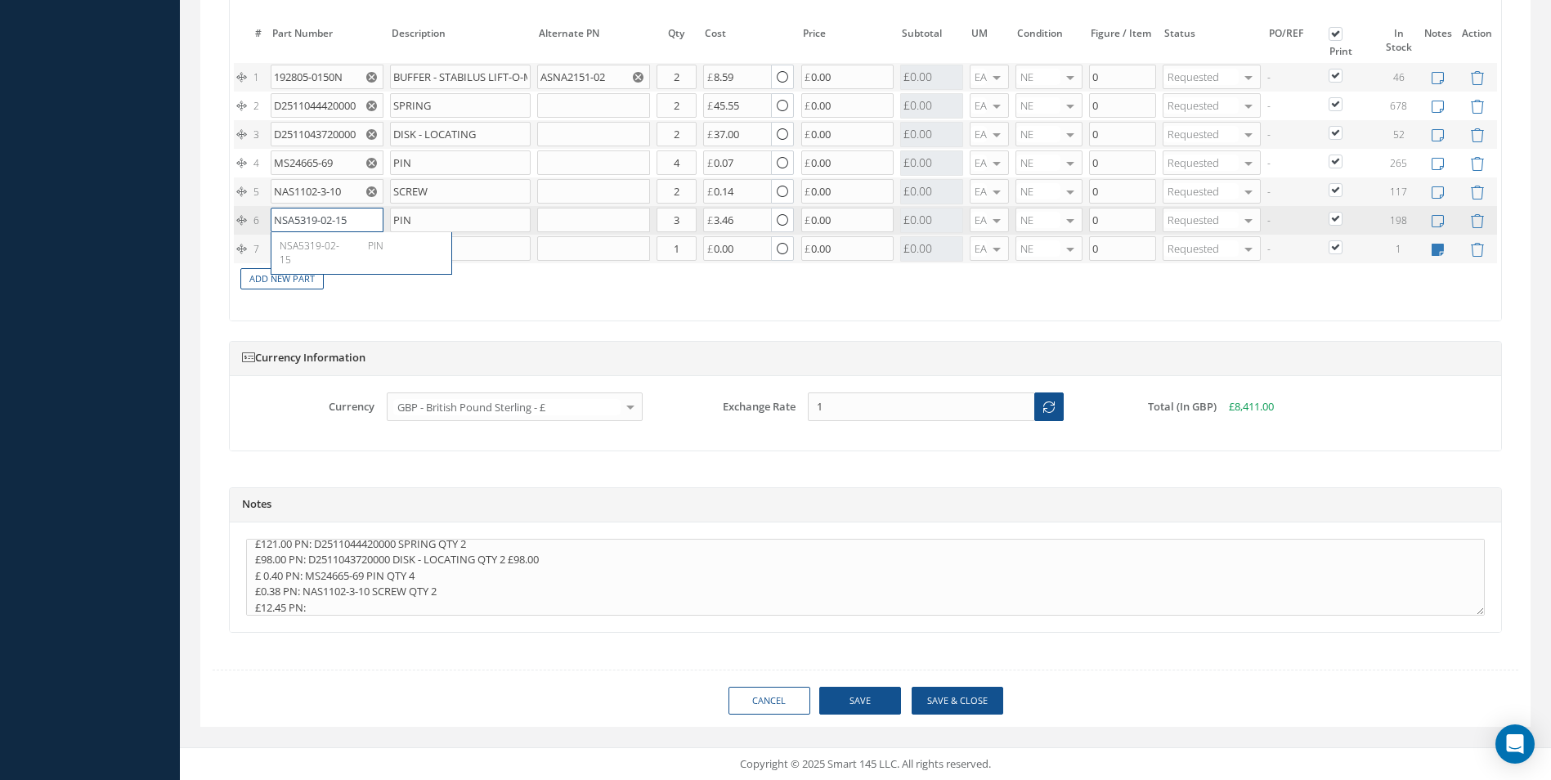
click at [352, 220] on input "NSA5319-02-15" at bounding box center [327, 220] width 112 height 25
click at [312, 611] on textarea "£6203.00 PN: D2511148900000 TABLE Qty 1 £122.00 PN: 192805-0150N (ALT ASNA2151-…" at bounding box center [865, 577] width 1238 height 77
paste textarea "NSA5319-02-15"
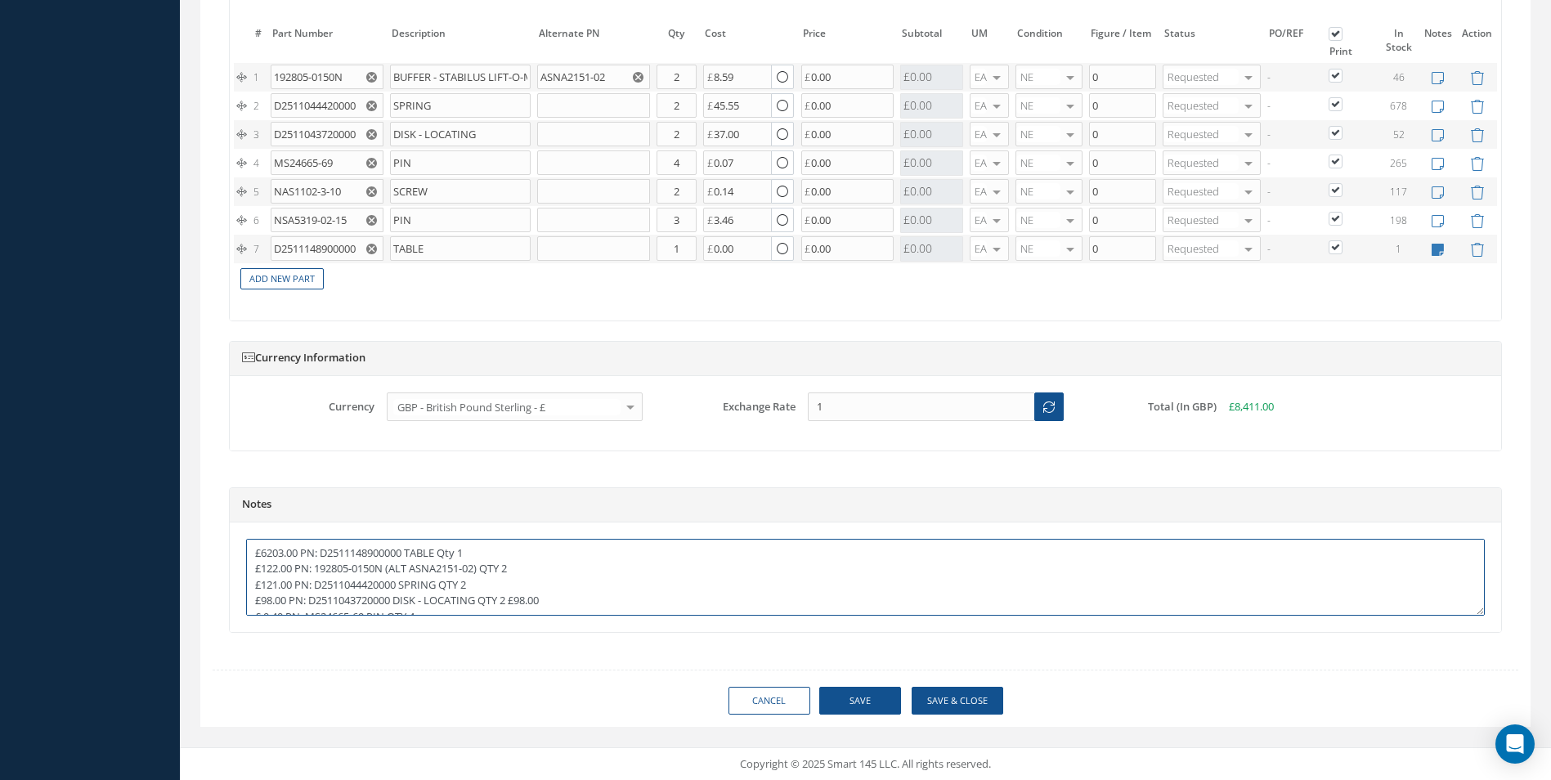
scroll to position [82, 0]
drag, startPoint x: 278, startPoint y: 566, endPoint x: 290, endPoint y: 570, distance: 12.9
click at [290, 570] on textarea "£6203.00 PN: D2511148900000 TABLE Qty 1 £122.00 PN: 192805-0150N (ALT ASNA2151-…" at bounding box center [865, 577] width 1238 height 77
click at [284, 553] on textarea "£6203.00 PN: D2511148900000 TABLE Qty 1 £122.00 PN: 192805-0150N (ALT ASNA2151-…" at bounding box center [865, 577] width 1238 height 77
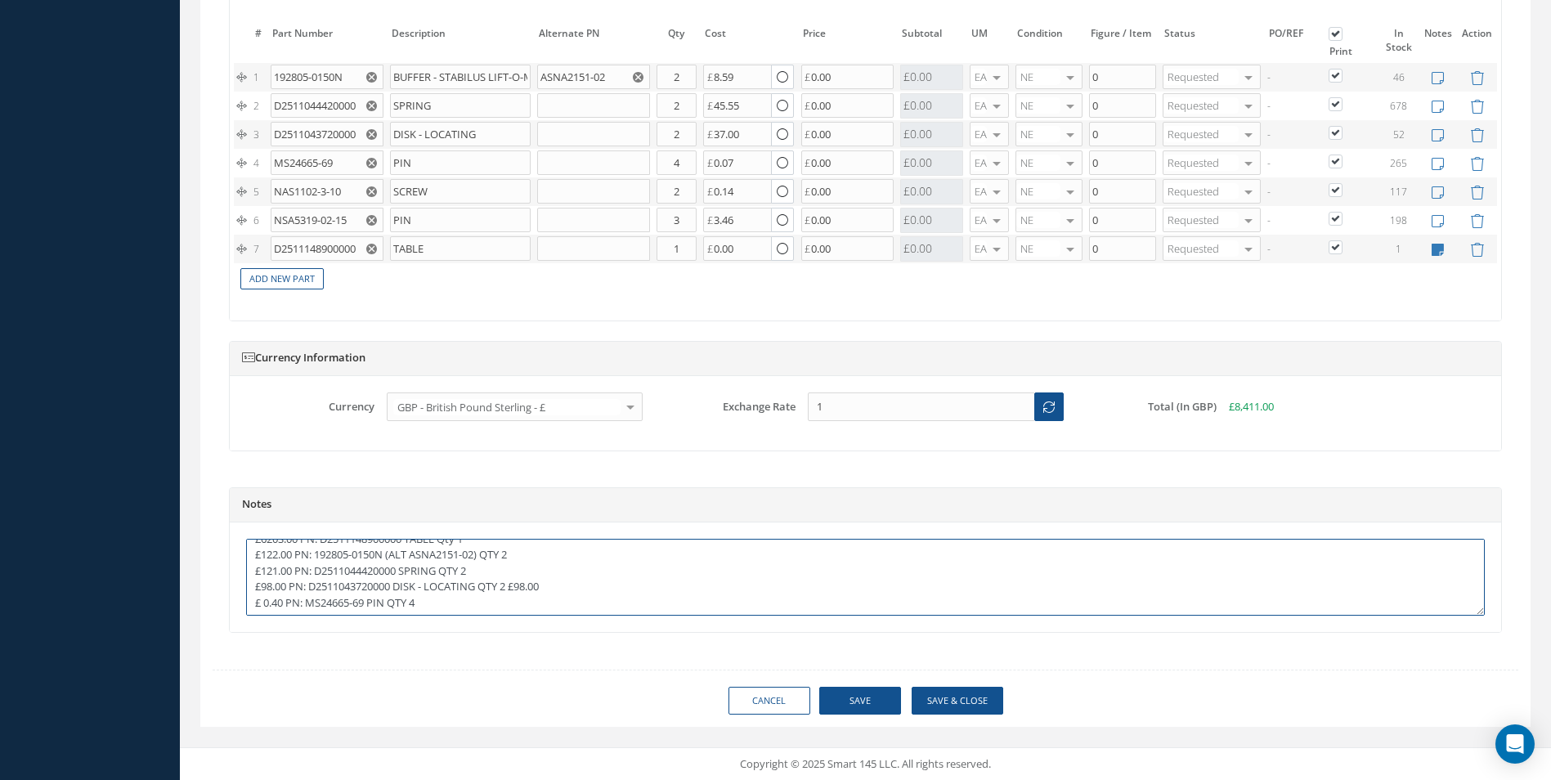
click at [716, 554] on textarea "£6203.00 PN: D2511148900000 TABLE Qty 1 £122.00 PN: 192805-0150N (ALT ASNA2151-…" at bounding box center [865, 577] width 1238 height 77
drag, startPoint x: 278, startPoint y: 550, endPoint x: 286, endPoint y: 553, distance: 8.8
click at [286, 553] on textarea "£6203.00 PN: D2511148900000 TABLE Qty 1 £122.00 PN: 192805-0150N (ALT ASNA2151-…" at bounding box center [865, 577] width 1238 height 77
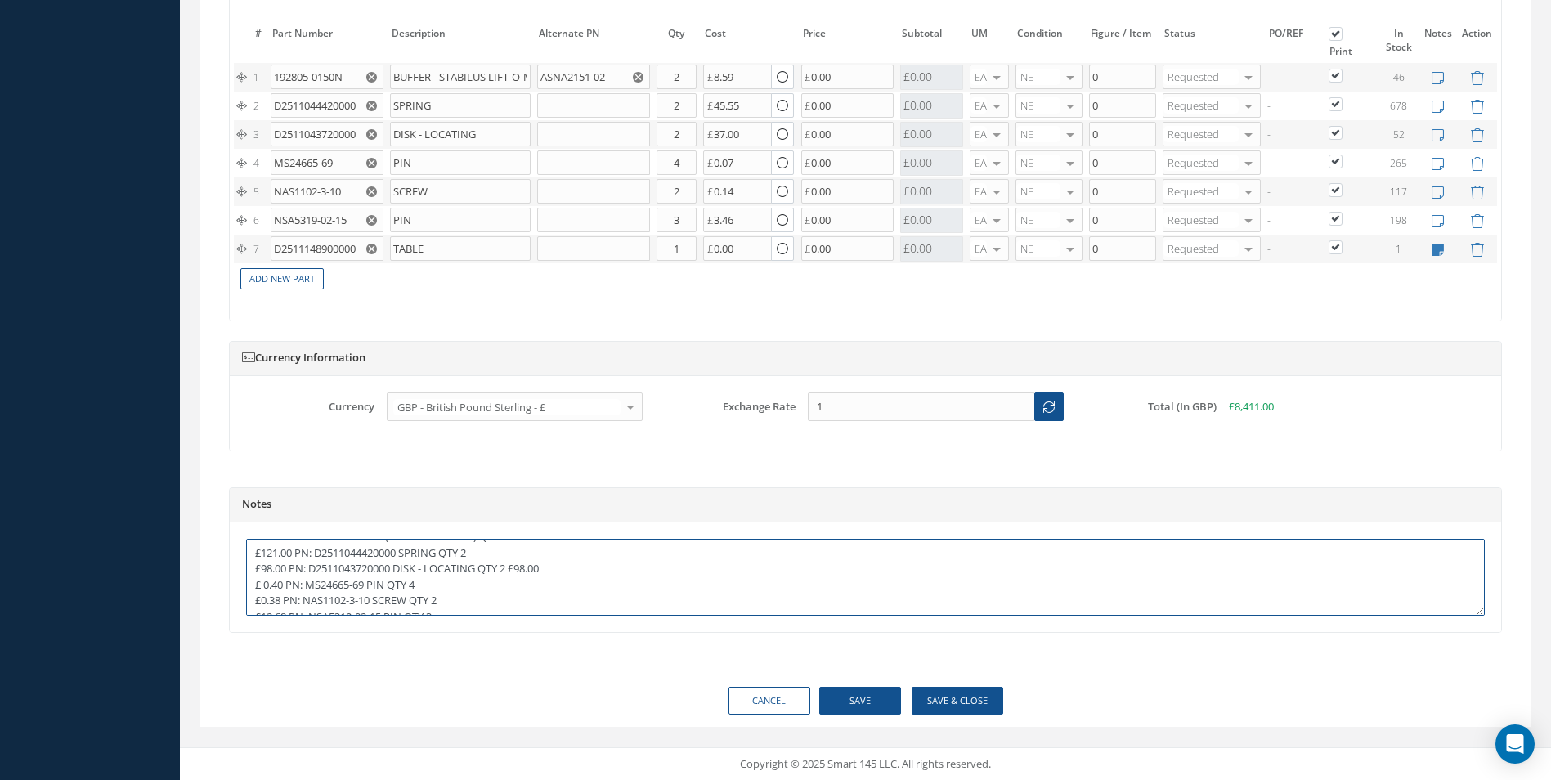
click at [543, 598] on textarea "£6203.00 PN: D2511148900000 TABLE Qty 1 £122.00 PN: 192805-0150N (ALT ASNA2151-…" at bounding box center [865, 577] width 1238 height 77
click at [284, 553] on textarea "£6203.00 PN: D2511148900000 TABLE Qty 1 £122.00 PN: 192805-0150N (ALT ASNA2151-…" at bounding box center [865, 577] width 1238 height 77
drag, startPoint x: 277, startPoint y: 552, endPoint x: 287, endPoint y: 555, distance: 10.3
click at [287, 555] on textarea "£6203.00 PN: D2511148900000 TABLE Qty 1 £122.00 PN: 192805-0150N (ALT ASNA2151-…" at bounding box center [865, 577] width 1238 height 77
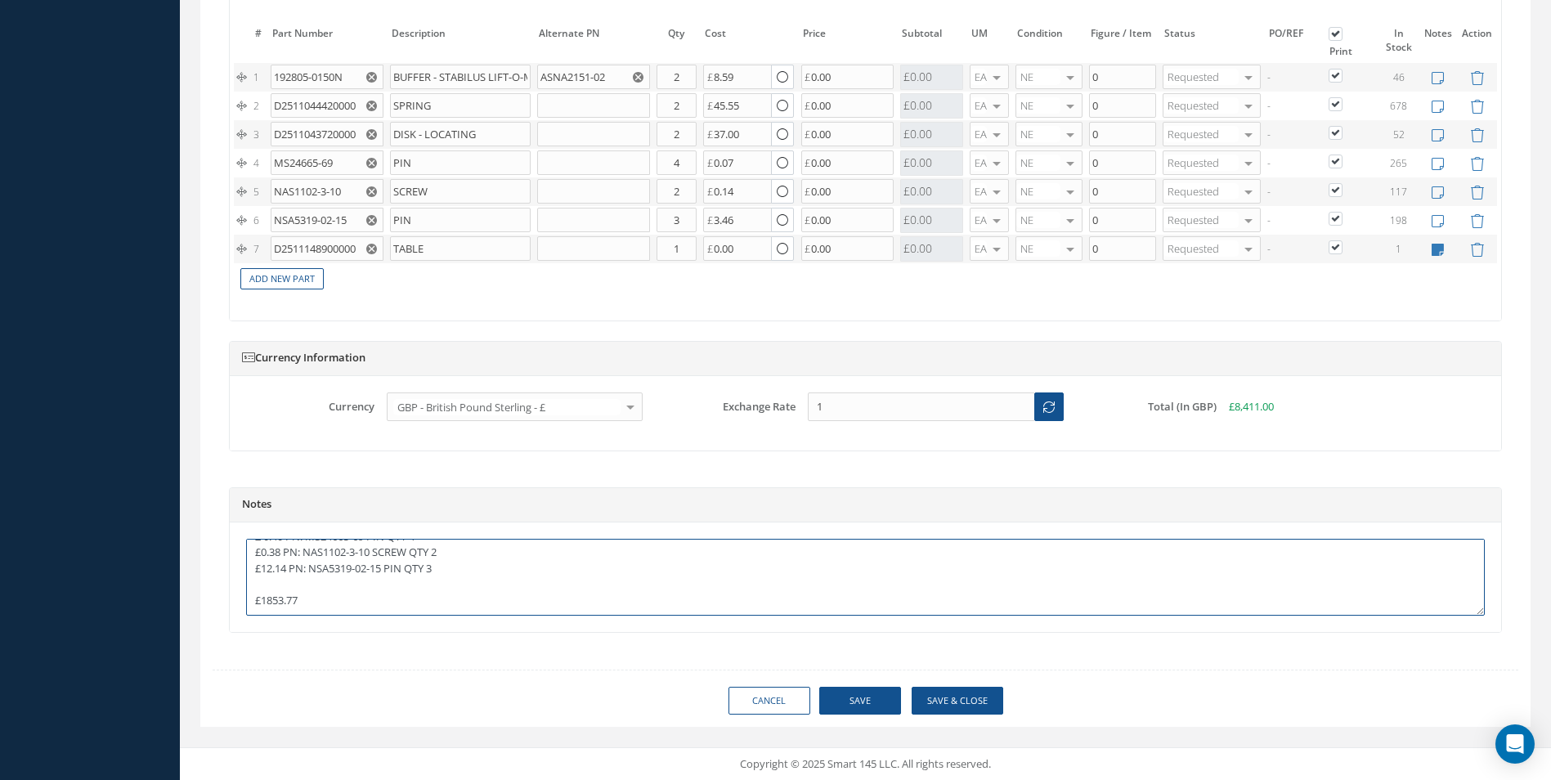
click at [383, 583] on textarea "£6203.00 PN: D2511148900000 TABLE Qty 1 £122.00 PN: 192805-0150N (ALT ASNA2151-…" at bounding box center [865, 577] width 1238 height 77
drag, startPoint x: 279, startPoint y: 582, endPoint x: 289, endPoint y: 586, distance: 10.6
click at [289, 586] on textarea "£6203.00 PN: D2511148900000 TABLE Qty 1 £122.00 PN: 192805-0150N (ALT ASNA2151-…" at bounding box center [865, 577] width 1238 height 77
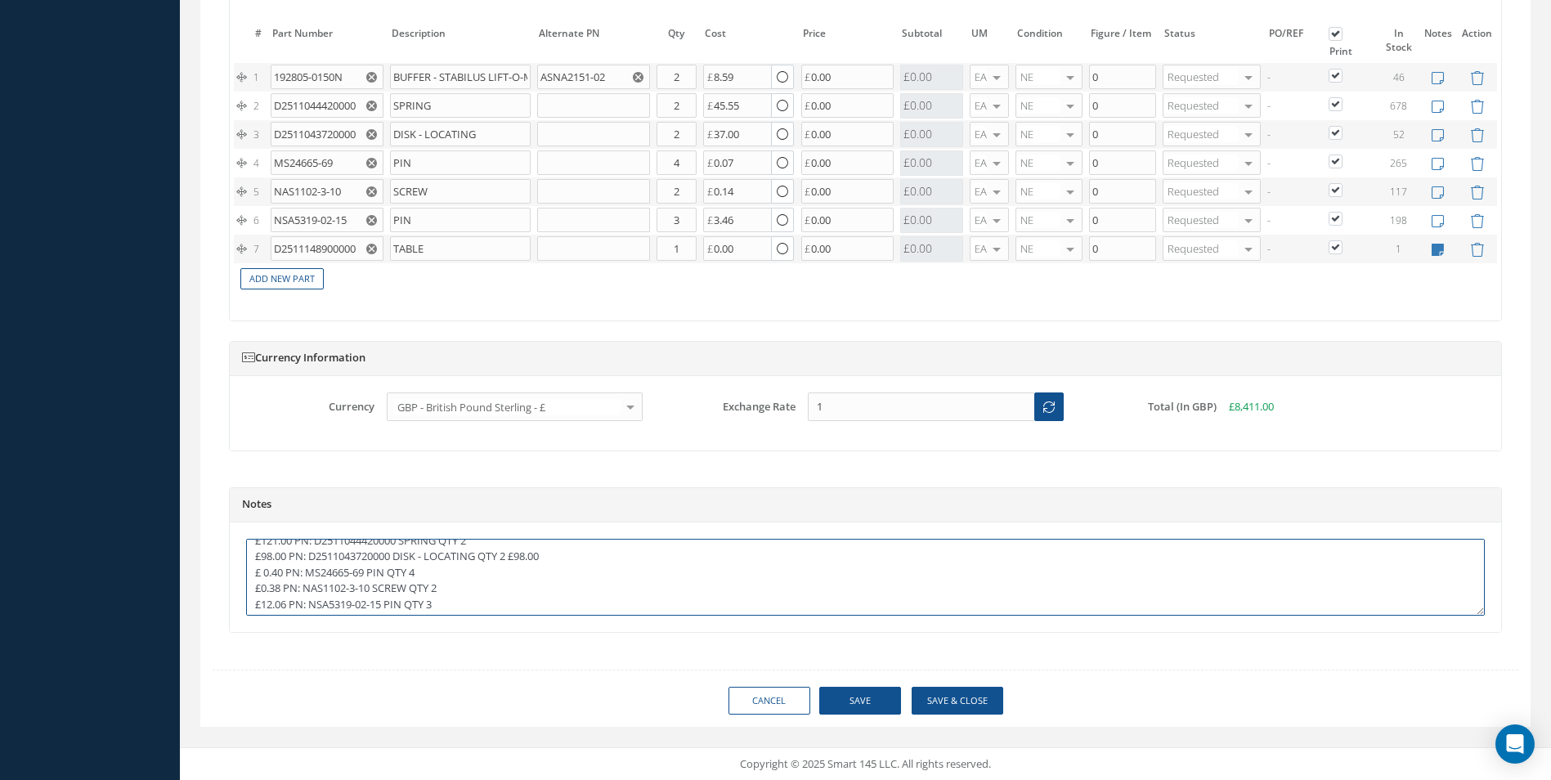
click at [271, 553] on textarea "£6203.00 PN: D2511148900000 TABLE Qty 1 £122.00 PN: 192805-0150N (ALT ASNA2151-…" at bounding box center [865, 577] width 1238 height 77
click at [576, 591] on textarea "£6203.00 PN: D2511148900000 TABLE Qty 1 £122.00 PN: 192805-0150N (ALT ASNA2151-…" at bounding box center [865, 577] width 1238 height 77
click at [271, 603] on textarea "£6203.00 PN: D2511148900000 TABLE Qty 1 £122.00 PN: 192805-0150N (ALT ASNA2151-…" at bounding box center [865, 577] width 1238 height 77
drag, startPoint x: 430, startPoint y: 567, endPoint x: 378, endPoint y: 576, distance: 53.1
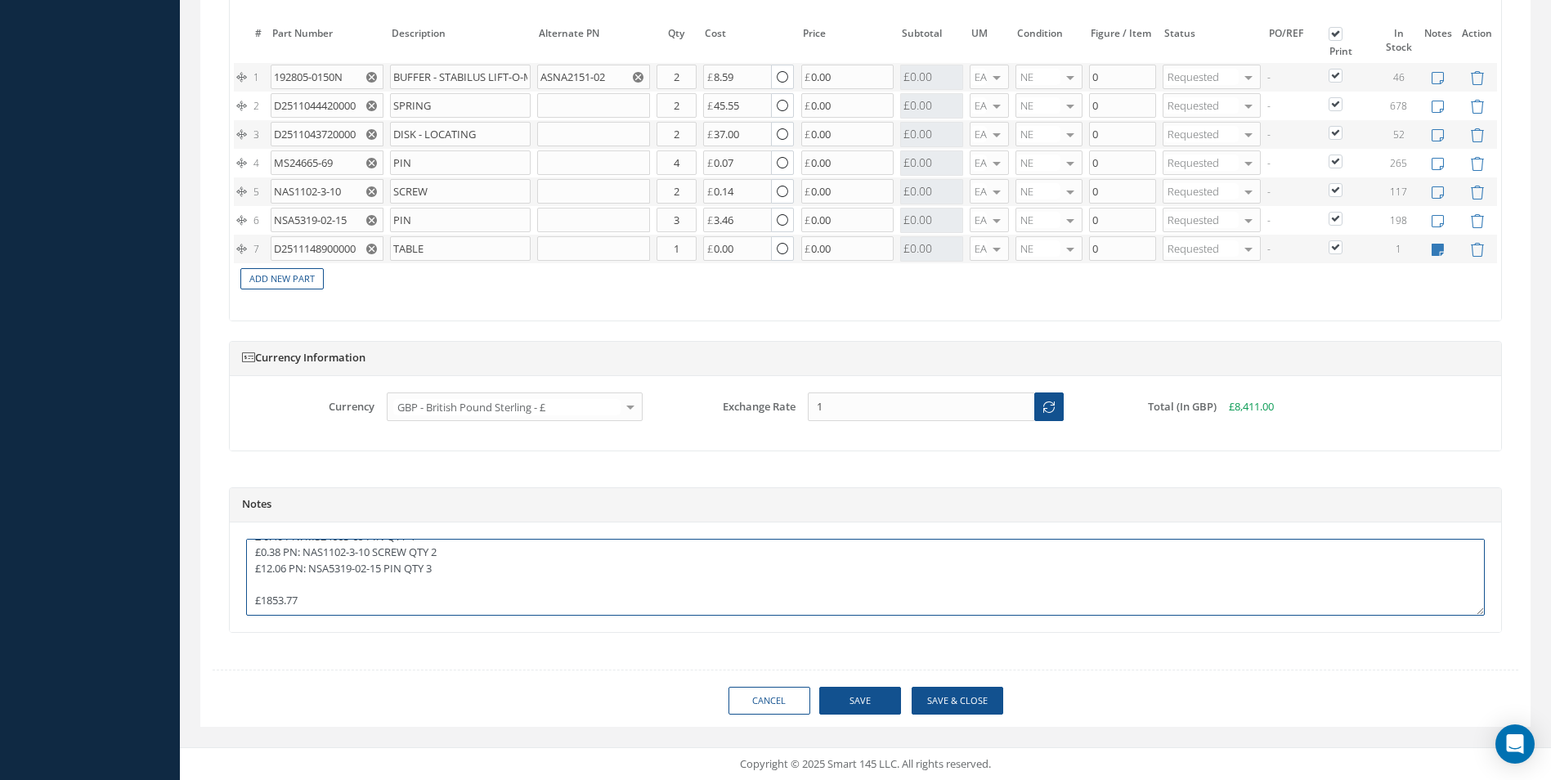
click at [429, 567] on textarea "£6203.00 PN: D2511148900000 TABLE Qty 1 £122.00 PN: 192805-0150N (ALT ASNA2151-…" at bounding box center [865, 577] width 1238 height 77
drag, startPoint x: 318, startPoint y: 571, endPoint x: 282, endPoint y: 566, distance: 36.4
click at [318, 572] on textarea "£6203.00 PN: D2511148900000 TABLE Qty 1 £122.00 PN: 192805-0150N (ALT ASNA2151-…" at bounding box center [865, 577] width 1238 height 77
click at [270, 552] on textarea "£6203.00 PN: D2511148900000 TABLE Qty 1 £122.00 PN: 192805-0150N (ALT ASNA2151-…" at bounding box center [865, 577] width 1238 height 77
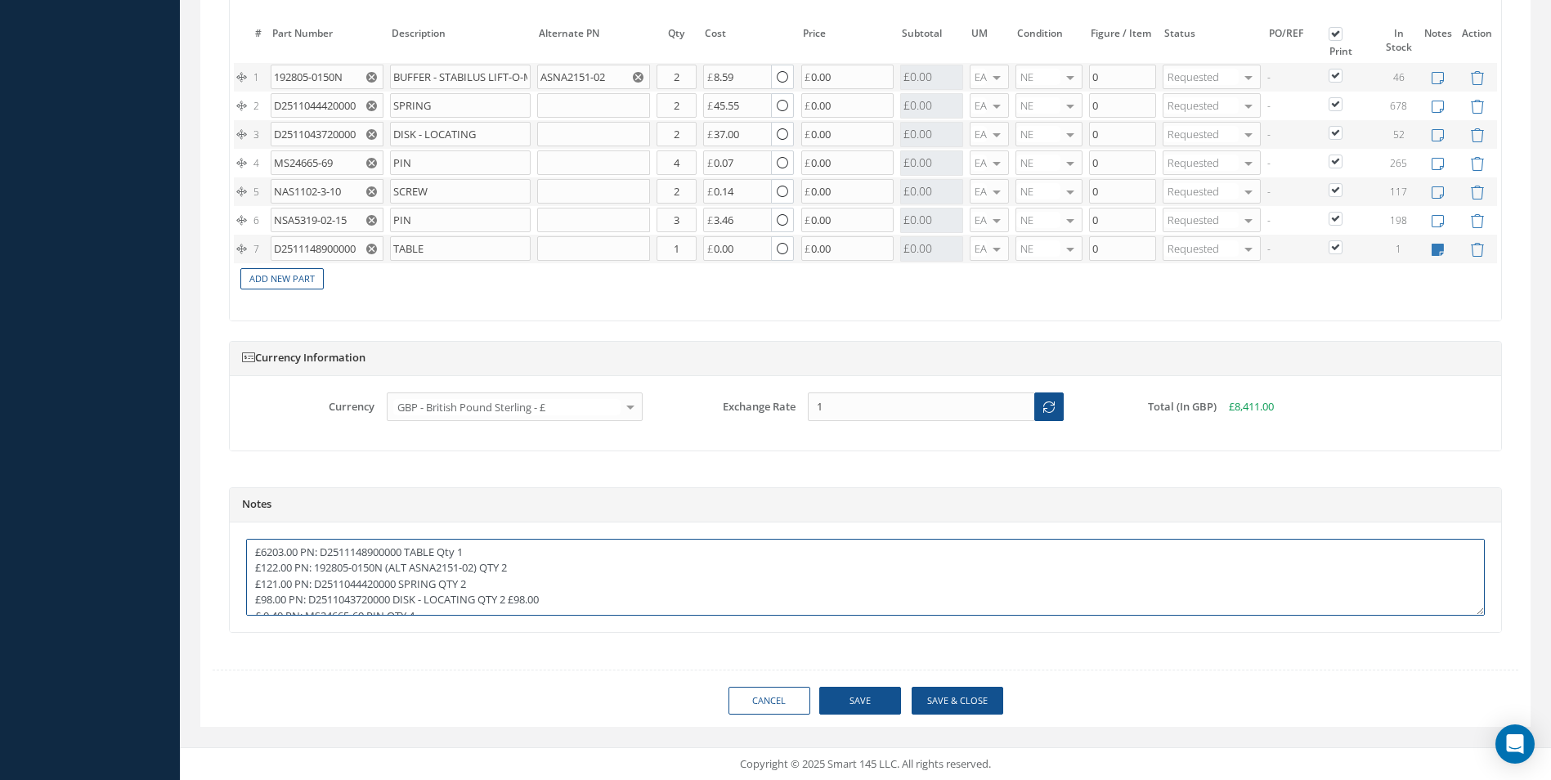
click at [271, 549] on textarea "£6203.00 PN: D2511148900000 TABLE Qty 1 £122.00 PN: 192805-0150N (ALT ASNA2151-…" at bounding box center [865, 577] width 1238 height 77
click at [728, 588] on textarea "£6203.00 PN: D2511148900000 TABLE Qty 1 £122.00 PN: 192805-0150N (ALT ASNA2151-…" at bounding box center [865, 577] width 1238 height 77
click at [270, 553] on textarea "£6203.00 PN: D2511148900000 TABLE Qty 1 £122.00 PN: 192805-0150N (ALT ASNA2151-…" at bounding box center [865, 577] width 1238 height 77
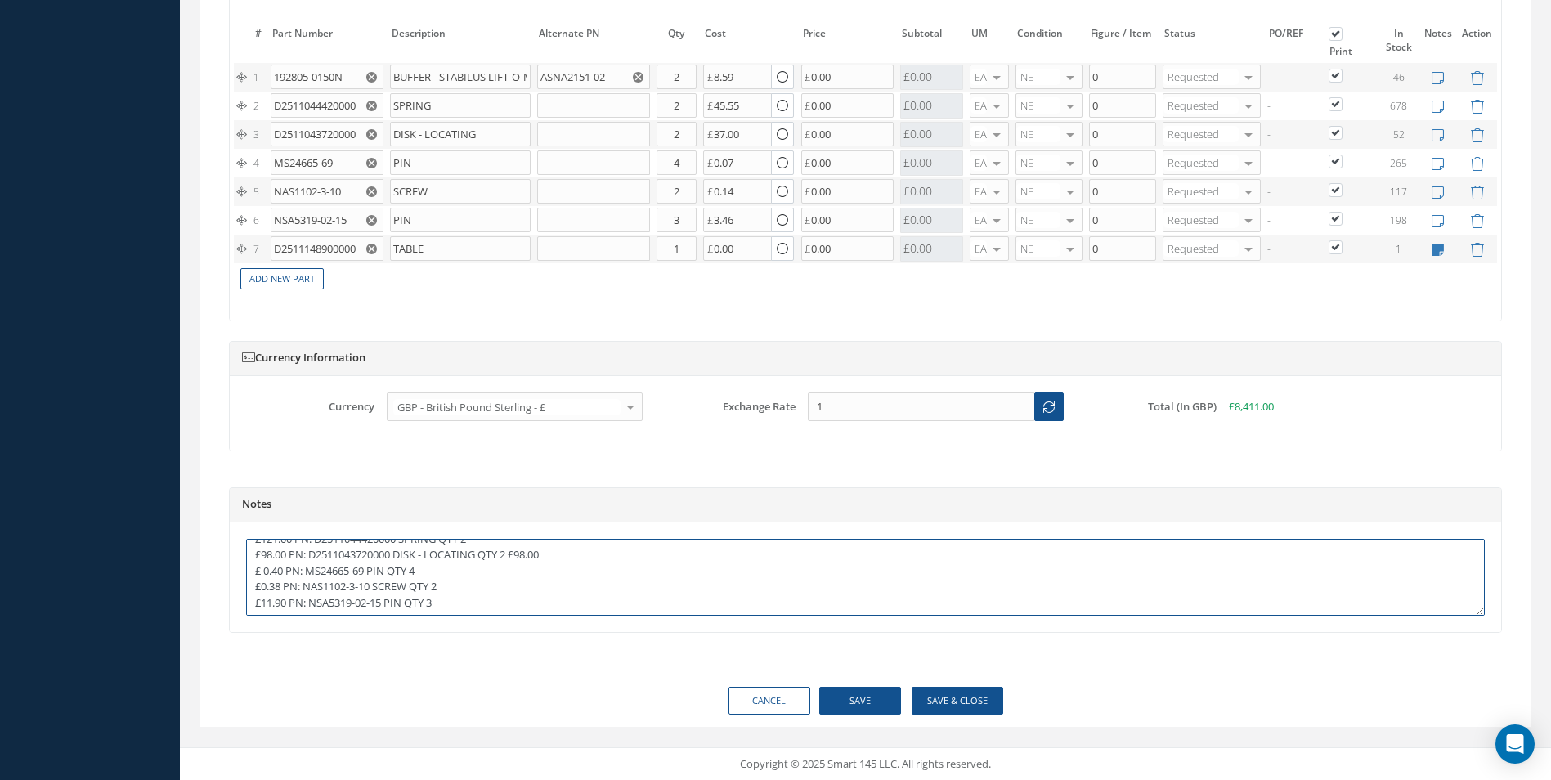
click at [271, 553] on textarea "£6203.00 PN: D2511148900000 TABLE Qty 1 £122.00 PN: 192805-0150N (ALT ASNA2151-…" at bounding box center [865, 577] width 1238 height 77
click at [297, 608] on textarea "£6203.00 PN: D2511148900000 TABLE Qty 1 £122.00 PN: 192805-0150N (ALT ASNA2151-…" at bounding box center [865, 577] width 1238 height 77
click at [269, 554] on textarea "£6203.00 PN: D2511148900000 TABLE Qty 1 £122.00 PN: 192805-0150N (ALT ASNA2151-…" at bounding box center [865, 577] width 1238 height 77
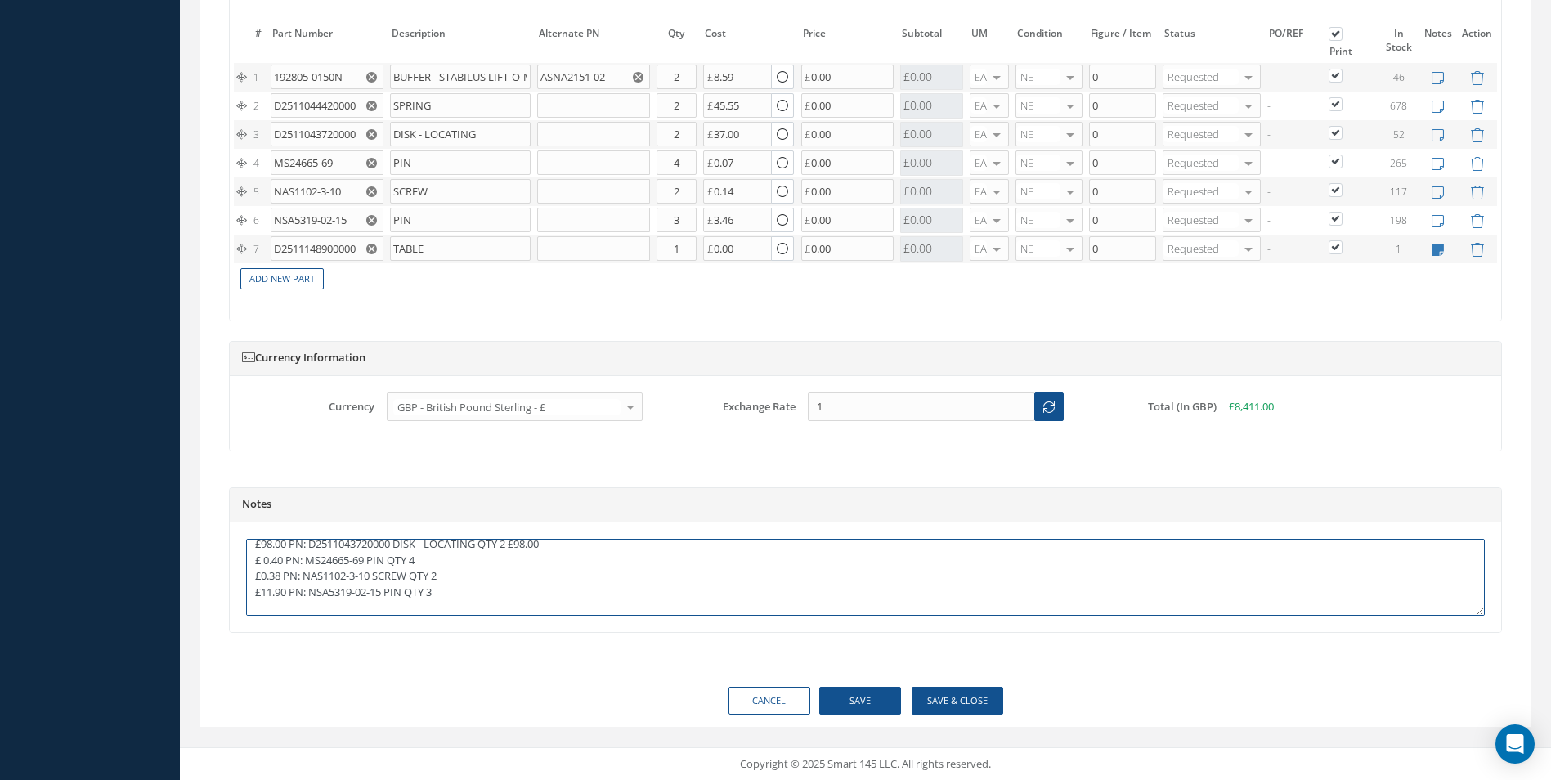
drag, startPoint x: 269, startPoint y: 553, endPoint x: 279, endPoint y: 553, distance: 9.8
click at [279, 553] on textarea "£6203.00 PN: D2511148900000 TABLE Qty 1 £122.00 PN: 192805-0150N (ALT ASNA2151-…" at bounding box center [865, 577] width 1238 height 77
click at [275, 599] on textarea "£6203.00 PN: D2511148900000 TABLE Qty 1 £122.00 PN: 192805-0150N (ALT ASNA2151-…" at bounding box center [865, 577] width 1238 height 77
click at [270, 592] on textarea "£6203.00 PN: D2511148900000 TABLE Qty 1 £122.00 PN: 192805-0150N (ALT ASNA2151-…" at bounding box center [865, 577] width 1238 height 77
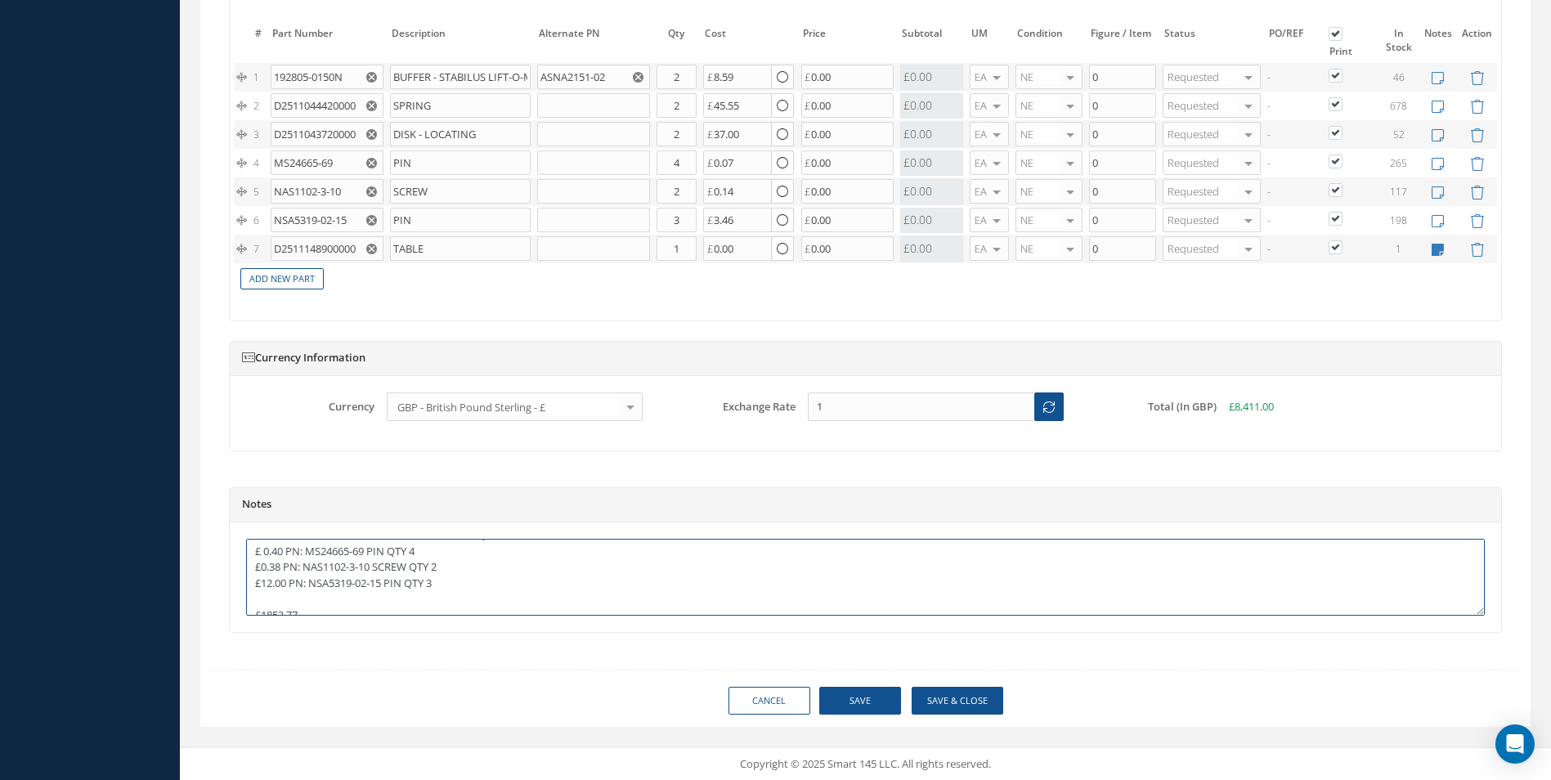
drag, startPoint x: 277, startPoint y: 584, endPoint x: 286, endPoint y: 587, distance: 9.6
click at [286, 587] on textarea "£6203.00 PN: D2511148900000 TABLE Qty 1 £122.00 PN: 192805-0150N (ALT ASNA2151-…" at bounding box center [865, 577] width 1238 height 77
drag, startPoint x: 271, startPoint y: 548, endPoint x: 270, endPoint y: 558, distance: 10.7
click at [275, 554] on textarea "£6203.00 PN: D2511148900000 TABLE Qty 1 £122.00 PN: 192805-0150N (ALT ASNA2151-…" at bounding box center [865, 577] width 1238 height 77
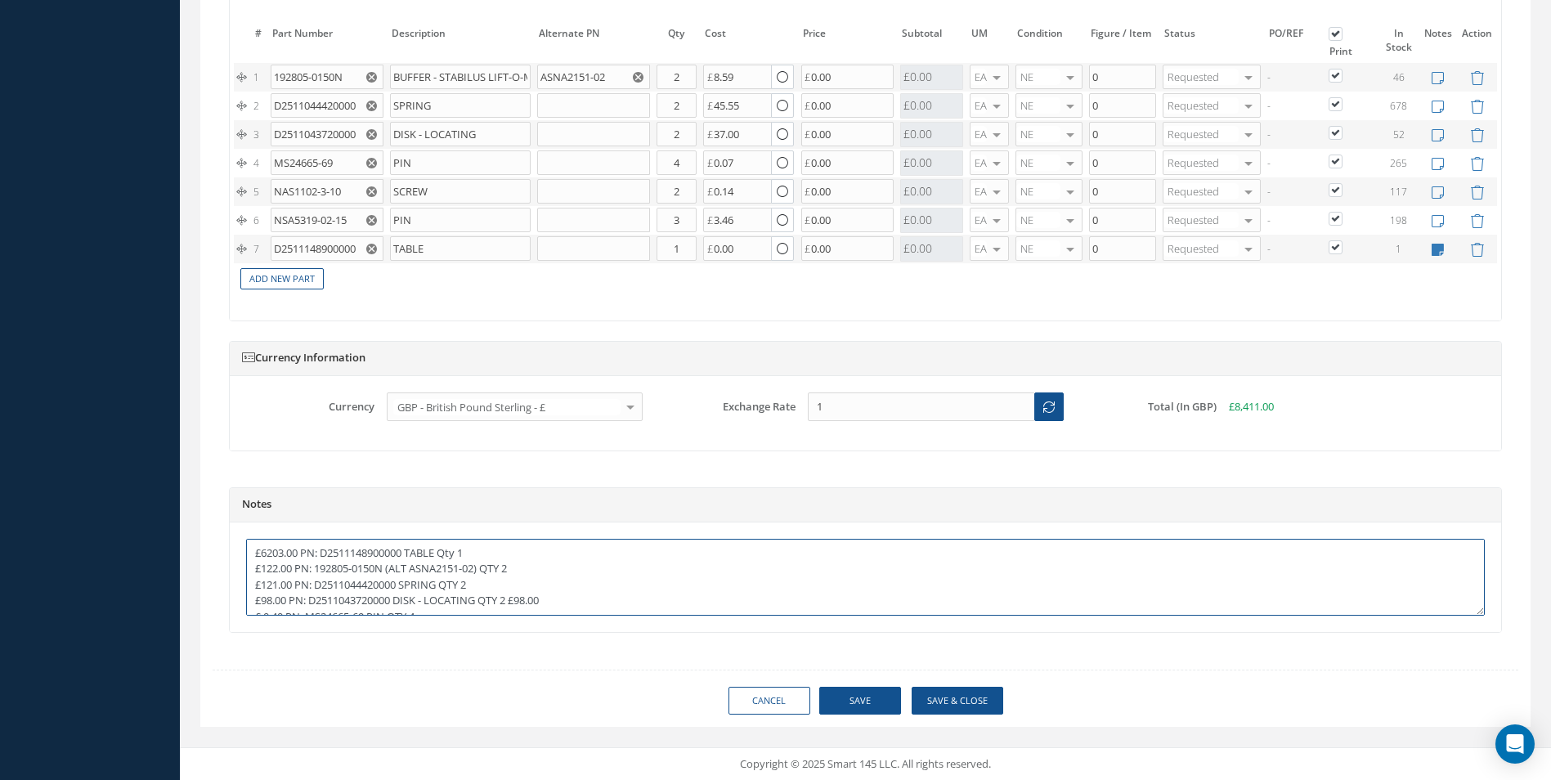
click at [553, 565] on textarea "£6203.00 PN: D2511148900000 TABLE Qty 1 £122.00 PN: 192805-0150N (ALT ASNA2151-…" at bounding box center [865, 577] width 1238 height 77
drag, startPoint x: 271, startPoint y: 583, endPoint x: 282, endPoint y: 584, distance: 11.6
click at [282, 584] on textarea "£6203.00 PN: D2511148900000 TABLE Qty 1 £122.00 PN: 192805-0150N (ALT ASNA2151-…" at bounding box center [865, 577] width 1238 height 77
click at [536, 573] on textarea "£6203.00 PN: D2511148900000 TABLE Qty 1 £122.00 PN: 192805-0150N (ALT ASNA2151-…" at bounding box center [865, 577] width 1238 height 77
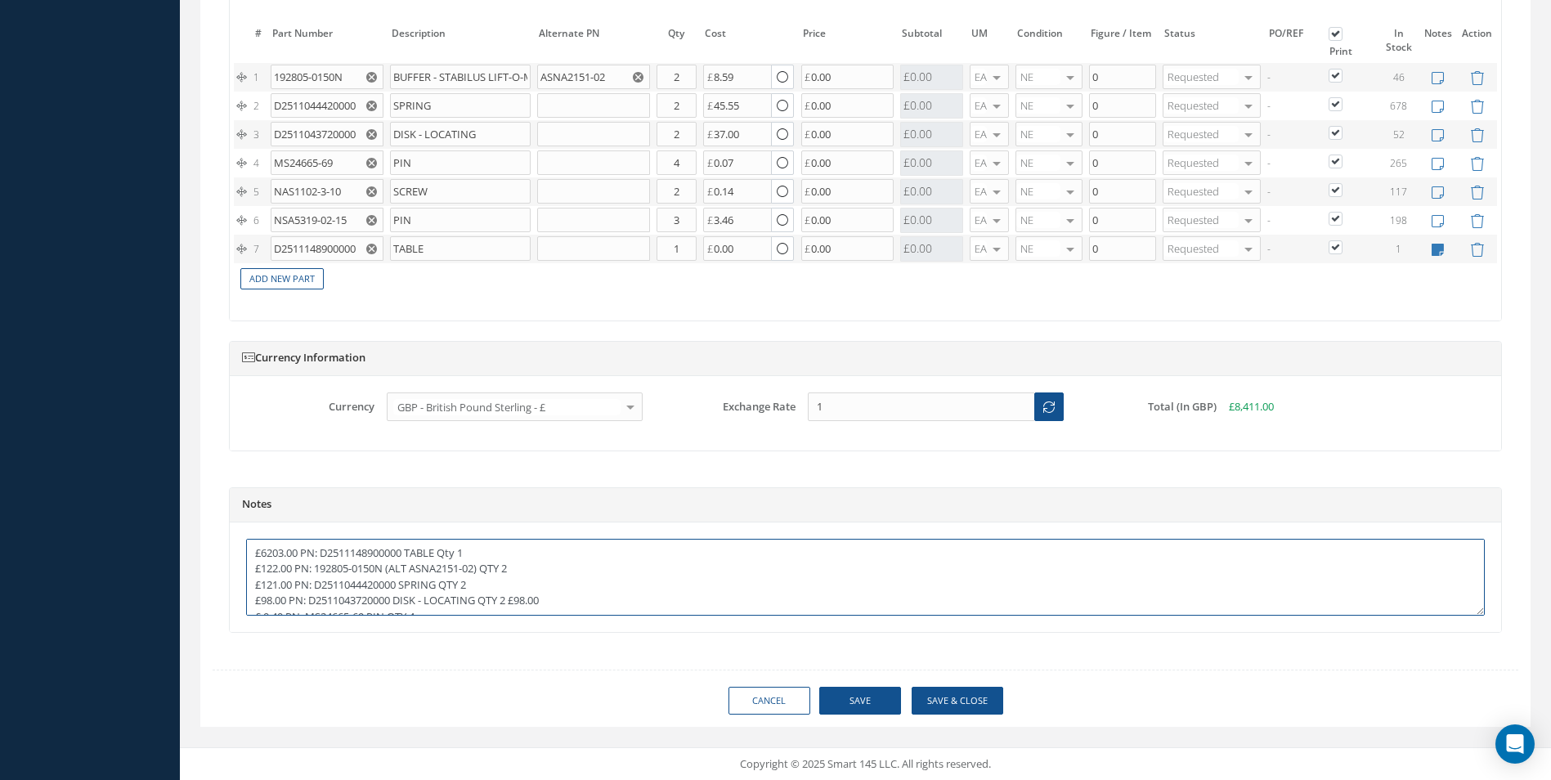
scroll to position [82, 0]
click at [285, 566] on textarea "£6203.00 PN: D2511148900000 TABLE Qty 1 £122.00 PN: 192805-0150N (ALT ASNA2151-…" at bounding box center [865, 577] width 1238 height 77
click at [286, 603] on textarea "£6203.00 PN: D2511148900000 TABLE Qty 1 £122.00 PN: 192805-0150N (ALT ASNA2151-…" at bounding box center [865, 577] width 1238 height 77
drag, startPoint x: 318, startPoint y: 575, endPoint x: 308, endPoint y: 575, distance: 9.8
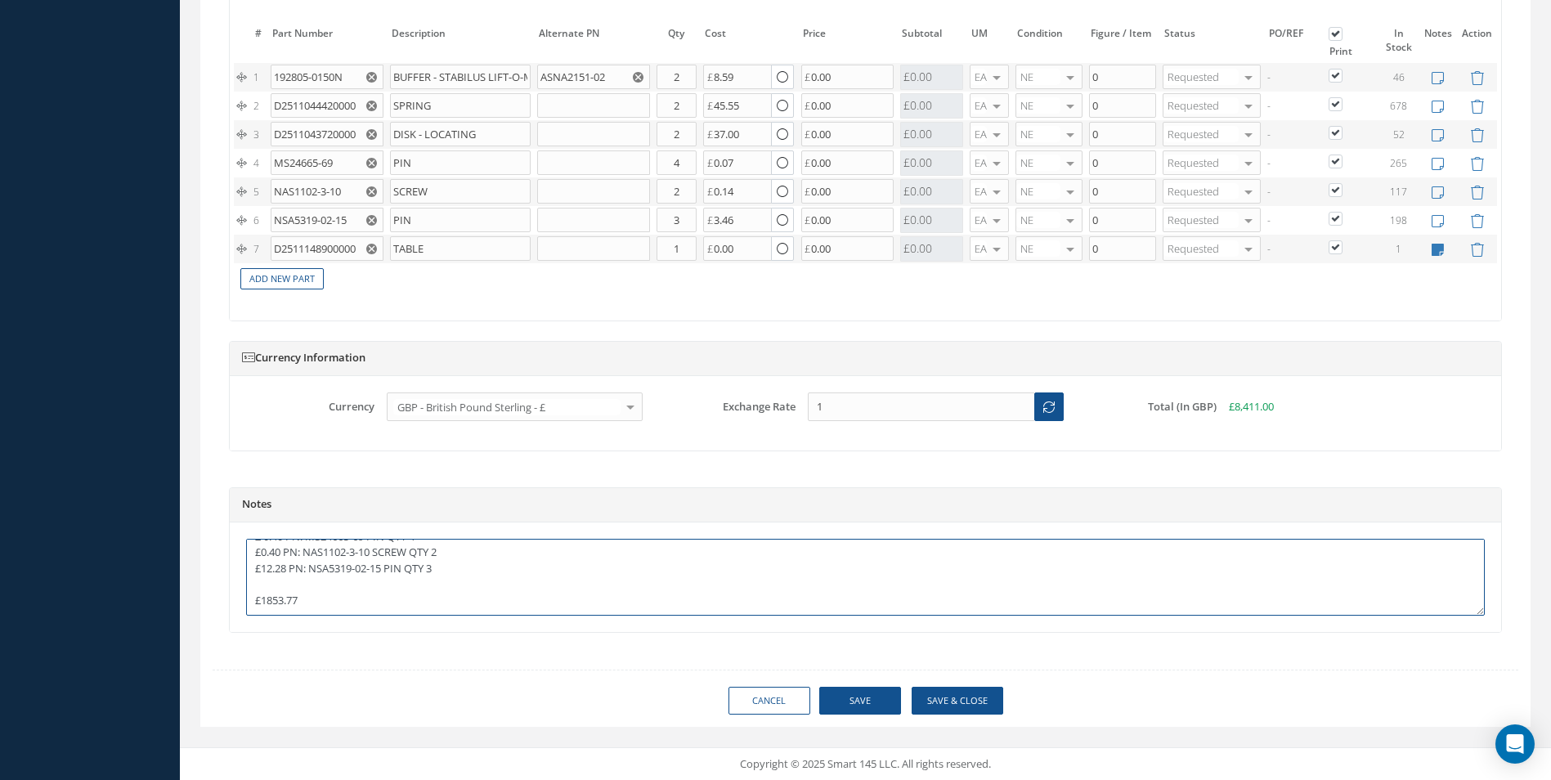
click at [316, 575] on textarea "£6203.00 PN: D2511148900000 TABLE Qty 1 £122.00 PN: 192805-0150N (ALT ASNA2151-…" at bounding box center [865, 577] width 1238 height 77
click at [292, 566] on textarea "£6203.00 PN: D2511148900000 TABLE Qty 1 £122.00 PN: 192805-0150N (ALT ASNA2151-…" at bounding box center [865, 577] width 1238 height 77
click at [284, 552] on textarea "£6203.00 PN: D2511148900000 TABLE Qty 1 £122.00 PN: 192805-0150N (ALT ASNA2151-…" at bounding box center [865, 577] width 1238 height 77
click at [284, 553] on textarea "£6203.00 PN: D2511148900000 TABLE Qty 1 £122.00 PN: 192805-0150N (ALT ASNA2151-…" at bounding box center [865, 577] width 1238 height 77
click at [288, 553] on textarea "£6203.00 PN: D2511148900000 TABLE Qty 1 £122.00 PN: 192805-0150N (ALT ASNA2151-…" at bounding box center [865, 577] width 1238 height 77
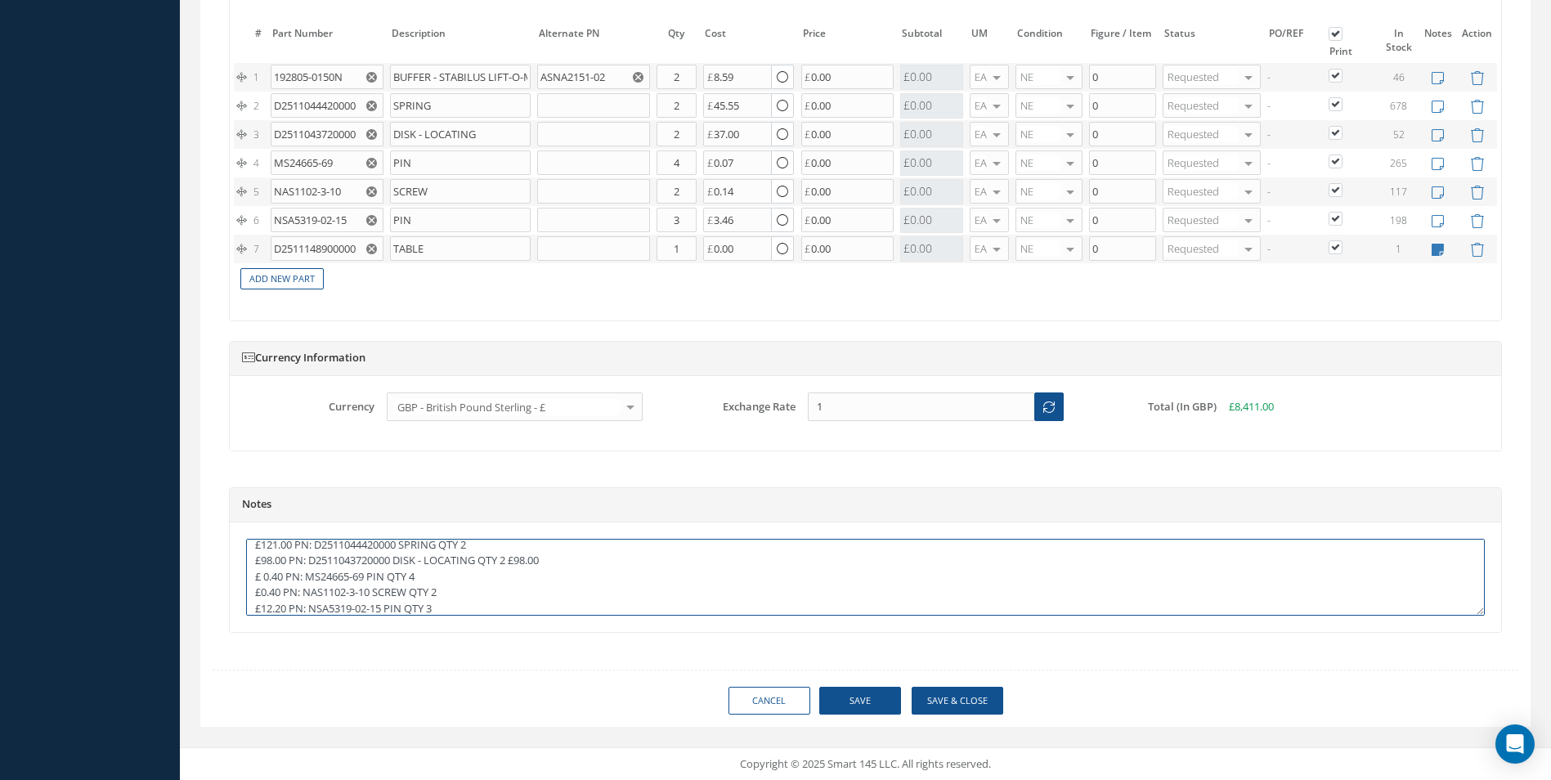
scroll to position [30, 0]
click at [550, 597] on textarea "£6203.00 PN: D2511148900000 TABLE Qty 1 £122.00 PN: 192805-0150N (ALT ASNA2151-…" at bounding box center [865, 577] width 1238 height 77
click at [286, 555] on textarea "£6203.00 PN: D2511148900000 TABLE Qty 1 £122.00 PN: 192805-0150N (ALT ASNA2151-…" at bounding box center [865, 577] width 1238 height 77
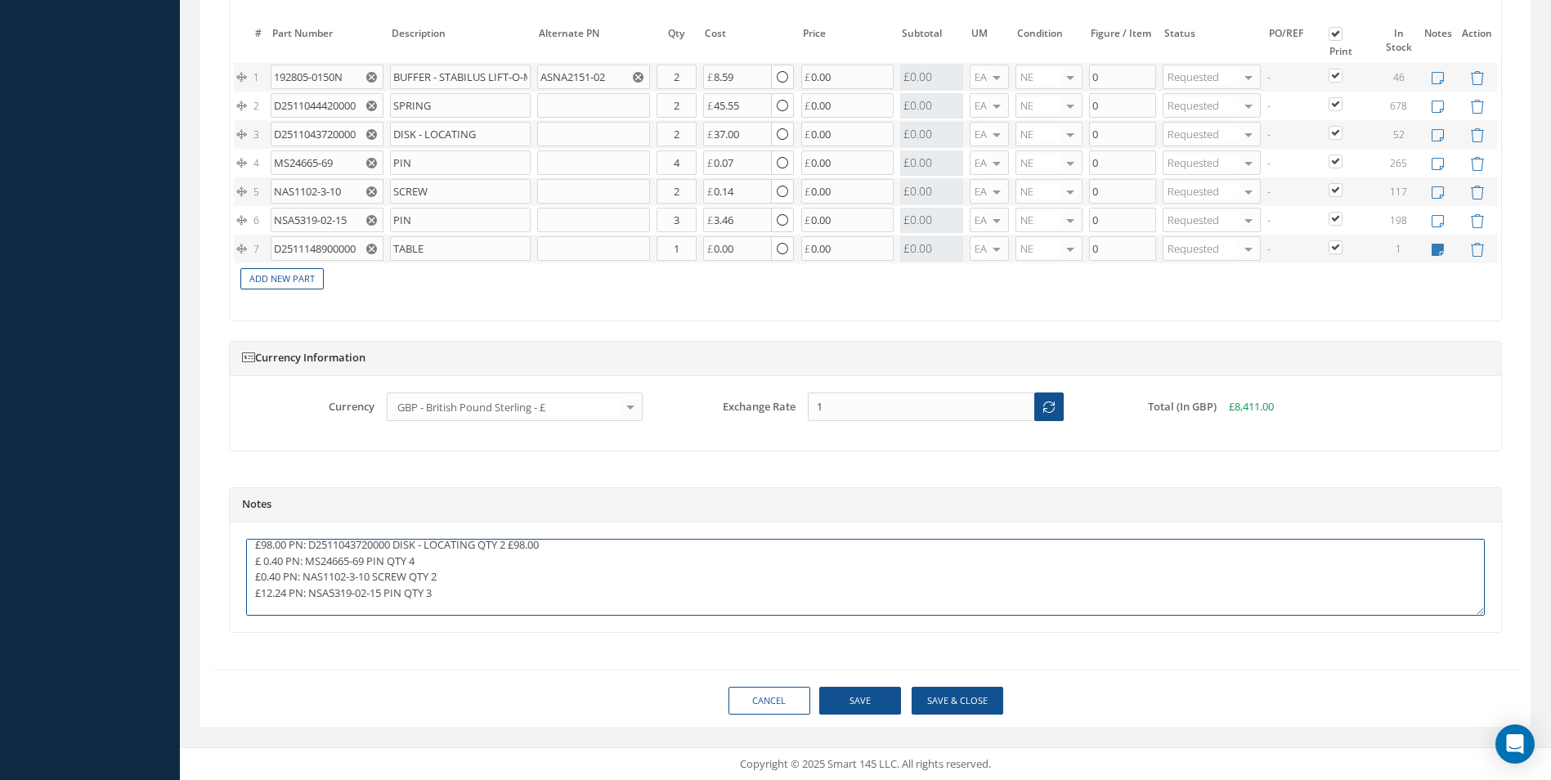
click at [281, 602] on textarea "£6203.00 PN: D2511148900000 TABLE Qty 1 £122.00 PN: 192805-0150N (ALT ASNA2151-…" at bounding box center [865, 577] width 1238 height 77
click at [297, 582] on textarea "£6203.00 PN: D2511148900000 TABLE Qty 1 £122.00 PN: 192805-0150N (ALT ASNA2151-…" at bounding box center [865, 577] width 1238 height 77
drag, startPoint x: 514, startPoint y: 552, endPoint x: 402, endPoint y: 563, distance: 112.6
click at [513, 552] on textarea "£6203.00 PN: D2511148900000 TABLE Qty 1 £122.00 PN: 192805-0150N (ALT ASNA2151-…" at bounding box center [865, 577] width 1238 height 77
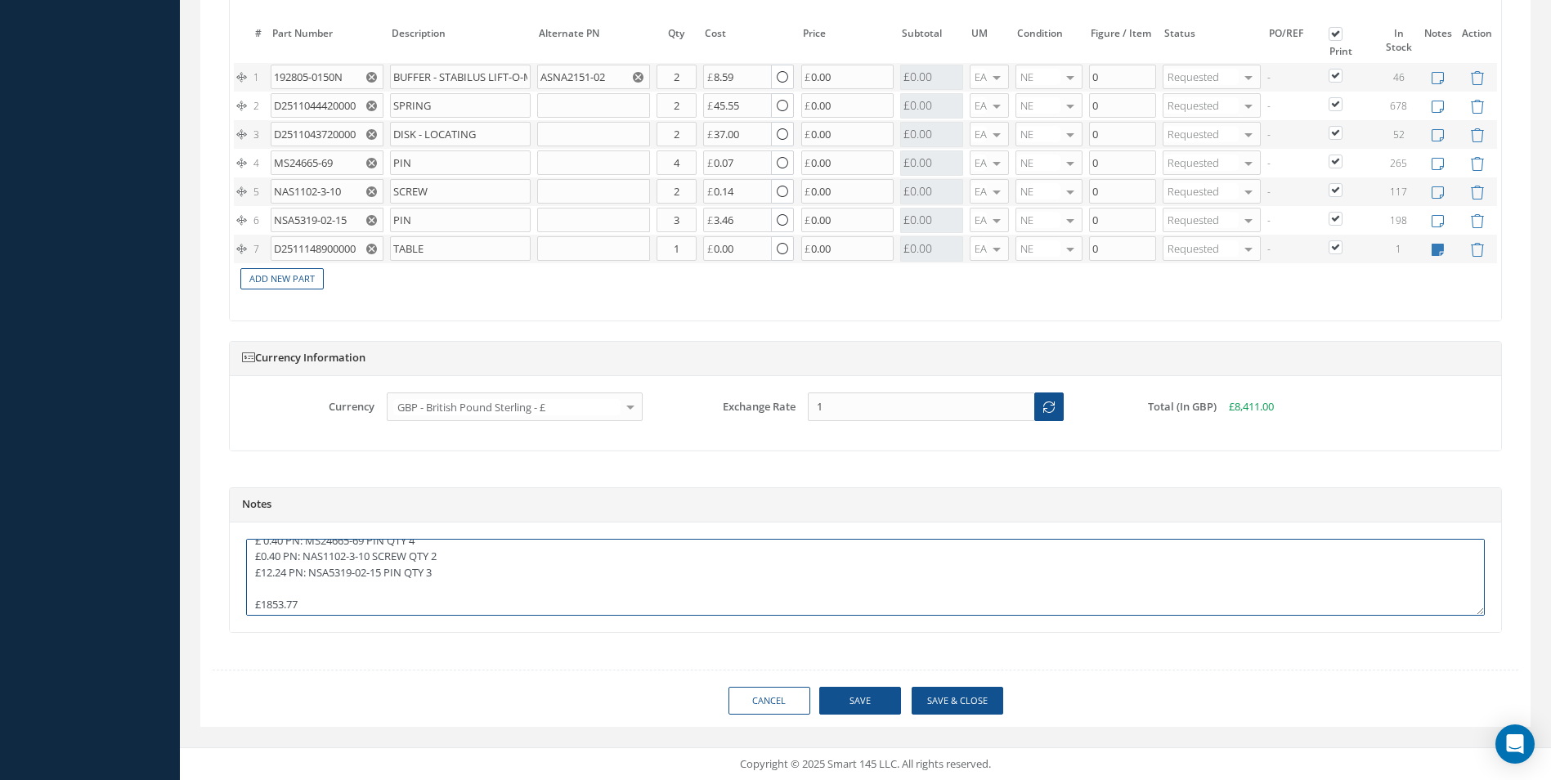
click at [470, 559] on textarea "£6203.00 PN: D2511148900000 TABLE Qty 1 £122.00 PN: 192805-0150N (ALT ASNA2151-…" at bounding box center [865, 577] width 1238 height 77
click at [280, 582] on textarea "£6203.00 PN: D2511148900000 TABLE Qty 1 £122.00 PN: 192805-0150N (ALT ASNA2151-…" at bounding box center [865, 577] width 1238 height 77
drag, startPoint x: 274, startPoint y: 584, endPoint x: 284, endPoint y: 585, distance: 10.7
click at [284, 585] on textarea "£6203.00 PN: D2511148900000 TABLE Qty 1 £122.00 PN: 192805-0150N (ALT ASNA2151-…" at bounding box center [865, 577] width 1238 height 77
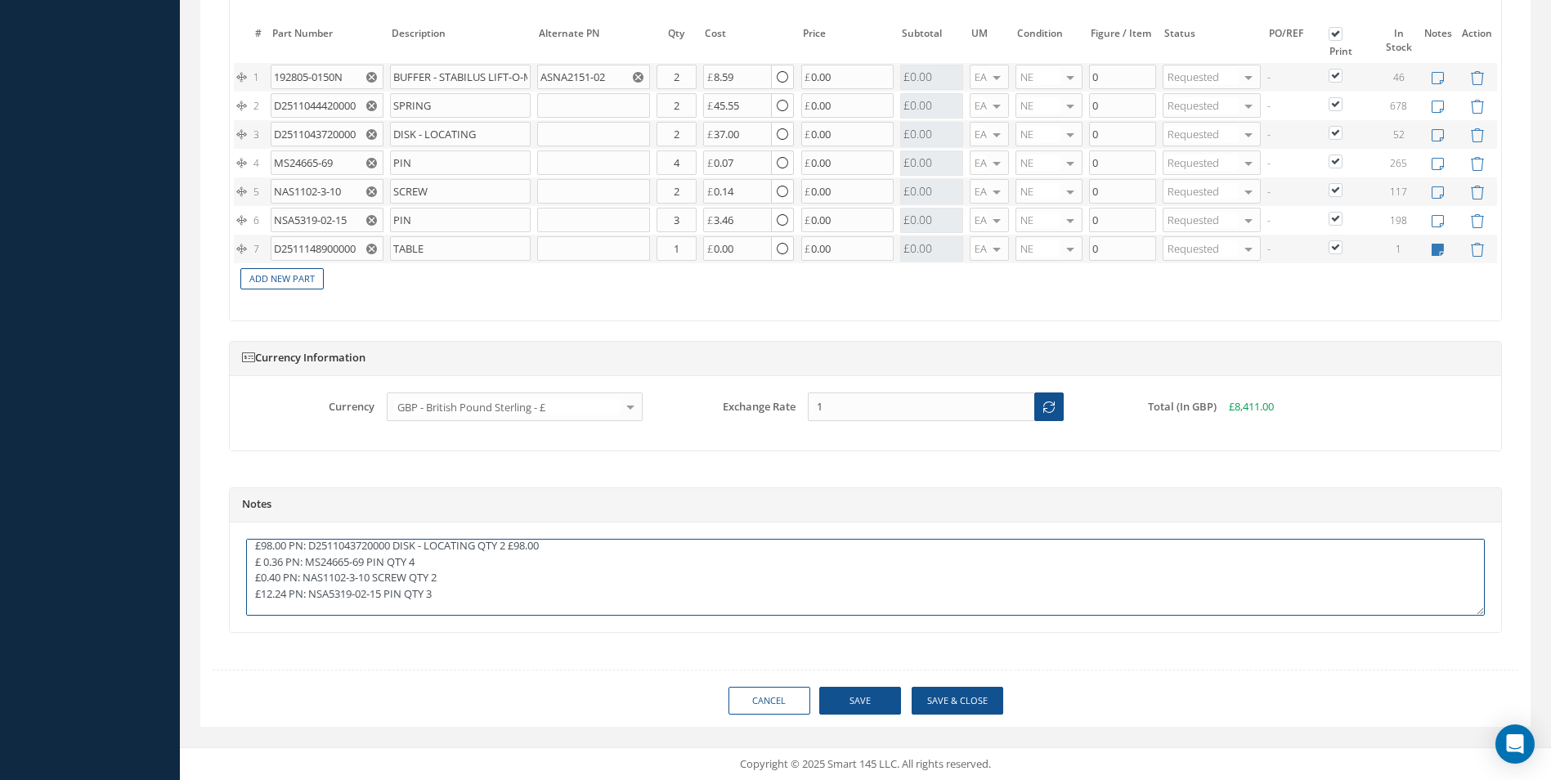
scroll to position [82, 0]
drag, startPoint x: 280, startPoint y: 596, endPoint x: 310, endPoint y: 596, distance: 29.4
click at [310, 596] on textarea "£6203.00 PN: D2511148900000 TABLE Qty 1 £122.00 PN: 192805-0150N (ALT ASNA2151-…" at bounding box center [865, 577] width 1238 height 77
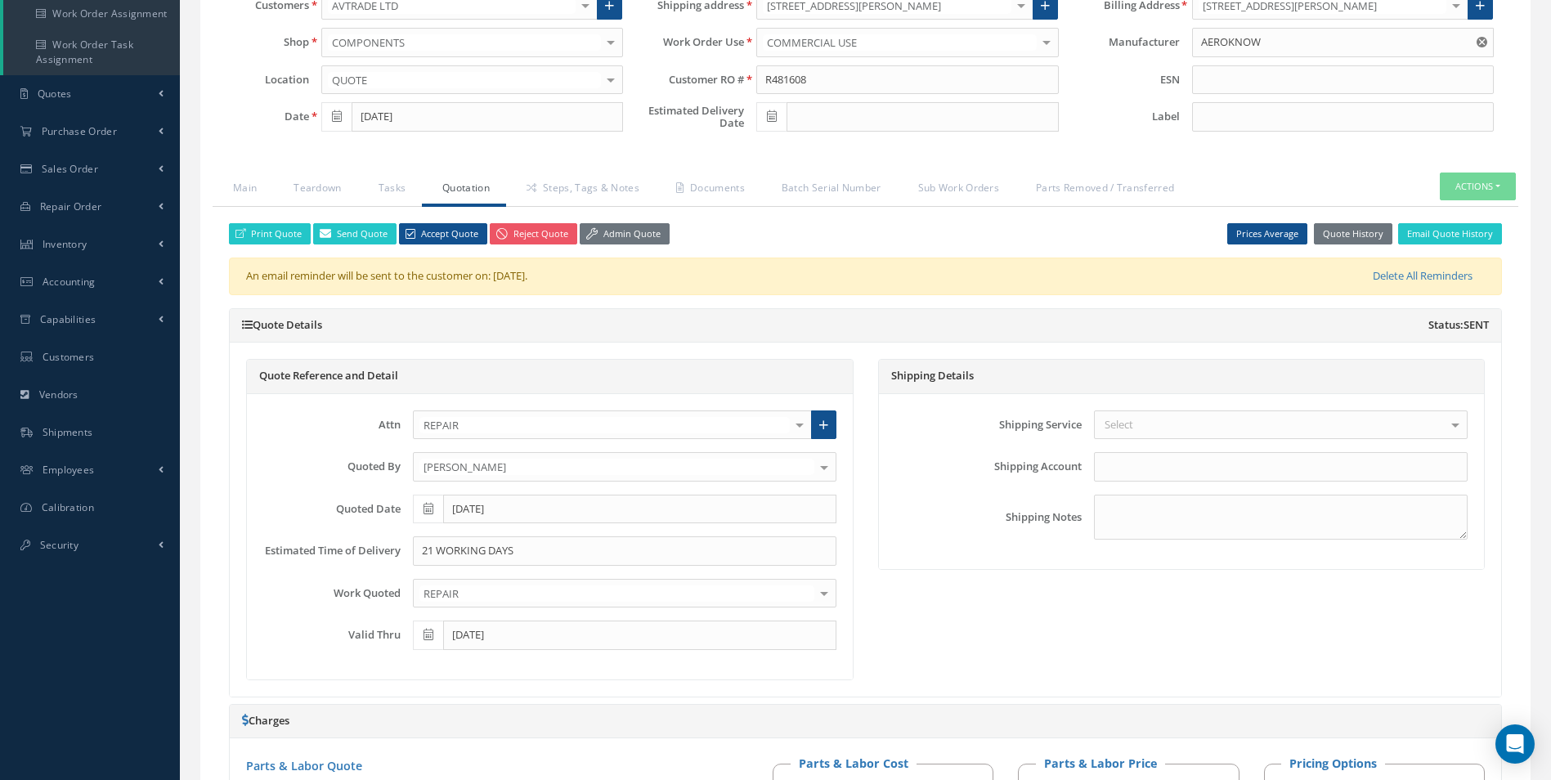
scroll to position [200, 0]
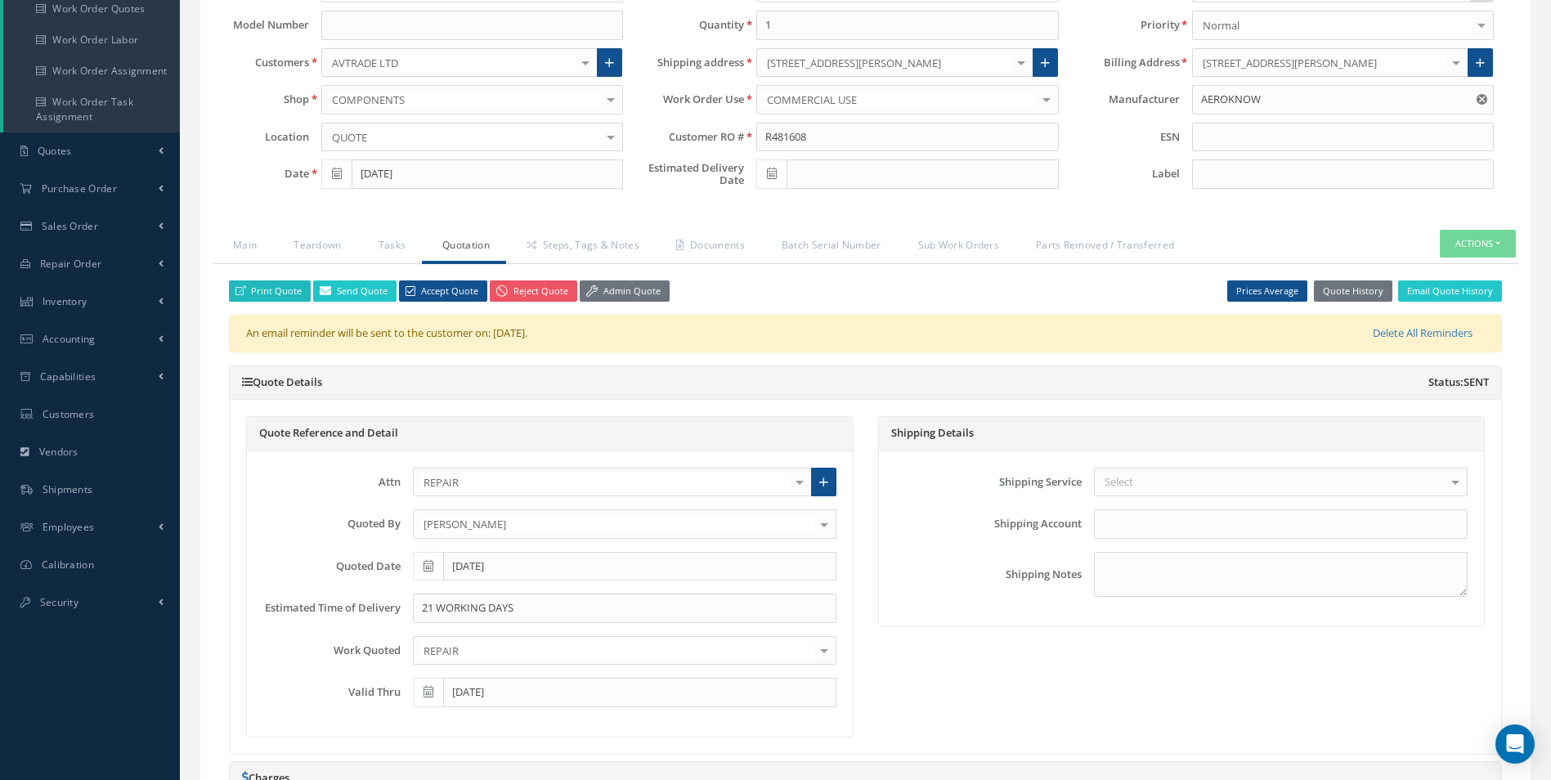
click at [285, 293] on link "Print Quote" at bounding box center [270, 291] width 82 height 22
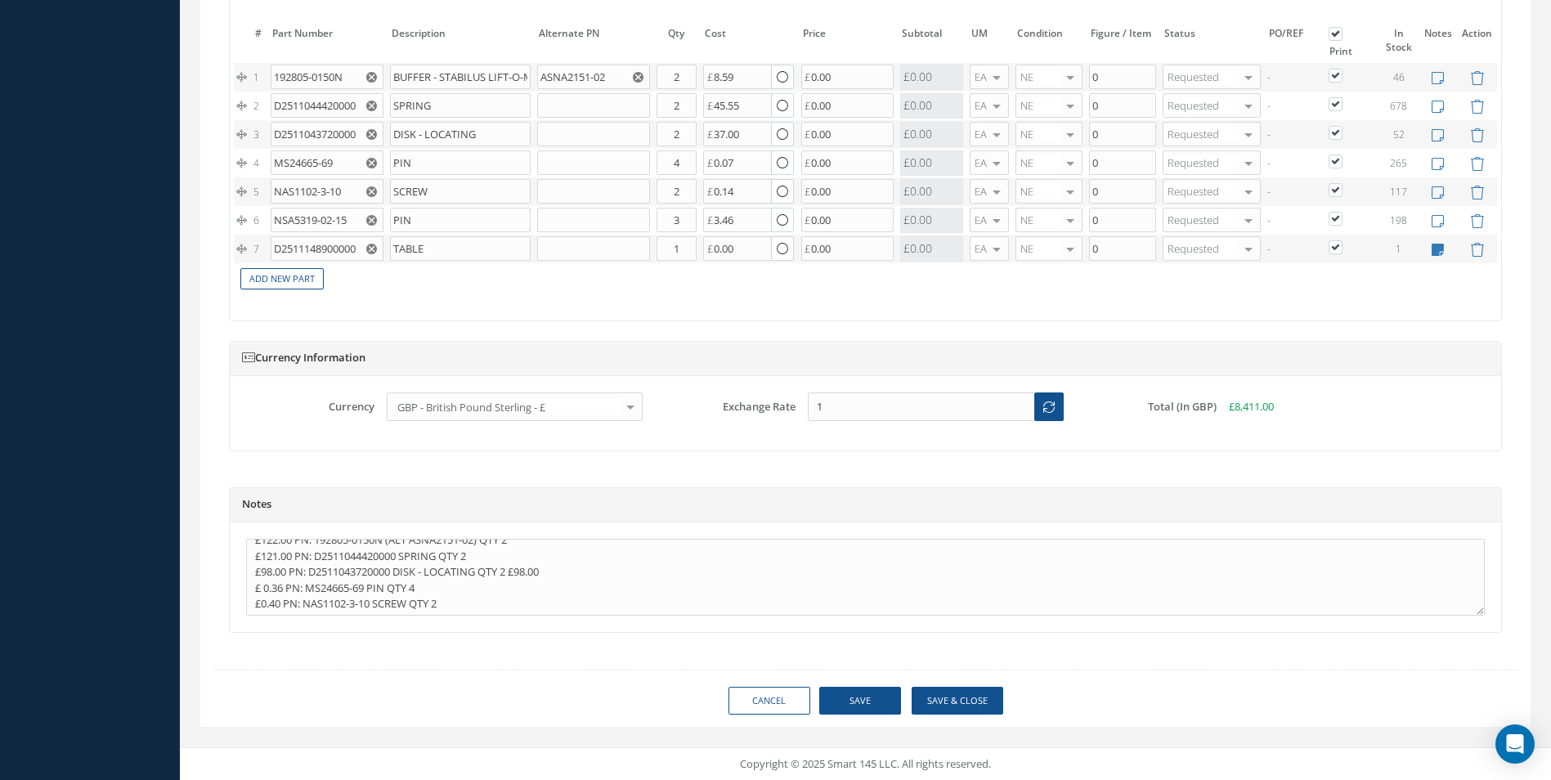
scroll to position [0, 0]
drag, startPoint x: 519, startPoint y: 598, endPoint x: 535, endPoint y: 602, distance: 16.9
click at [535, 602] on textarea "£6203.00 PN: D2511148900000 TABLE Qty 1 £122.00 PN: 192805-0150N (ALT ASNA2151-…" at bounding box center [865, 577] width 1238 height 77
click at [543, 581] on textarea "£6203.00 PN: D2511148900000 TABLE Qty 1 £122.00 PN: 192805-0150N (ALT ASNA2151-…" at bounding box center [865, 577] width 1238 height 77
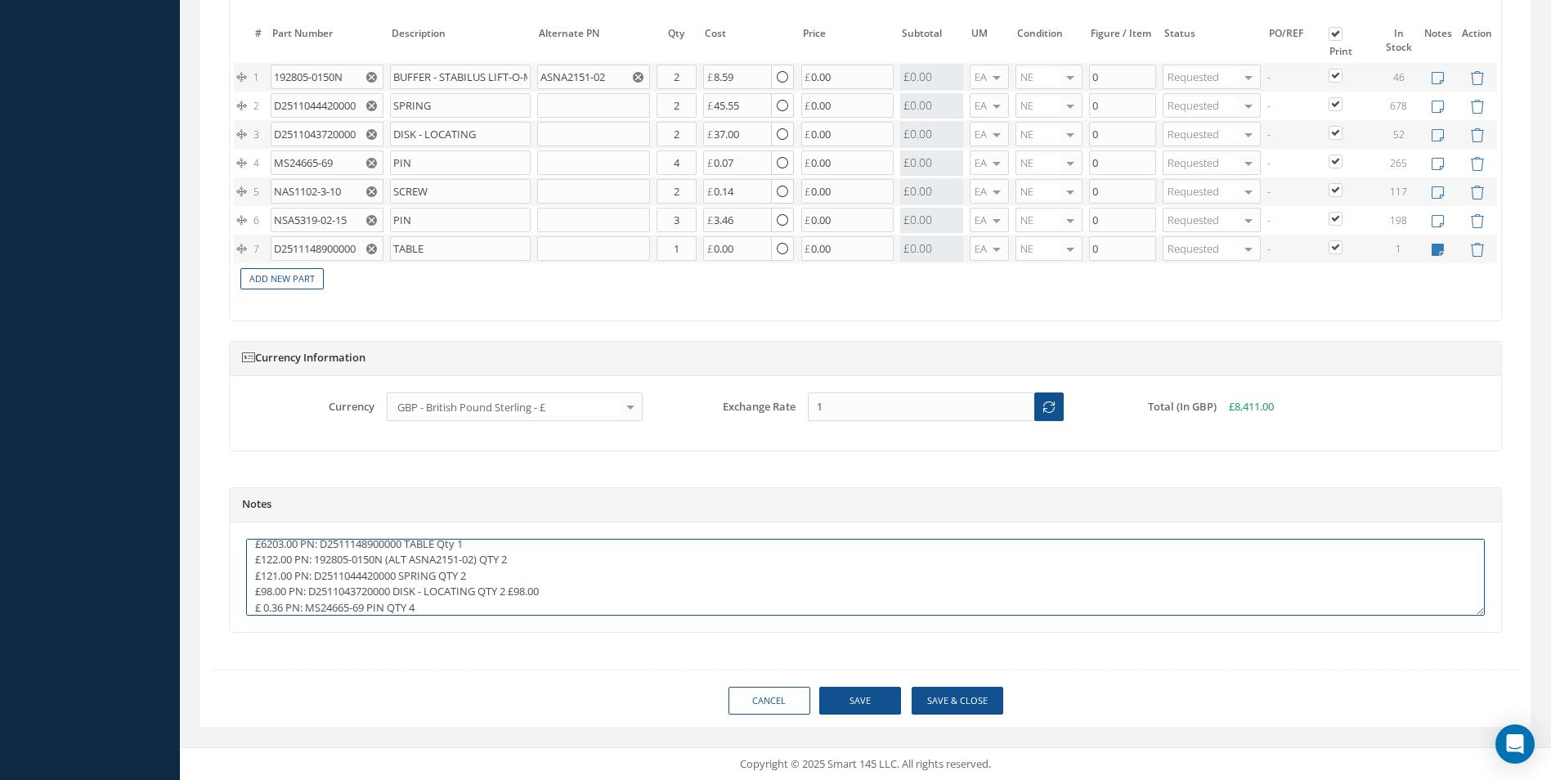
click at [543, 581] on textarea "£6203.00 PN: D2511148900000 TABLE Qty 1 £122.00 PN: 192805-0150N (ALT ASNA2151-…" at bounding box center [865, 577] width 1238 height 77
type textarea "£6203.00 PN: D2511148900000 TABLE Qty 1 £122.00 PN: 192805-0150N (ALT ASNA2151-…"
click at [859, 699] on button "Save" at bounding box center [860, 701] width 82 height 29
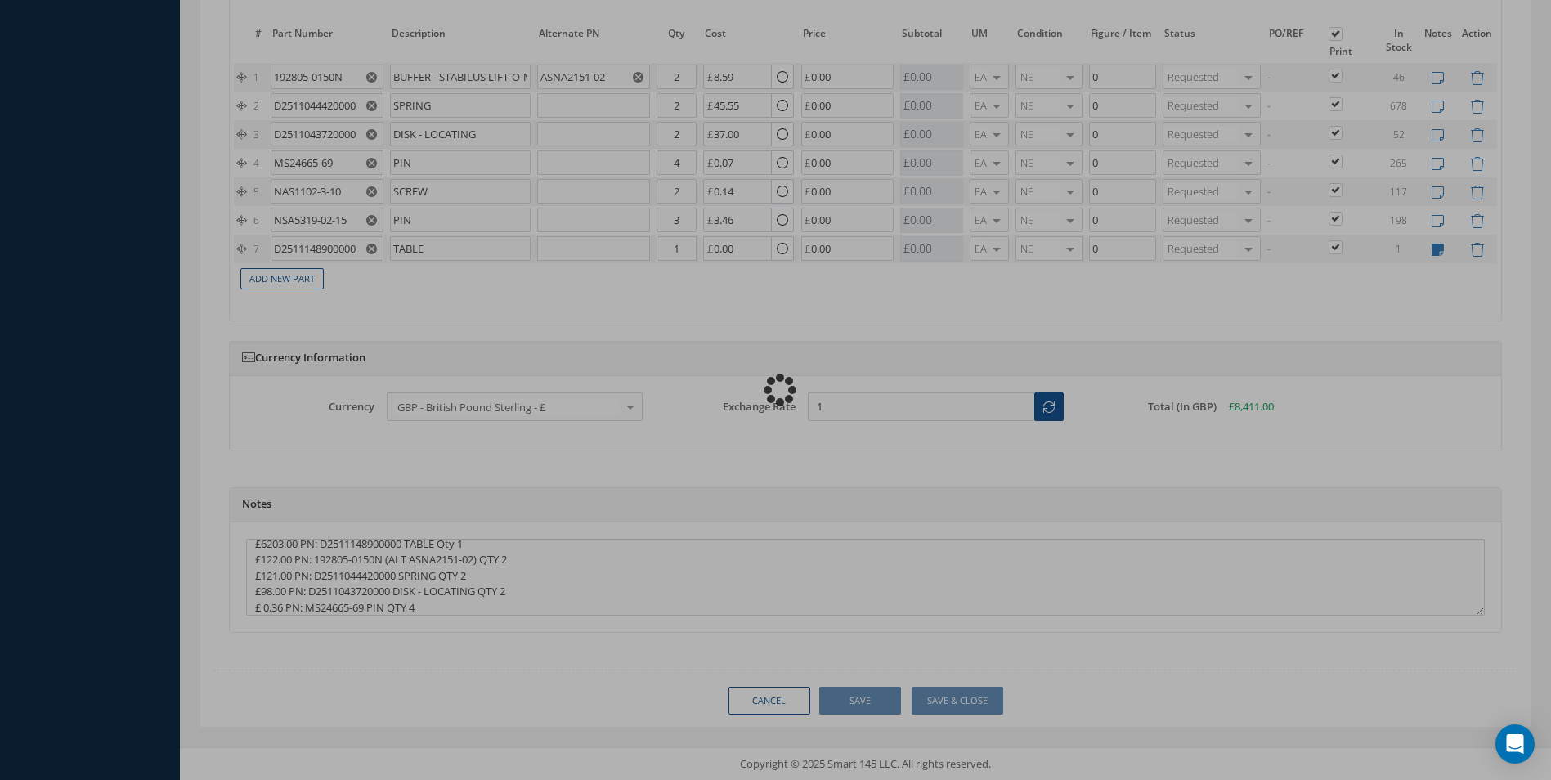
type textarea "£6203.00 PN: D2511148900000 TABLE Qty 1 £122.00 PN: 192805-0150N (ALT ASNA2151-…"
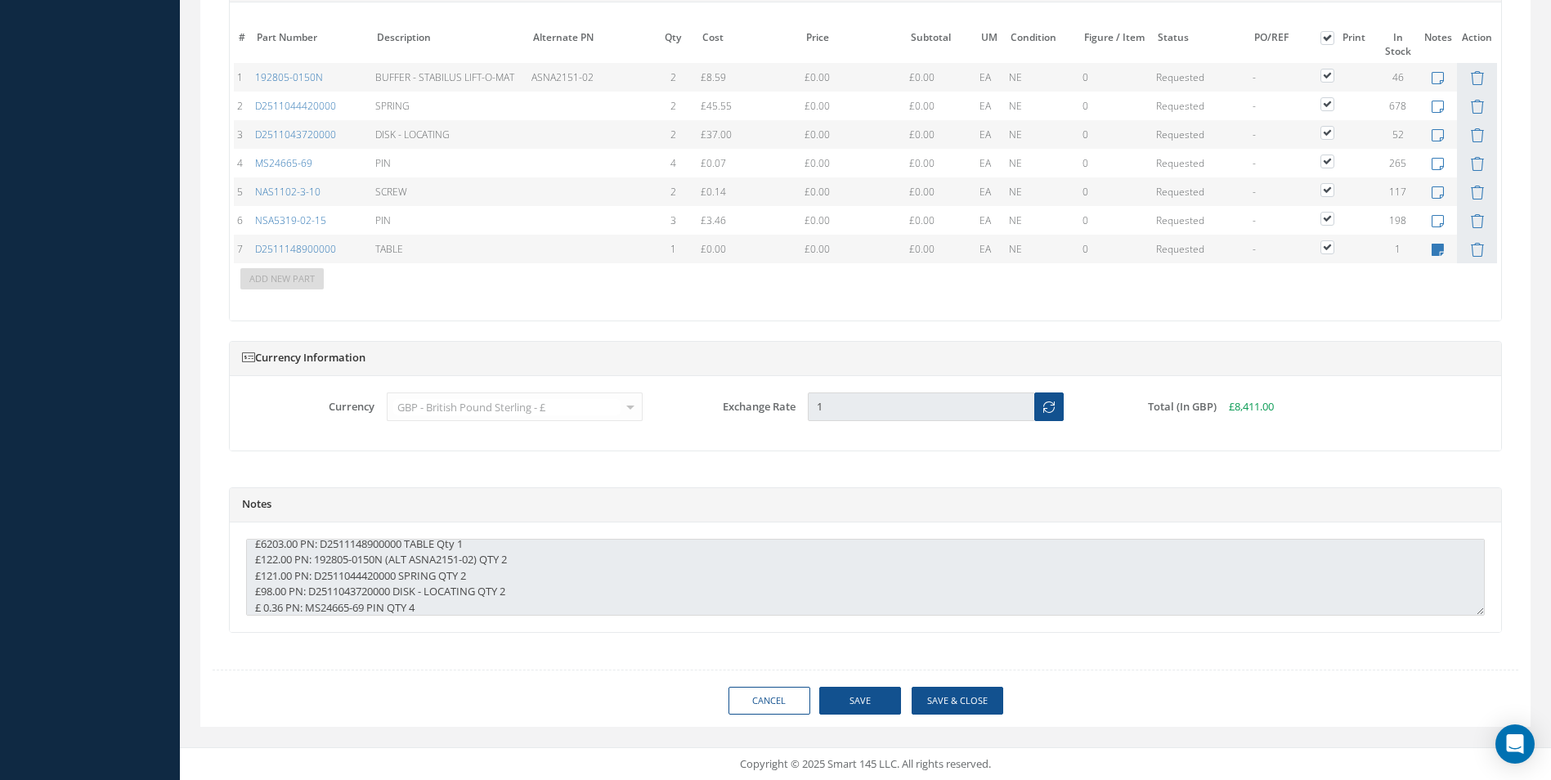
scroll to position [1586, 0]
type input "AEROKNOW"
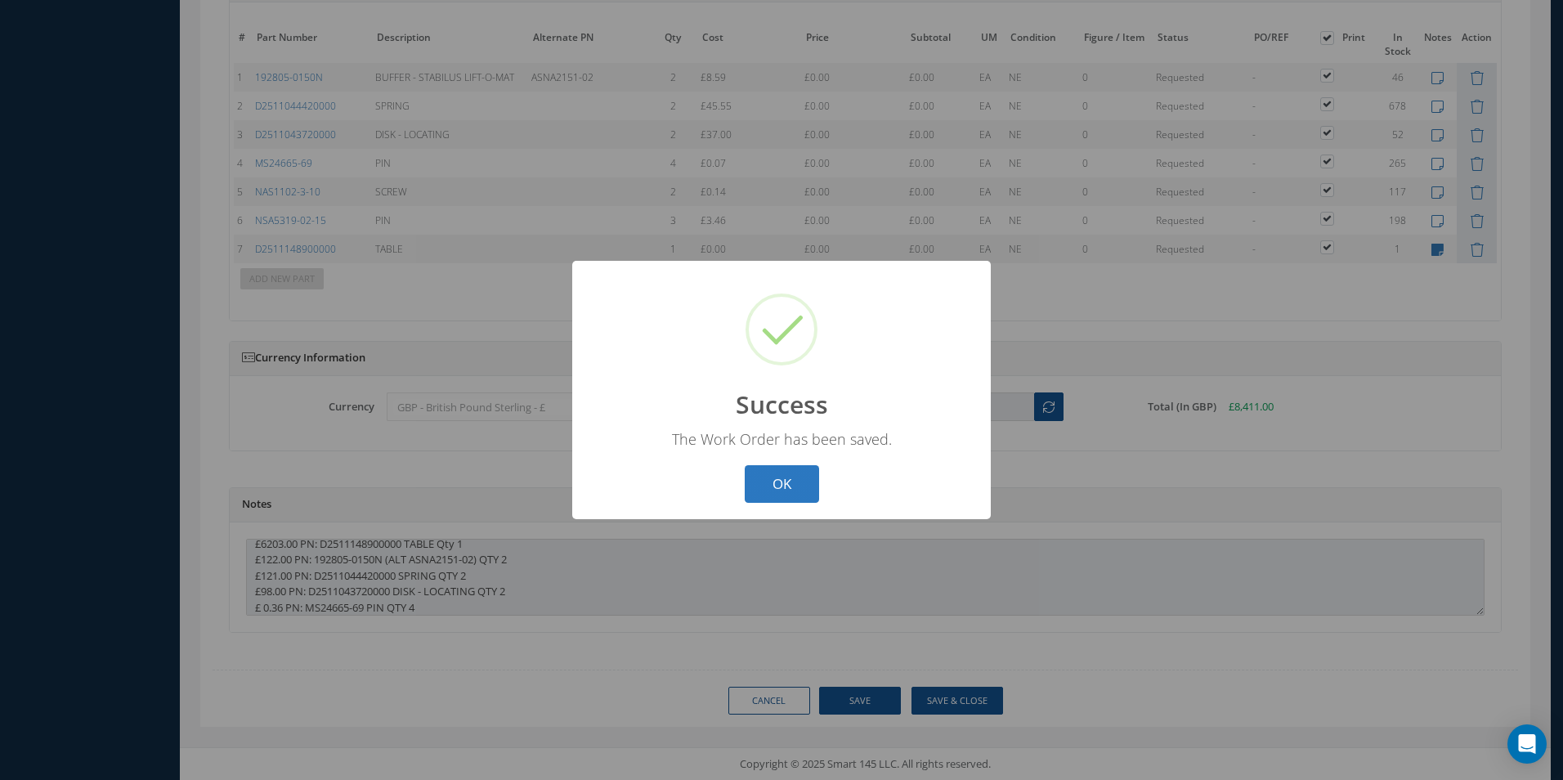
click at [786, 481] on button "OK" at bounding box center [782, 484] width 74 height 38
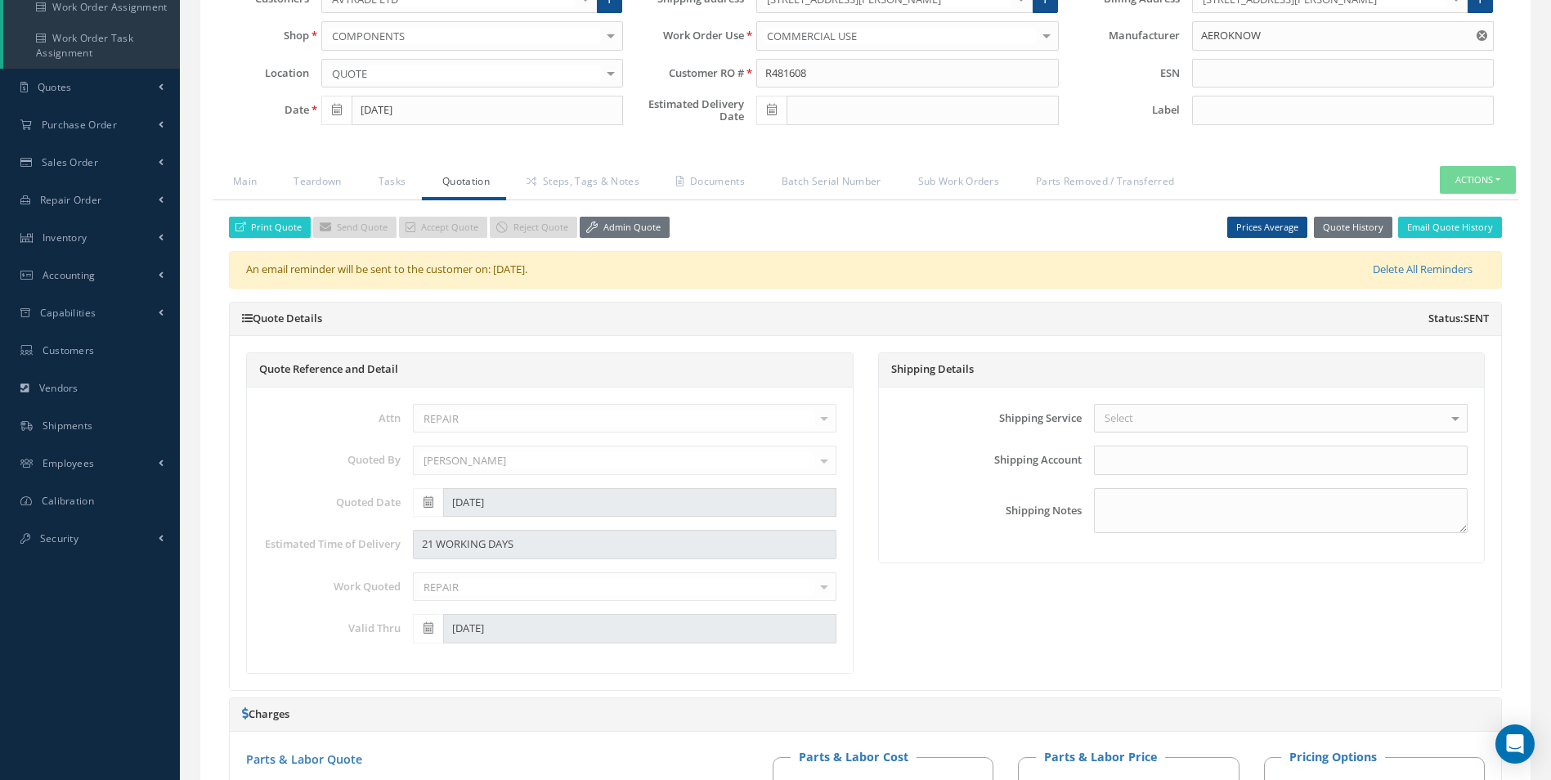
scroll to position [196, 0]
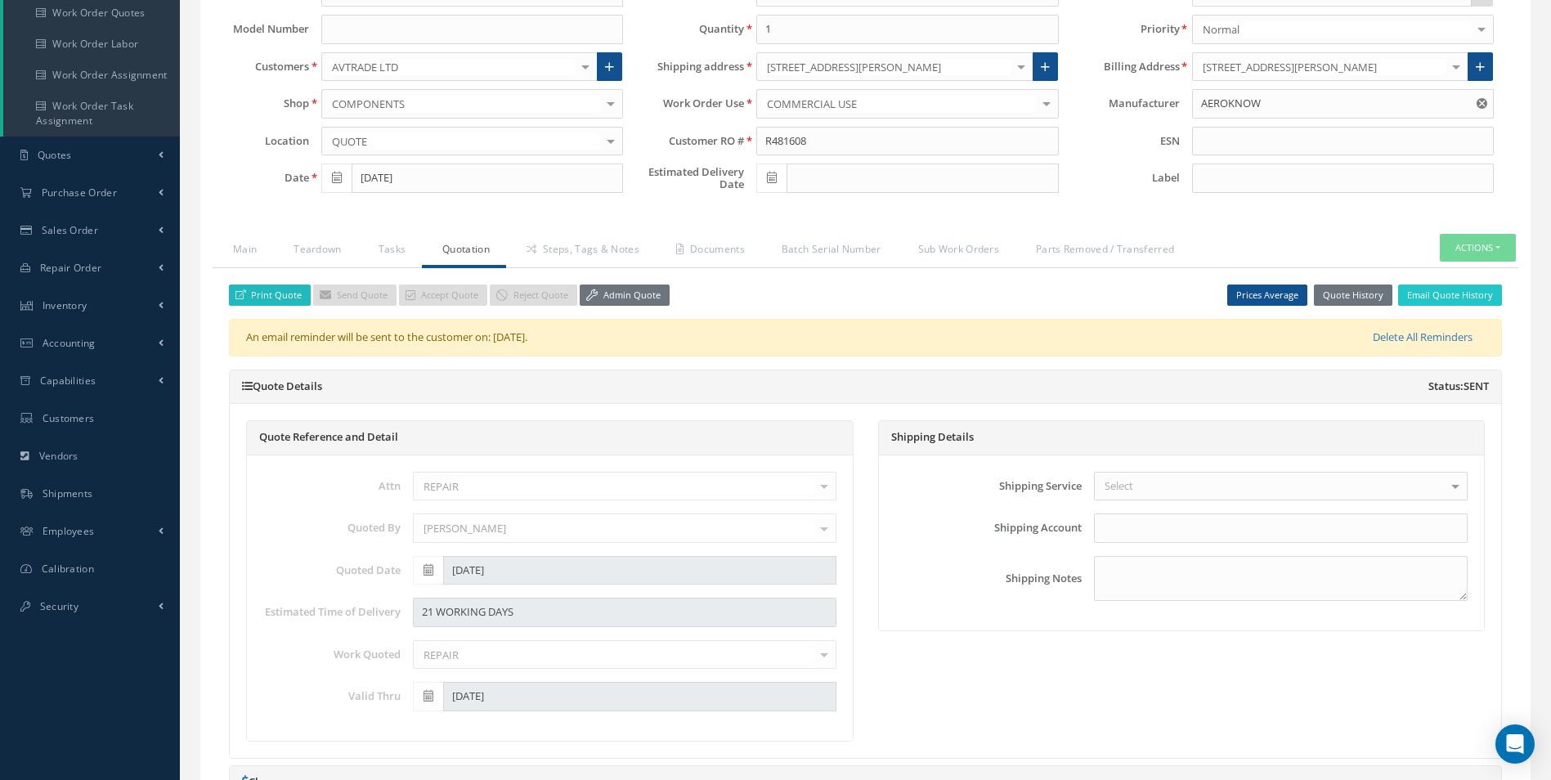
click at [271, 293] on link "Print Quote" at bounding box center [270, 295] width 82 height 22
